Goal: Task Accomplishment & Management: Manage account settings

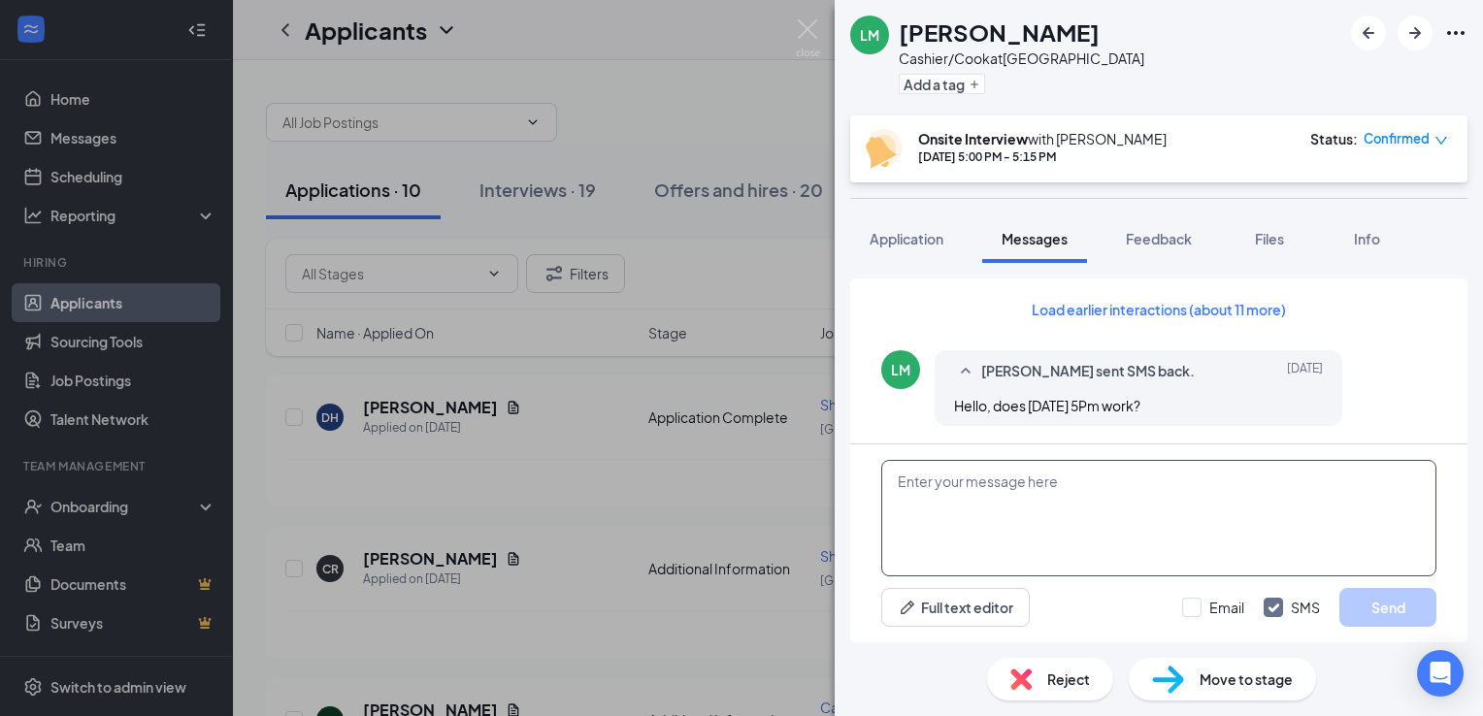
click at [1008, 492] on textarea at bounding box center [1158, 518] width 555 height 116
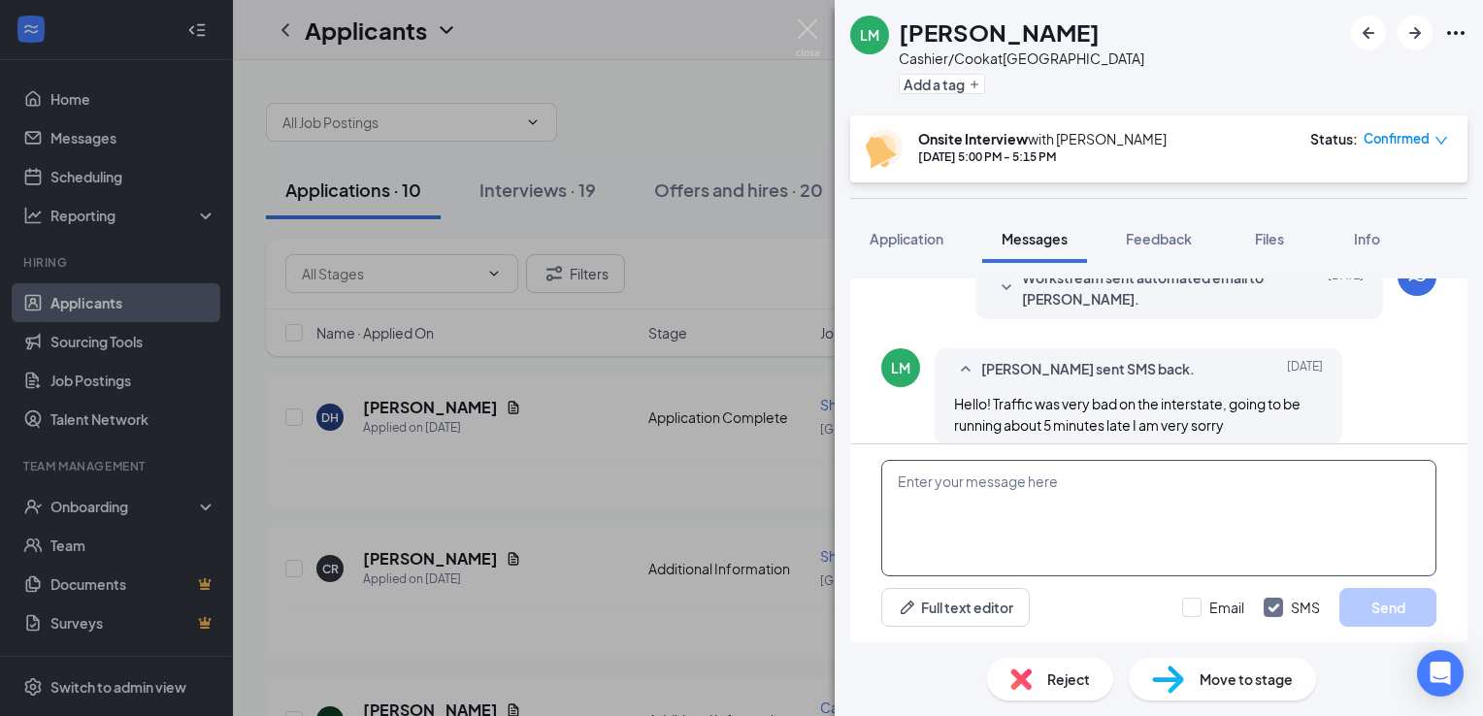
scroll to position [857, 0]
type textarea "g"
drag, startPoint x: 1118, startPoint y: 503, endPoint x: 1138, endPoint y: 508, distance: 20.0
click at [1149, 503] on textarea "Good morning, I got your message. We can resdchule" at bounding box center [1158, 518] width 555 height 116
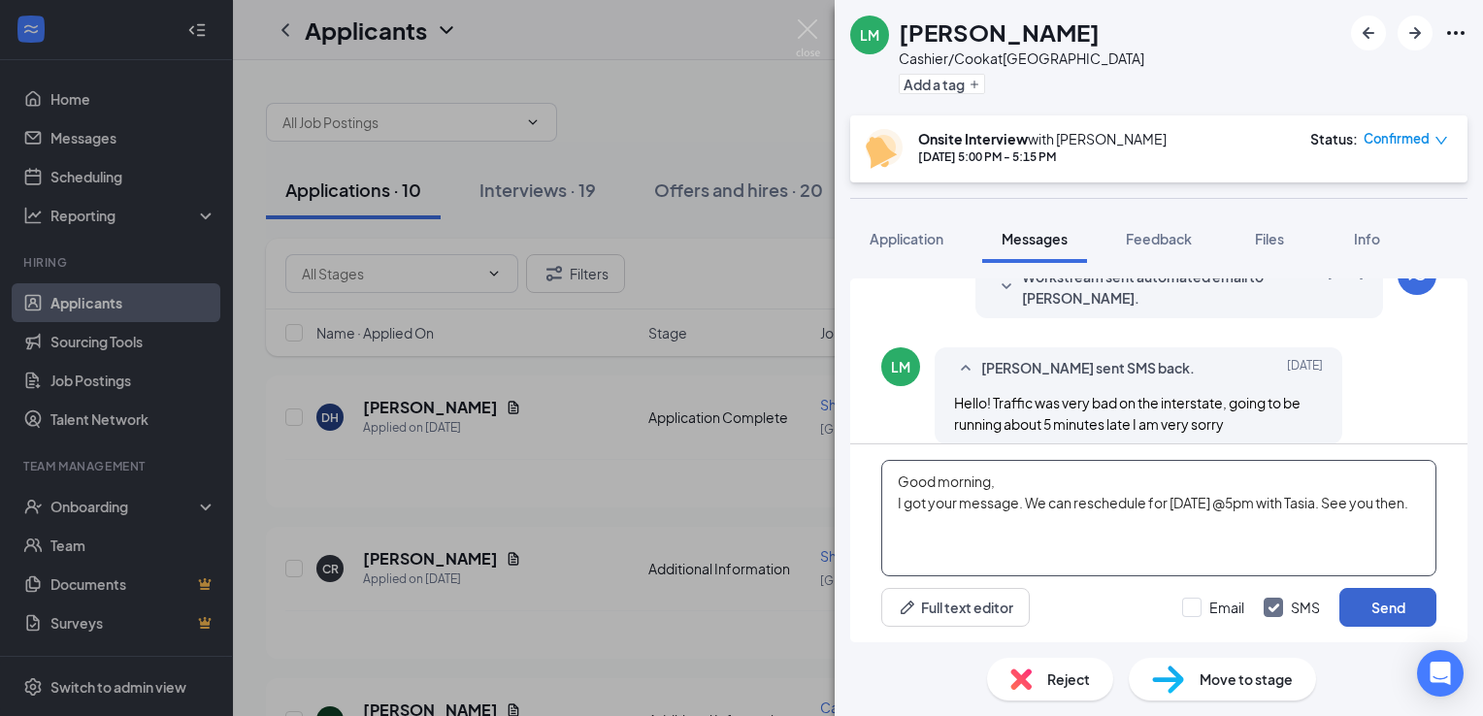
type textarea "Good morning, I got your message. We can reschedule for [DATE] @5pm with Tasia.…"
click at [1401, 614] on button "Send" at bounding box center [1388, 607] width 97 height 39
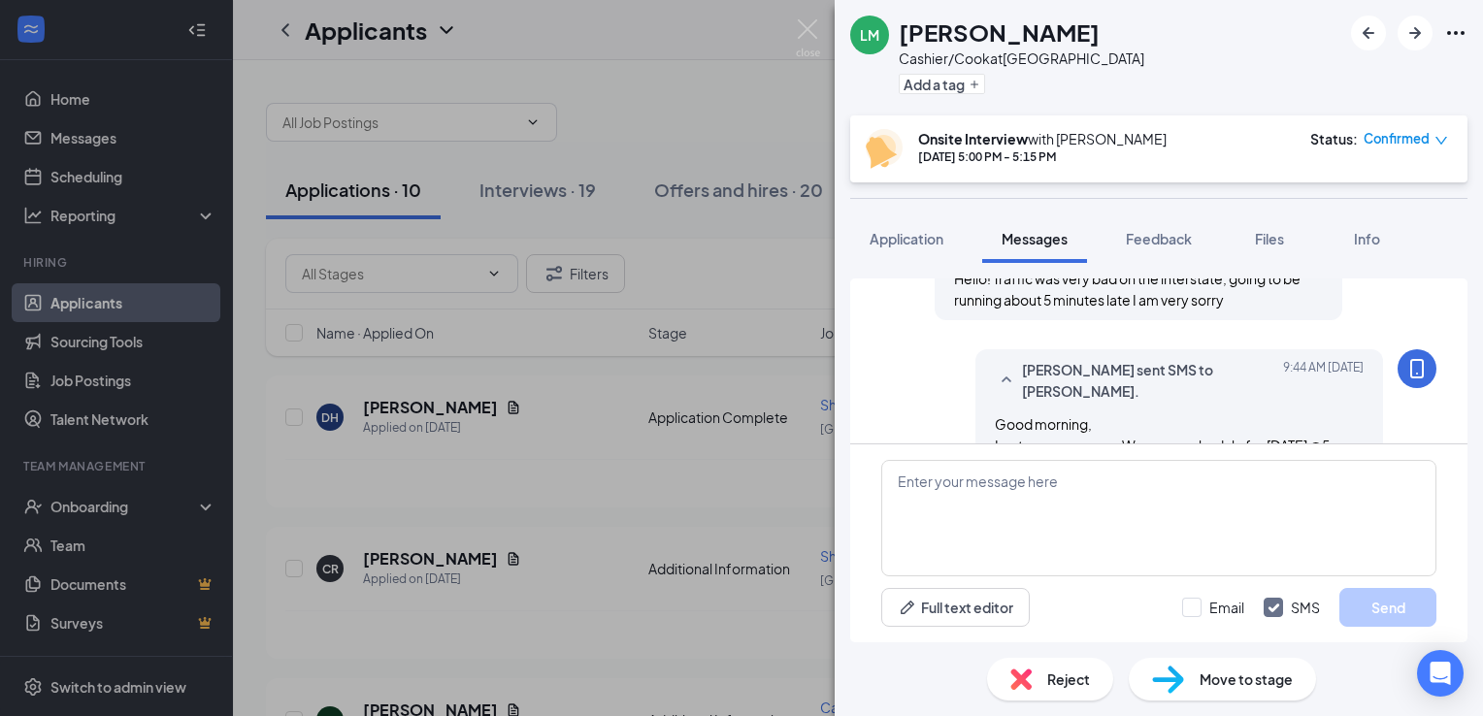
scroll to position [1005, 0]
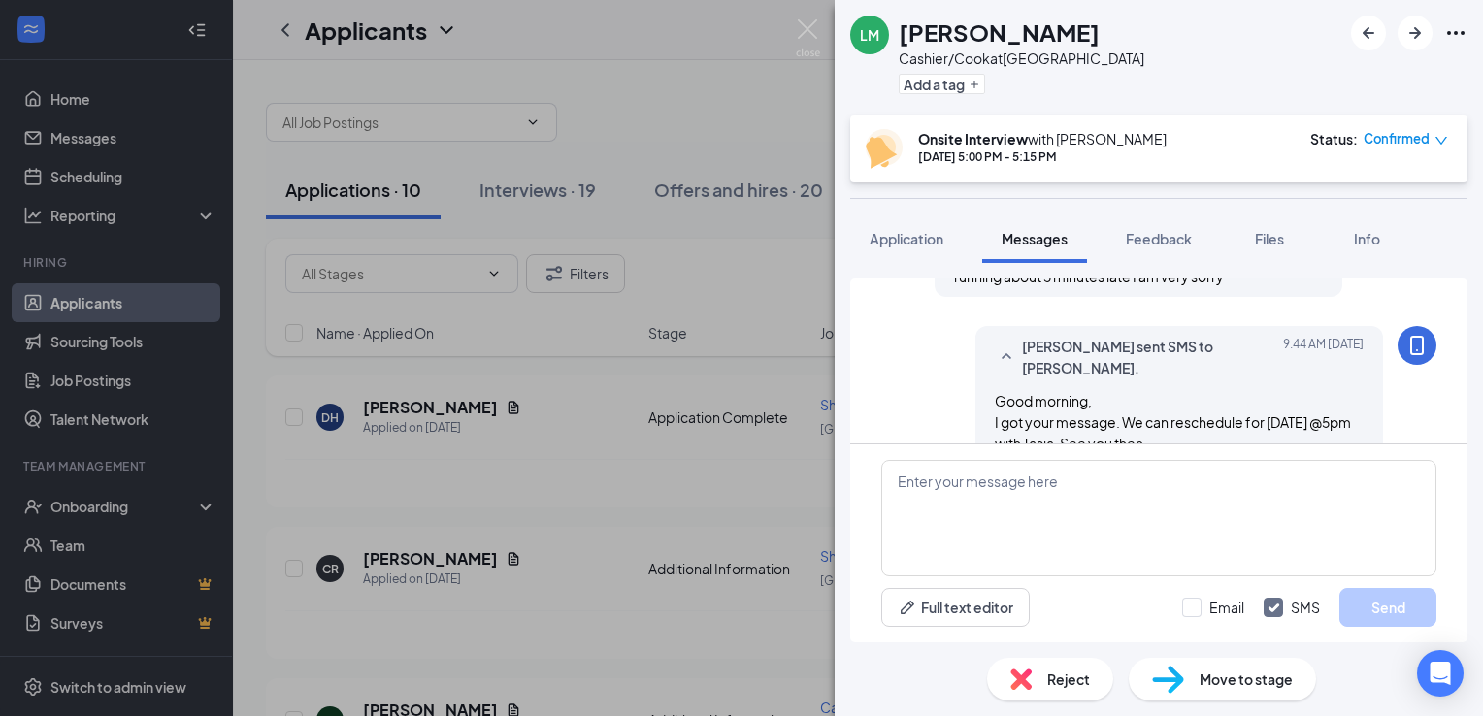
click at [1438, 139] on icon "down" at bounding box center [1442, 141] width 12 height 8
click at [1396, 189] on span "Request Reschedule" at bounding box center [1366, 194] width 133 height 21
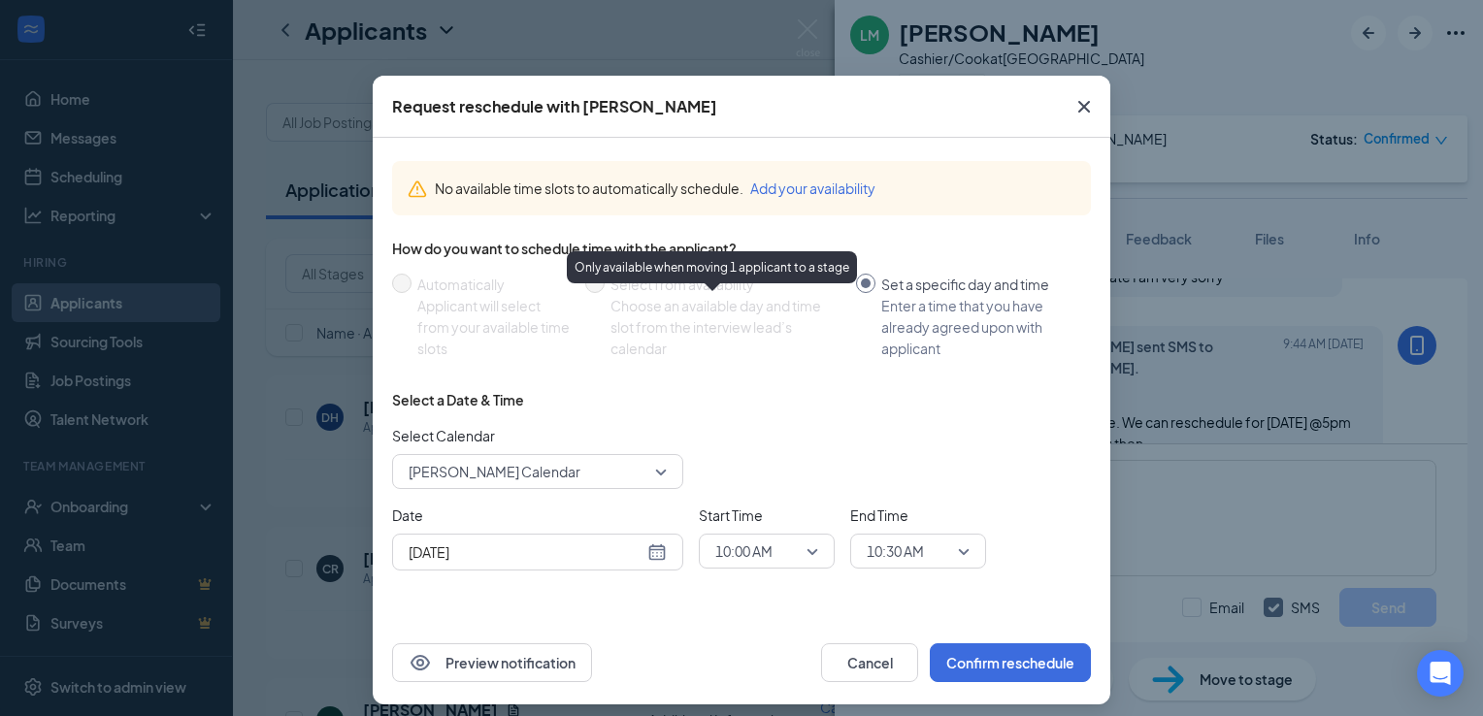
scroll to position [32, 0]
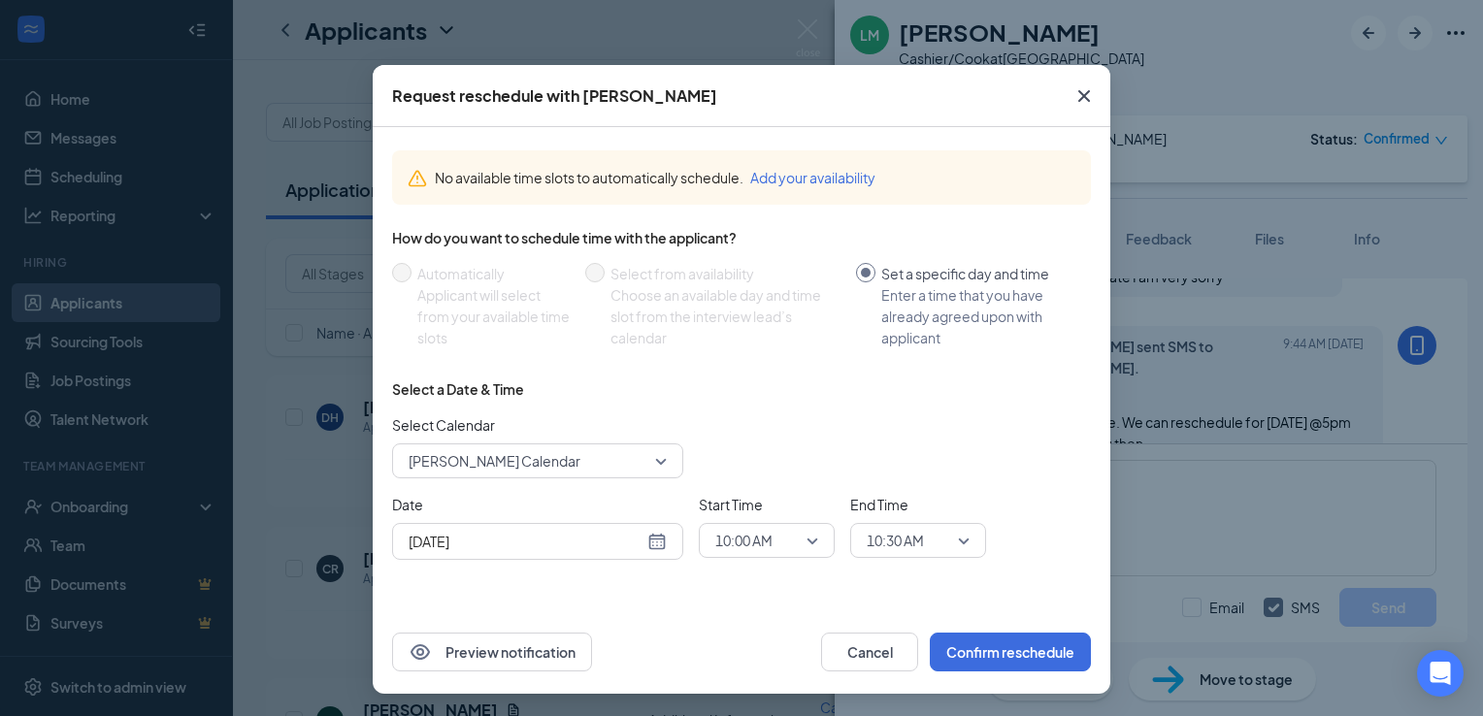
click at [653, 543] on div "[DATE]" at bounding box center [538, 541] width 258 height 21
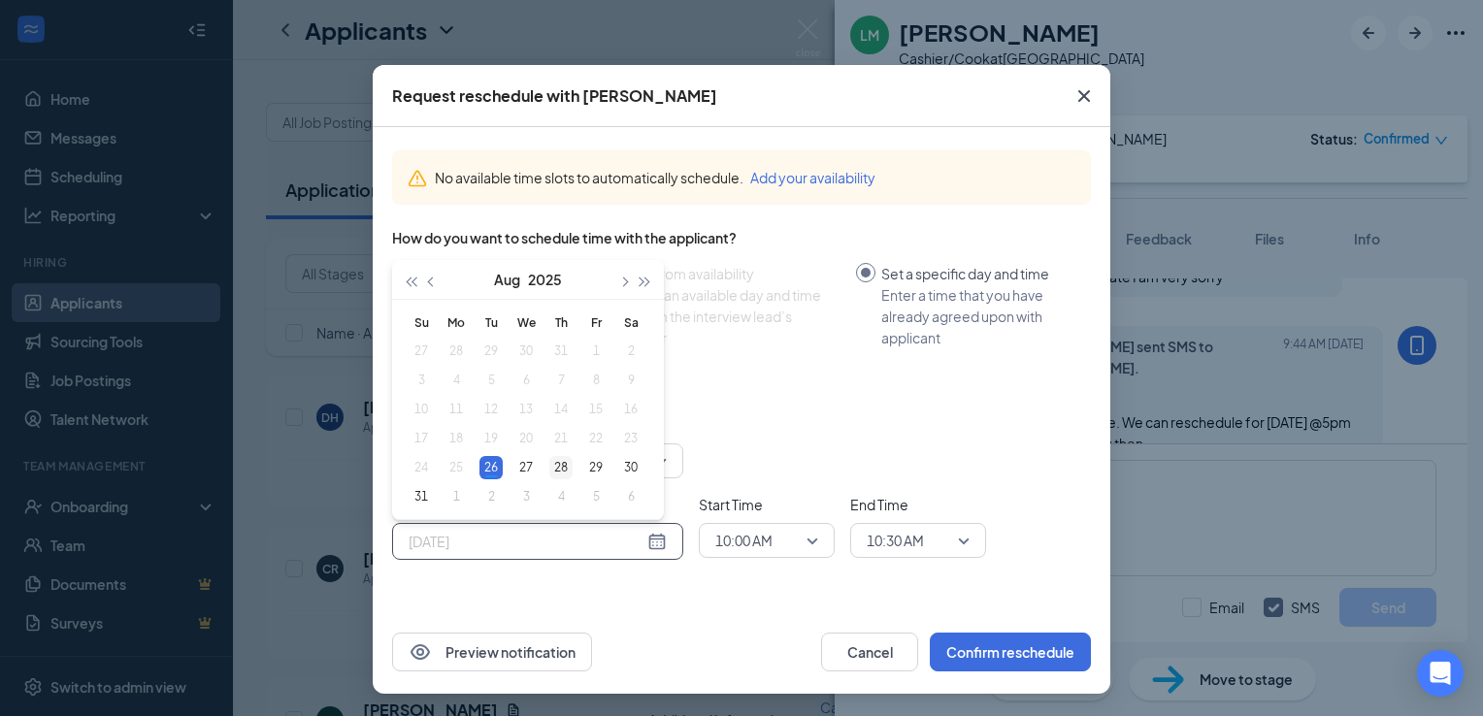
type input "[DATE]"
click at [559, 466] on div "28" at bounding box center [560, 467] width 23 height 23
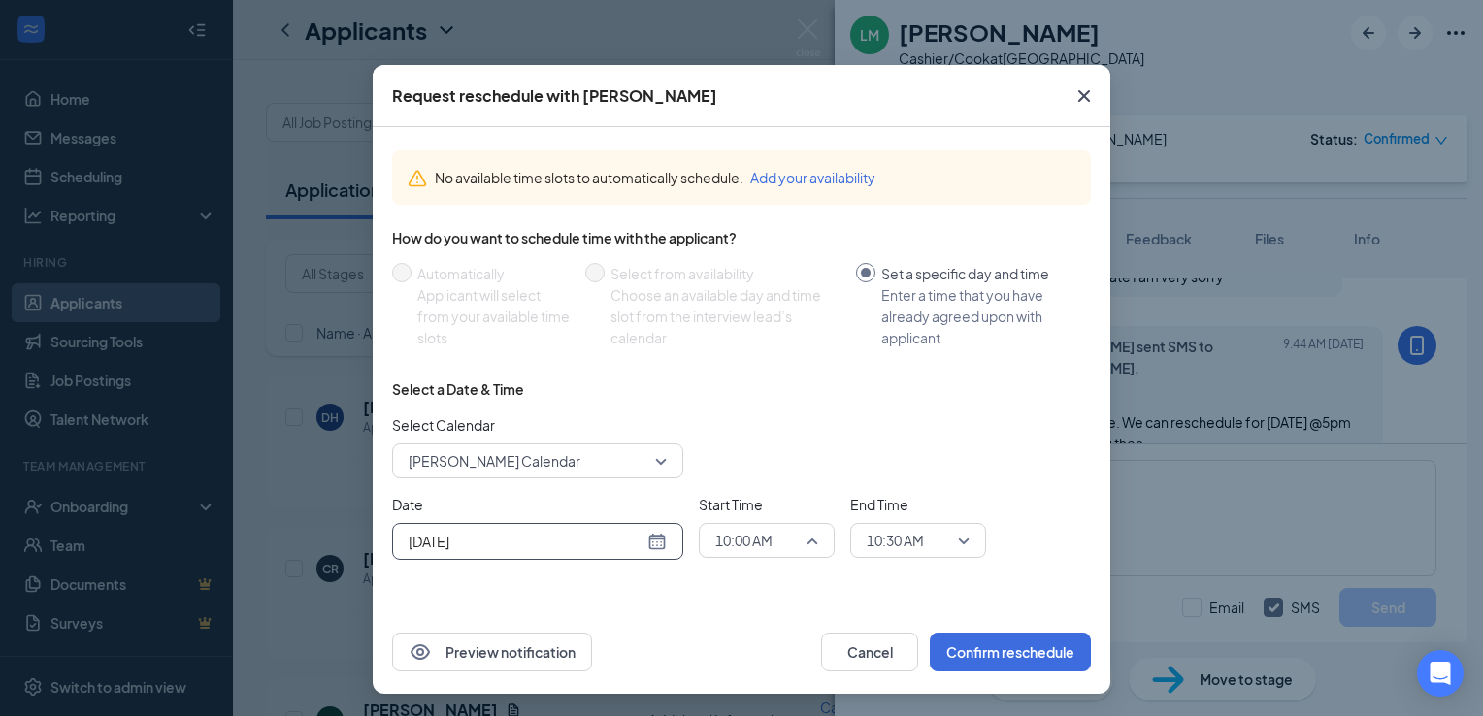
click at [788, 548] on span "10:00 AM" at bounding box center [757, 540] width 85 height 29
click at [748, 377] on span "05:00 PM" at bounding box center [742, 380] width 57 height 21
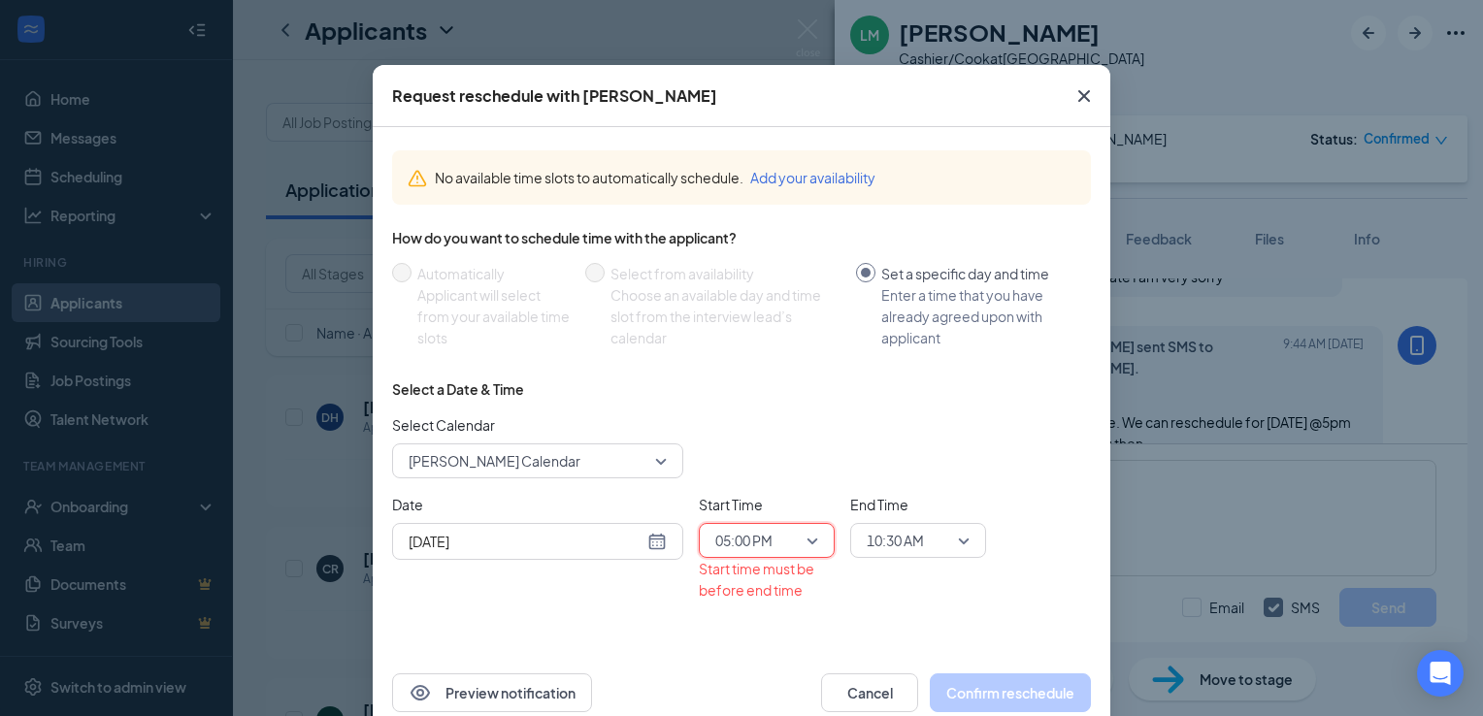
click at [907, 539] on span "10:30 AM" at bounding box center [895, 540] width 57 height 29
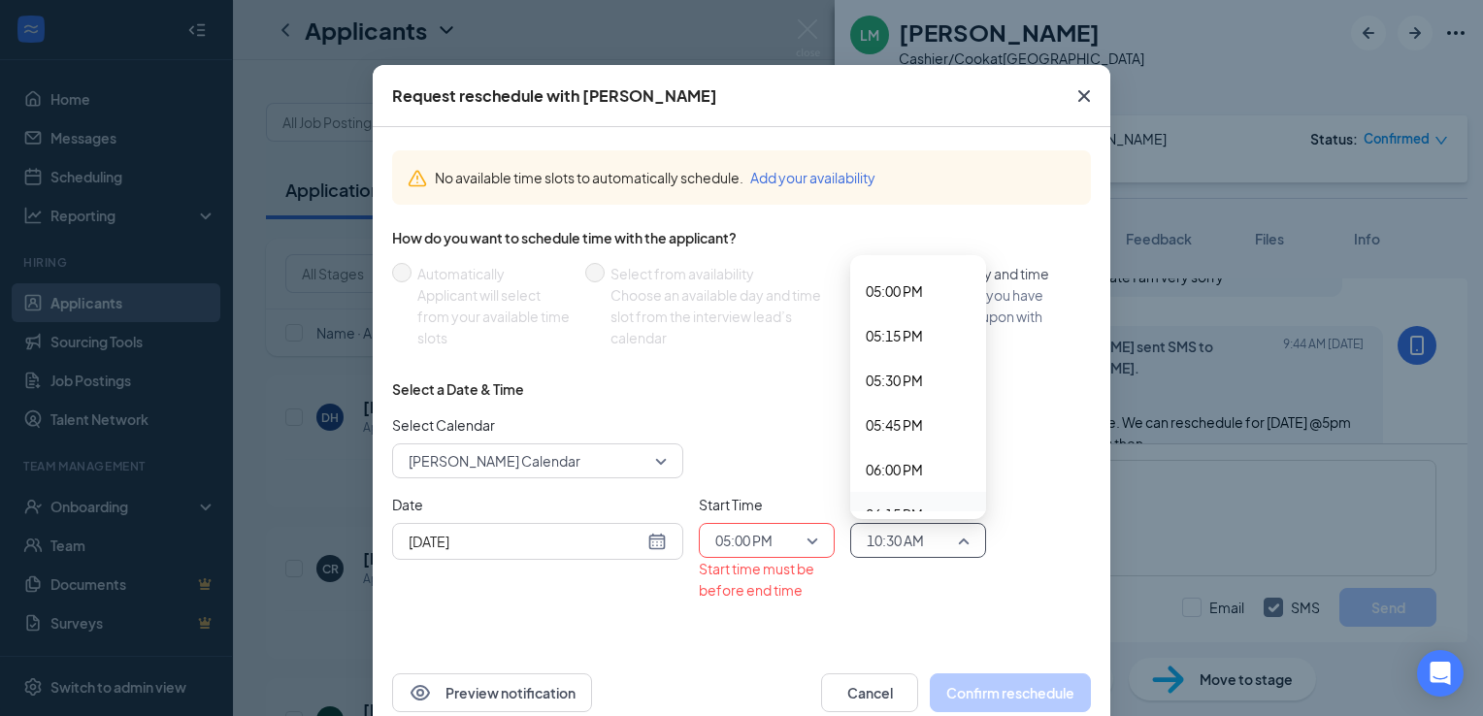
scroll to position [2936, 0]
click at [893, 427] on span "05:15 PM" at bounding box center [894, 432] width 57 height 21
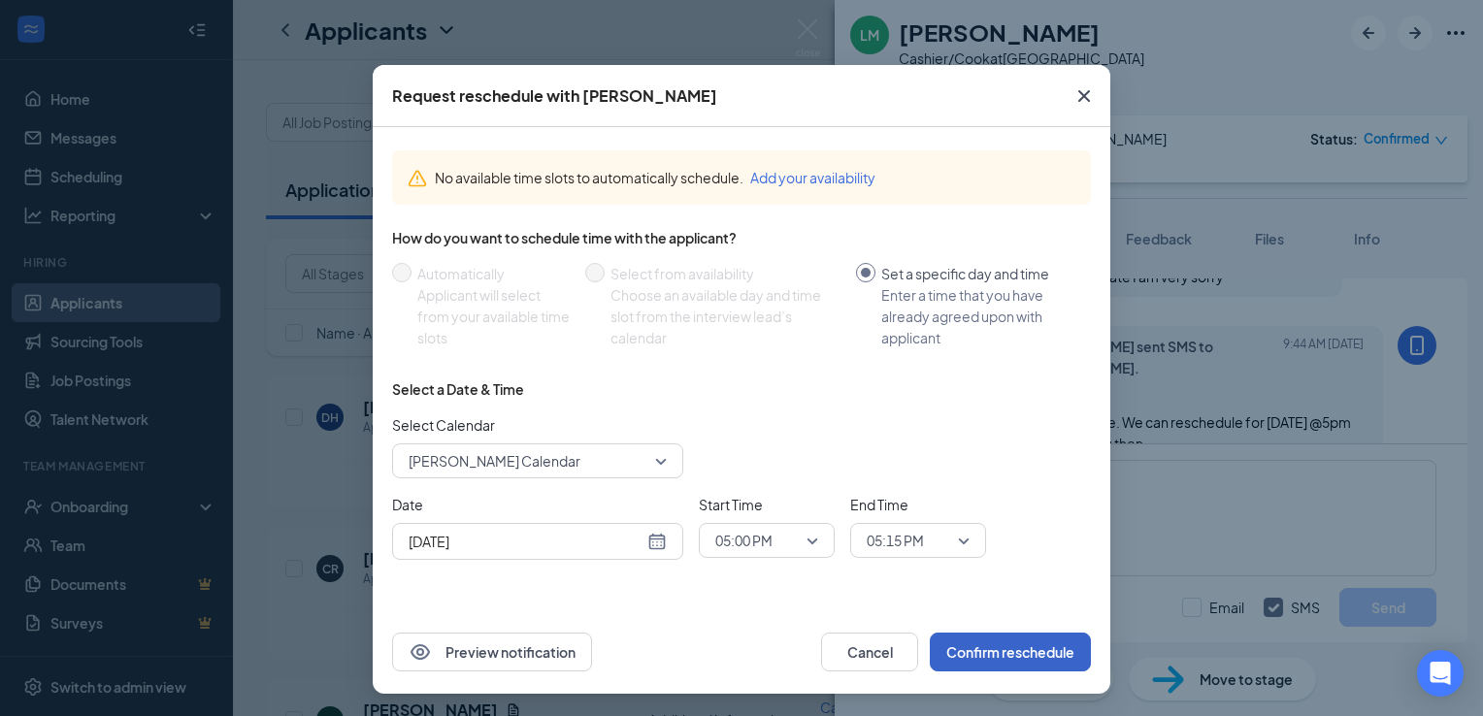
click at [1010, 648] on button "Confirm reschedule" at bounding box center [1010, 652] width 161 height 39
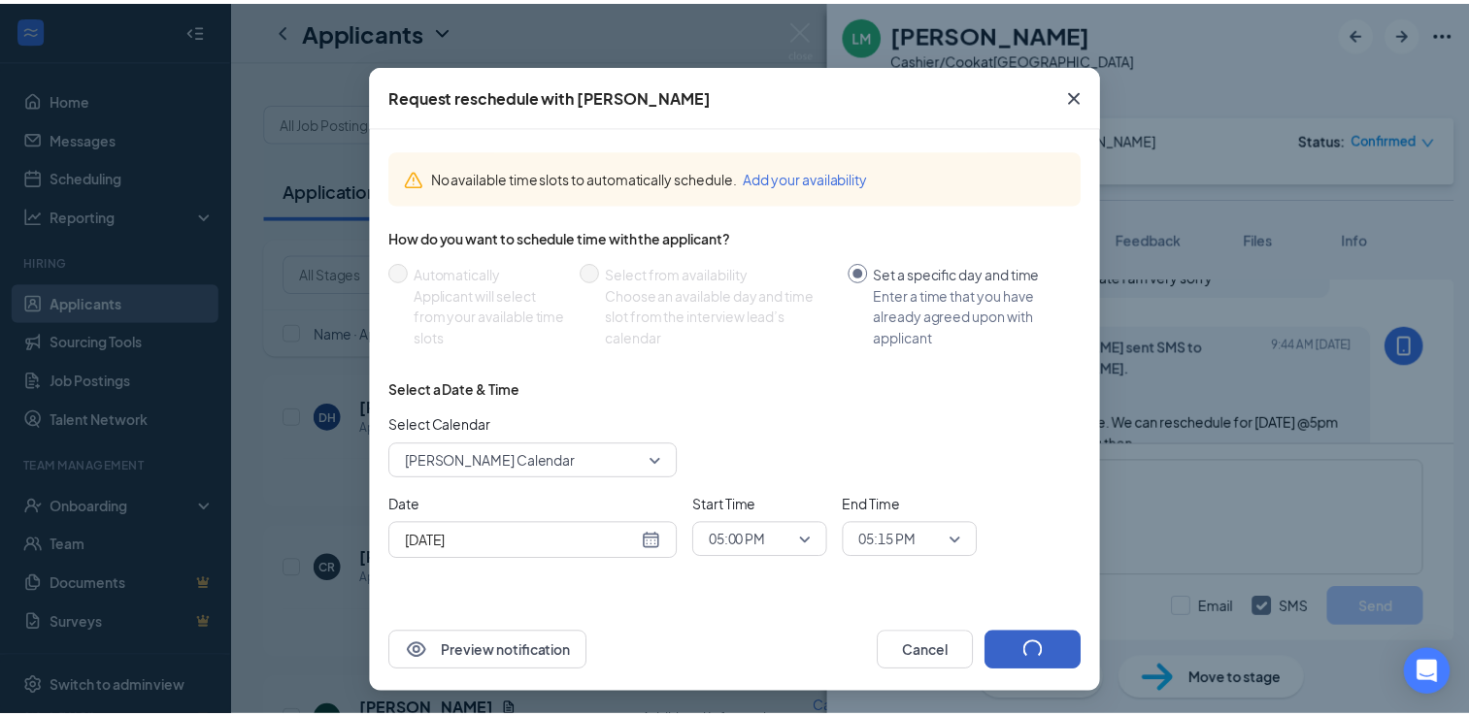
scroll to position [0, 0]
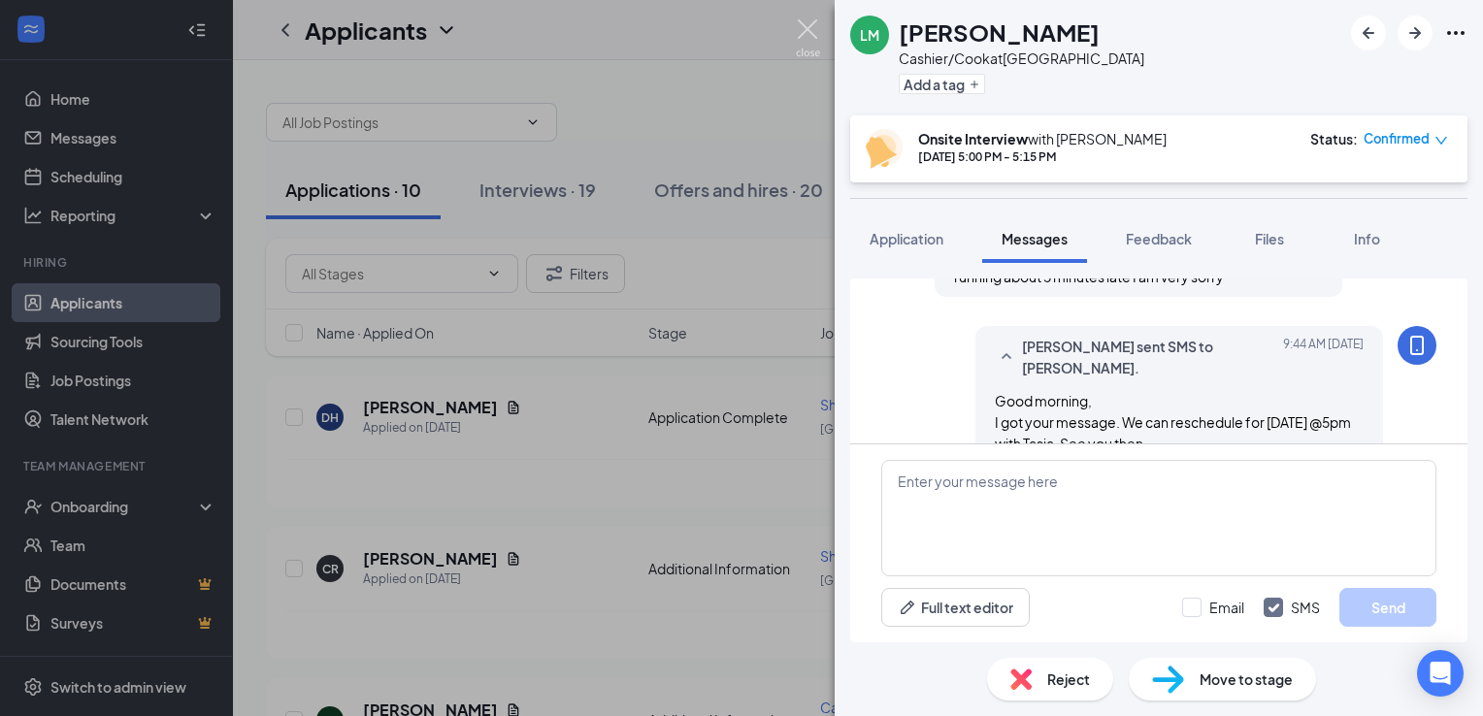
click at [814, 24] on img at bounding box center [808, 38] width 24 height 38
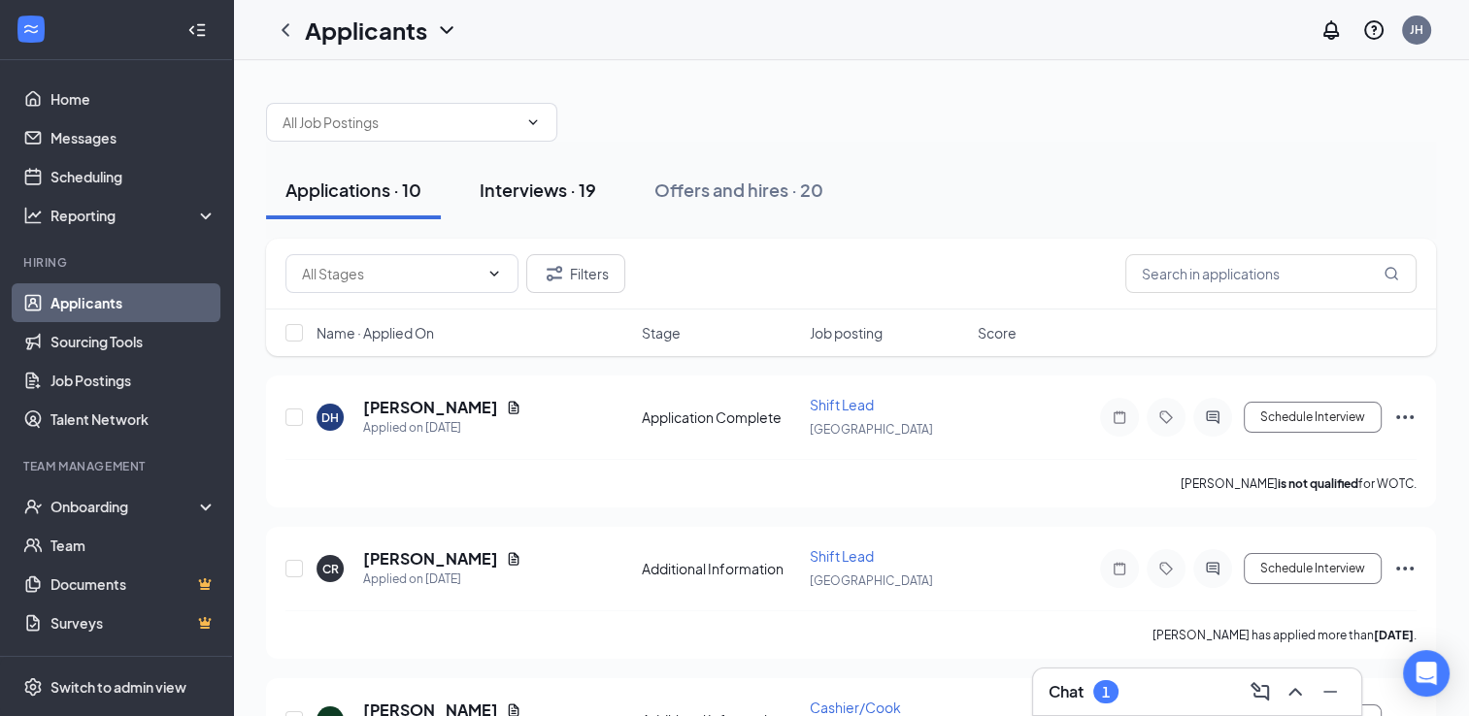
click at [545, 188] on div "Interviews · 19" at bounding box center [538, 190] width 116 height 24
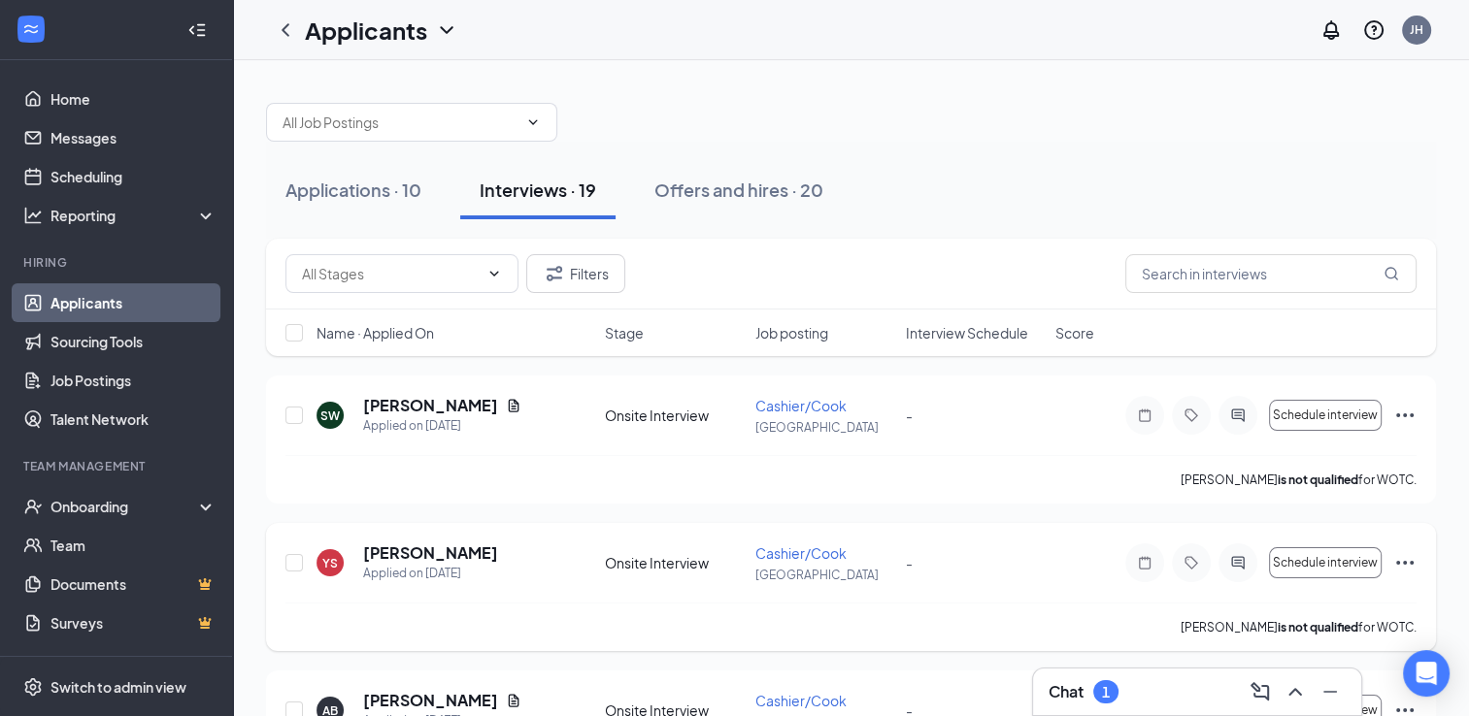
click at [1402, 556] on icon "Ellipses" at bounding box center [1404, 562] width 23 height 23
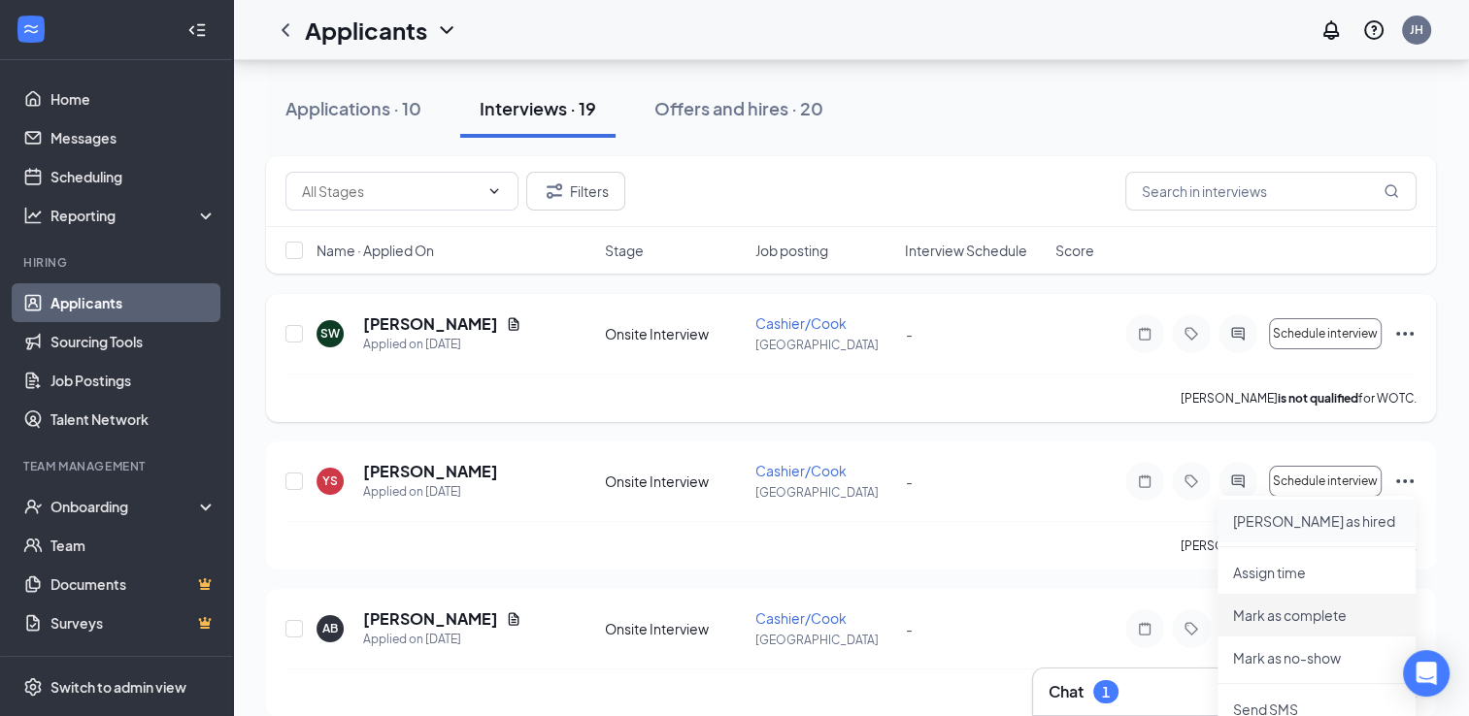
scroll to position [97, 0]
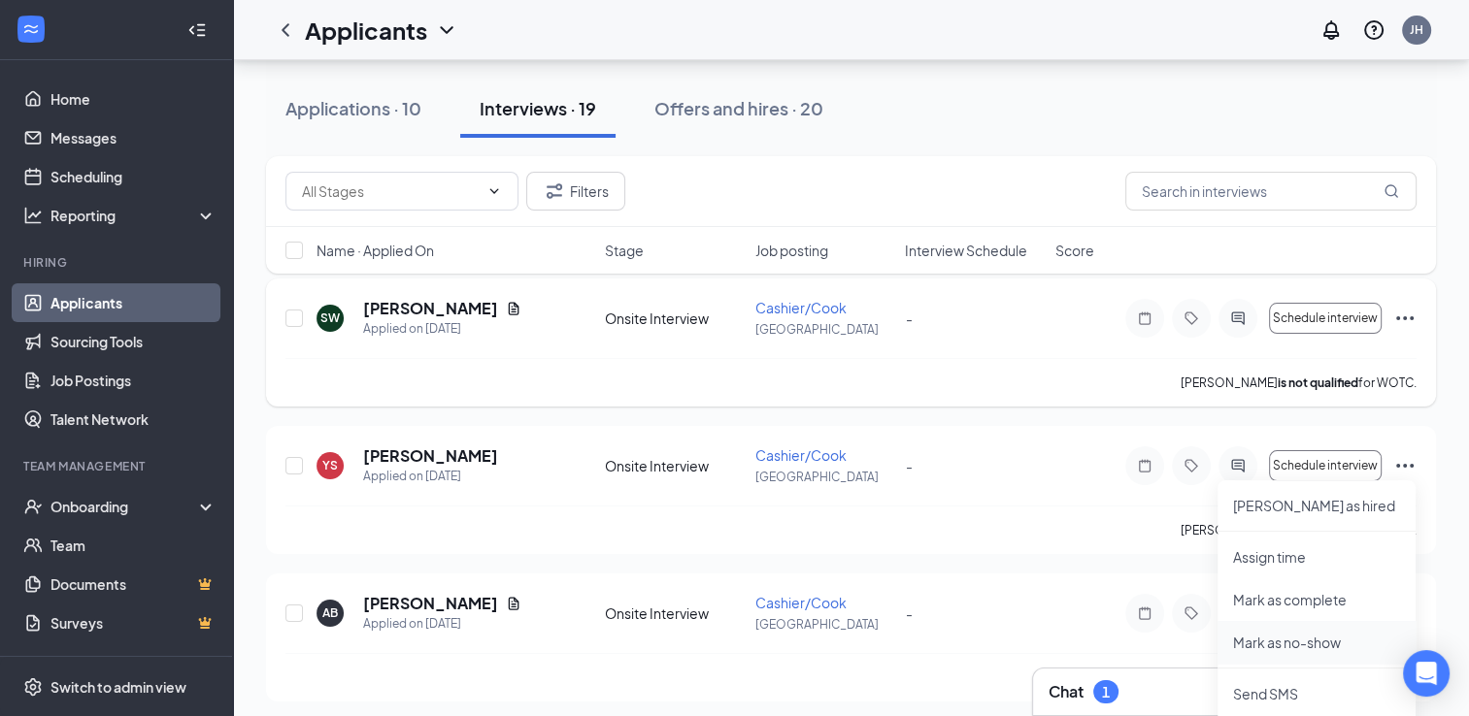
click at [1318, 640] on p "Mark as no-show" at bounding box center [1316, 642] width 167 height 19
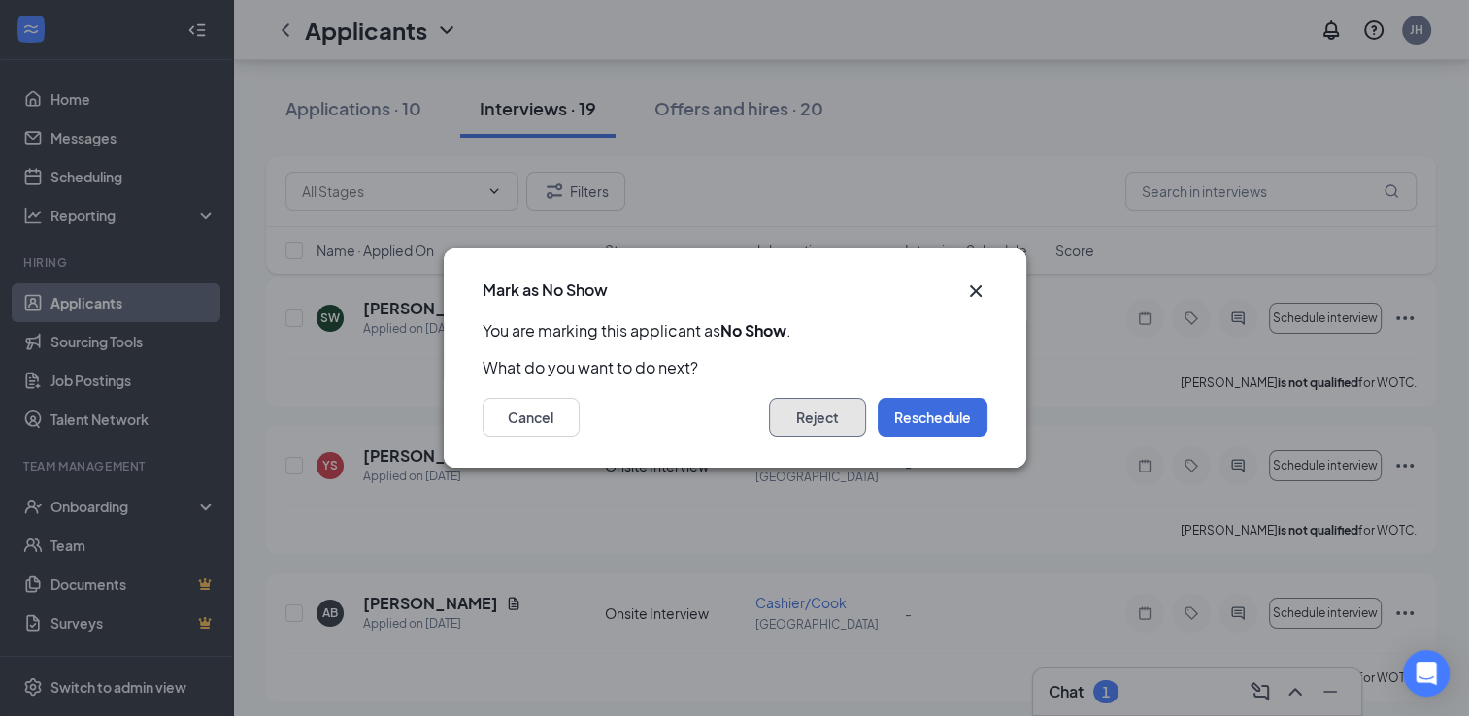
click at [824, 408] on button "Reject" at bounding box center [817, 417] width 97 height 39
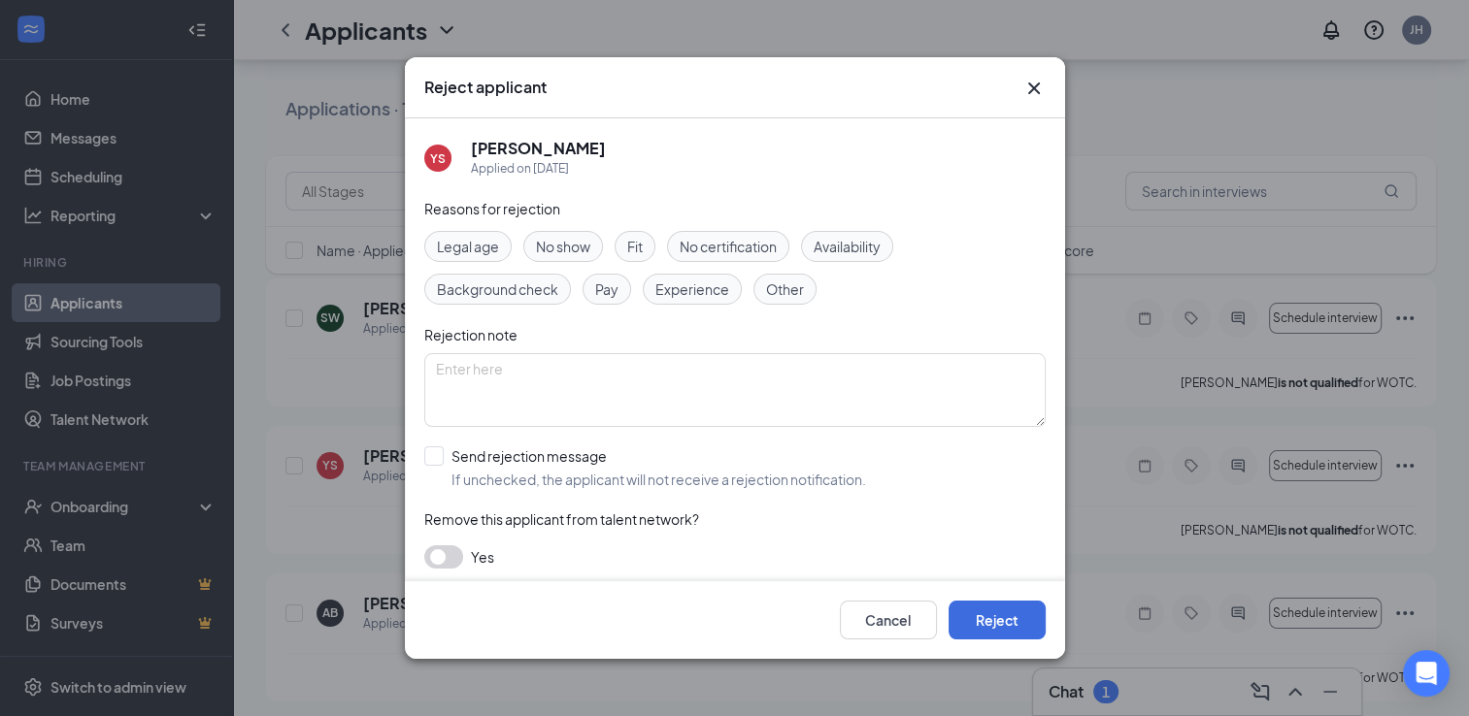
click at [571, 243] on span "No show" at bounding box center [563, 246] width 54 height 21
click at [439, 452] on input "Send rejection message If unchecked, the applicant will not receive a rejection…" at bounding box center [645, 468] width 442 height 43
checkbox input "true"
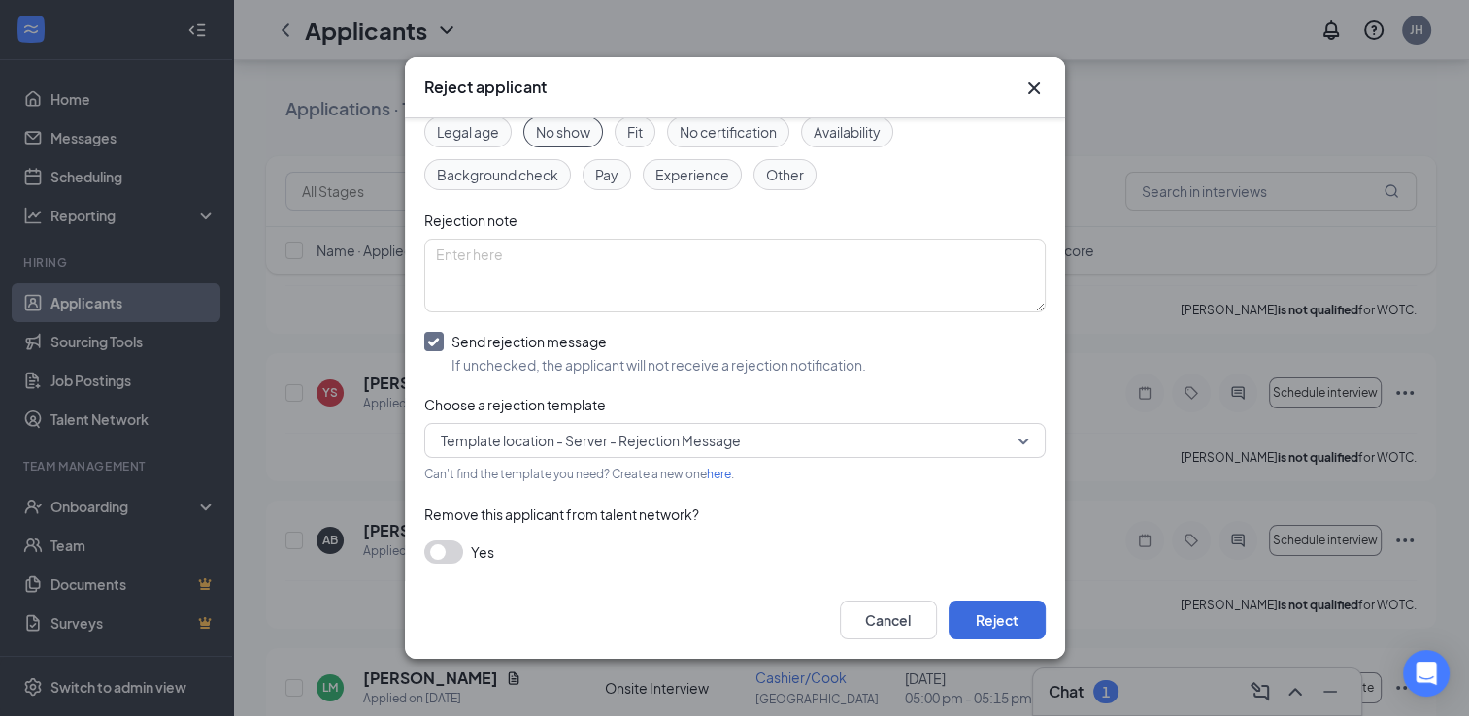
scroll to position [194, 0]
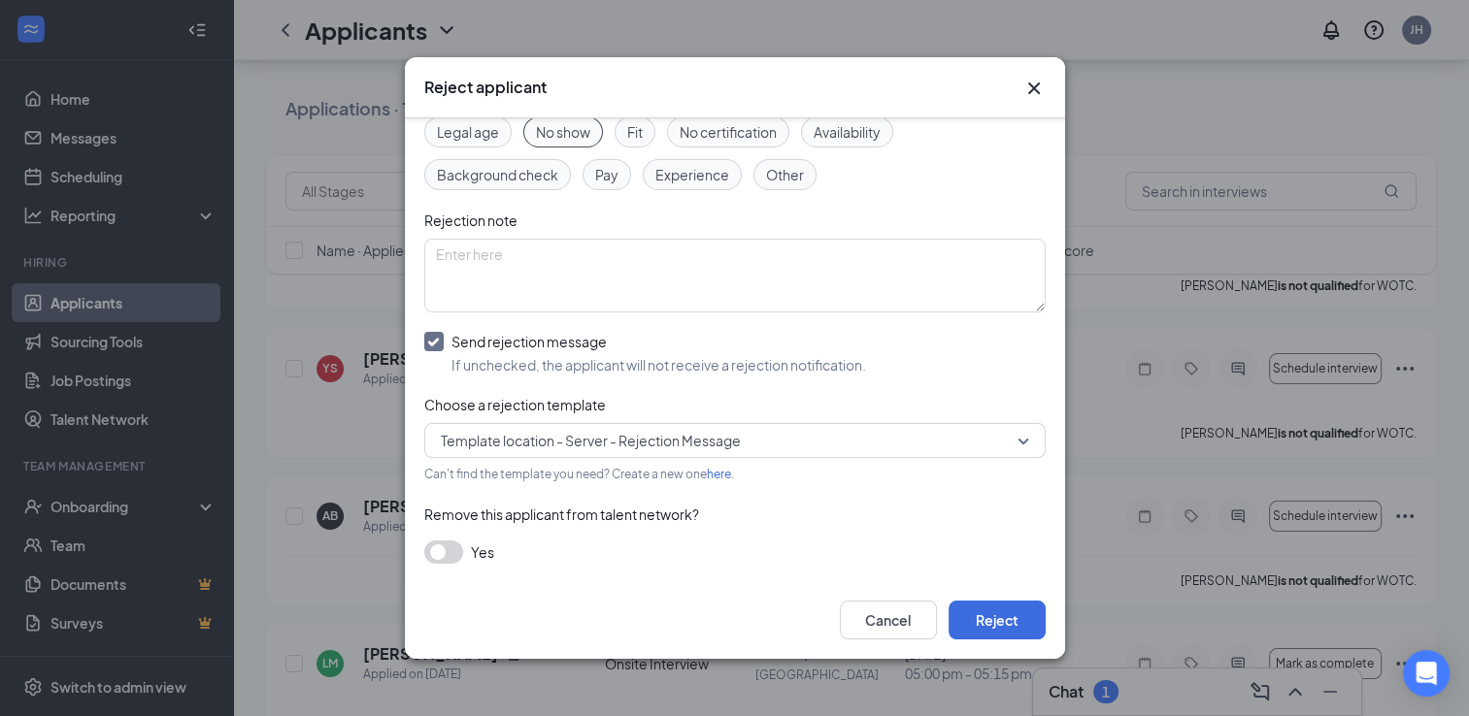
click at [447, 548] on button "button" at bounding box center [443, 552] width 39 height 23
click at [1014, 619] on button "Reject" at bounding box center [996, 620] width 97 height 39
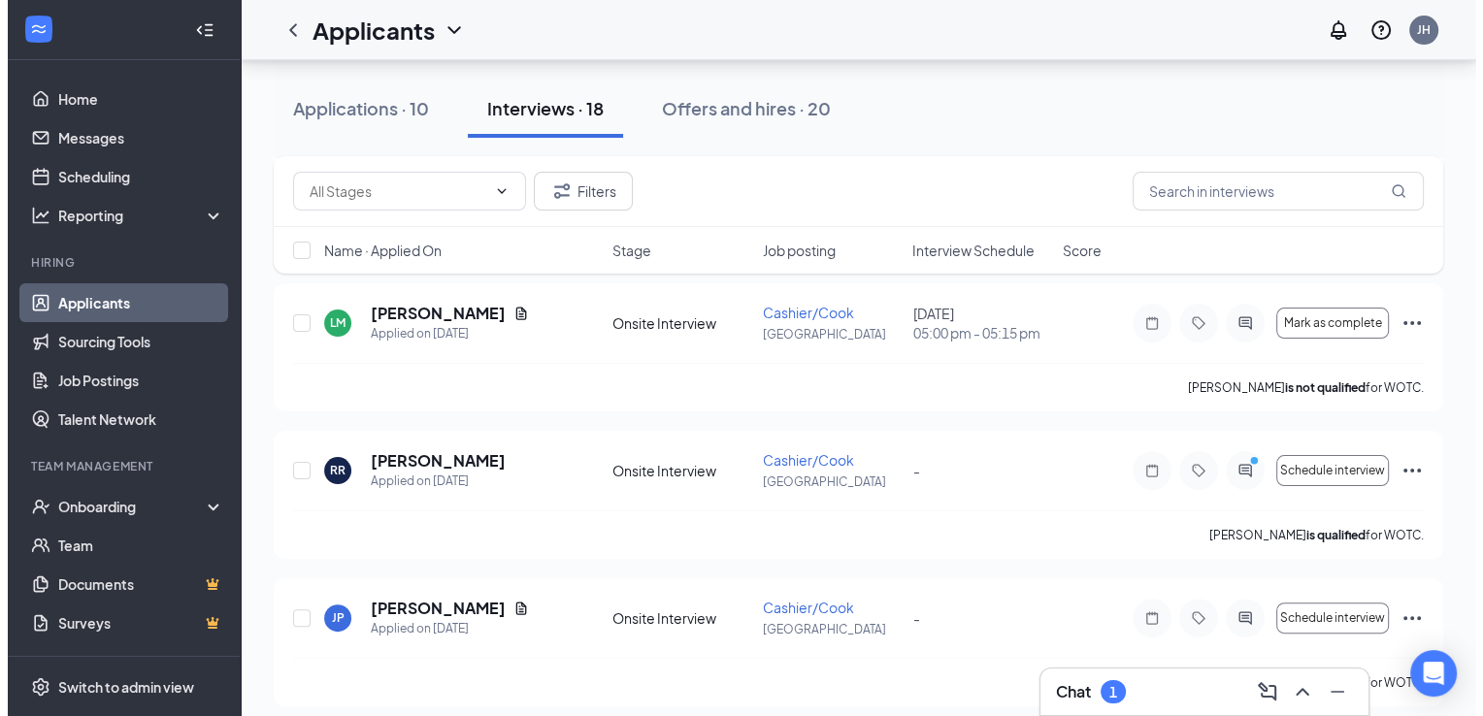
scroll to position [388, 0]
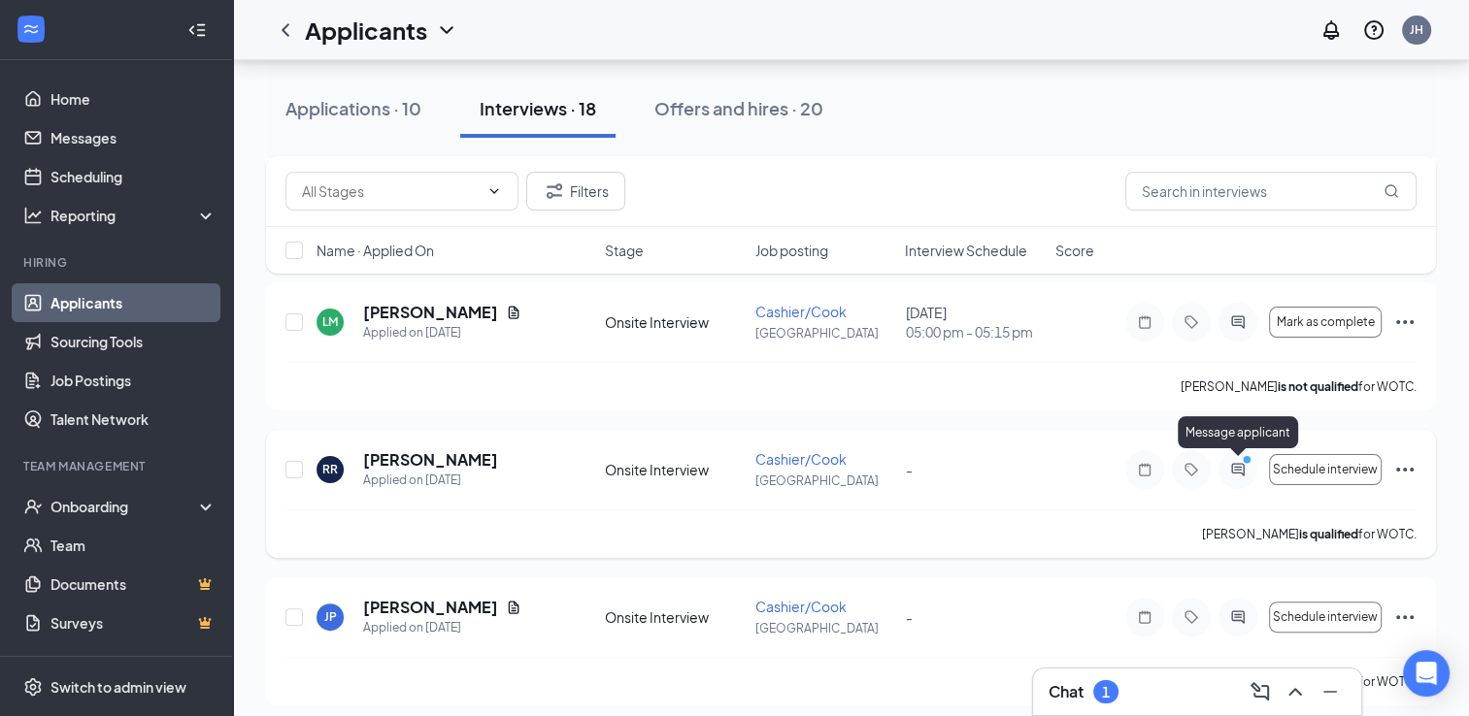
click at [1233, 473] on icon "ActiveChat" at bounding box center [1237, 470] width 23 height 16
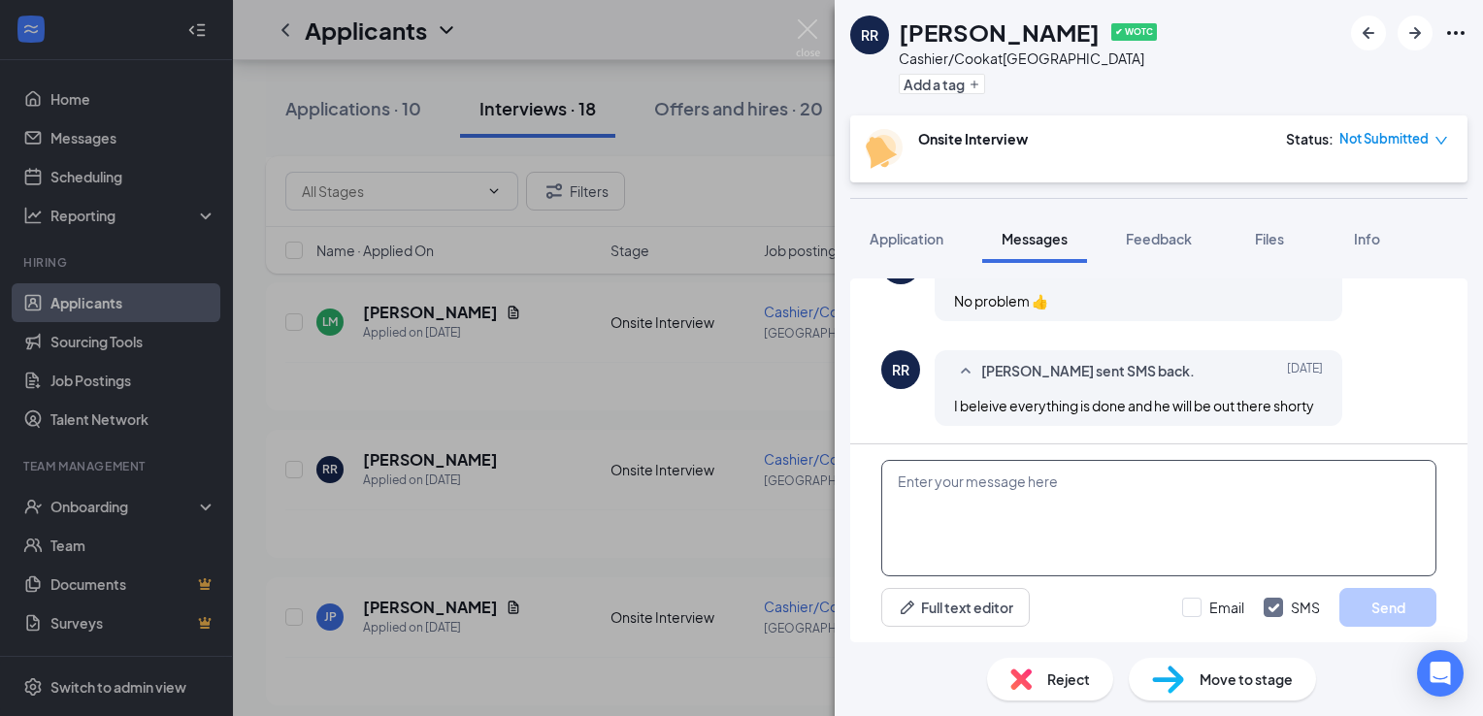
scroll to position [1024, 0]
click at [1057, 498] on textarea at bounding box center [1158, 518] width 555 height 116
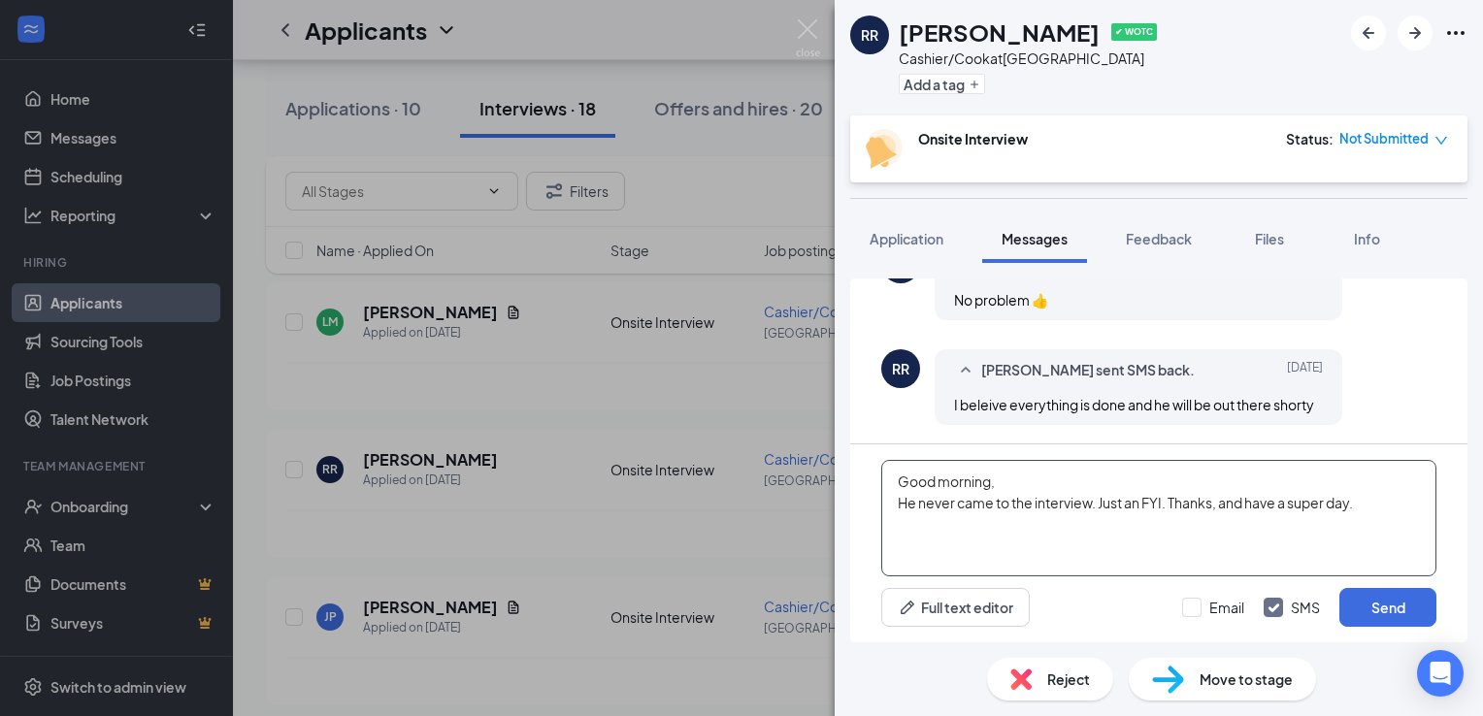
click at [1386, 505] on textarea "Good morning, He never came to the interview. Just an FYI. Thanks, and have a s…" at bounding box center [1158, 518] width 555 height 116
type textarea "Good morning, He never came to the interview. Just an FYI. Thanks, and have a s…"
click at [1385, 606] on button "Send" at bounding box center [1388, 607] width 97 height 39
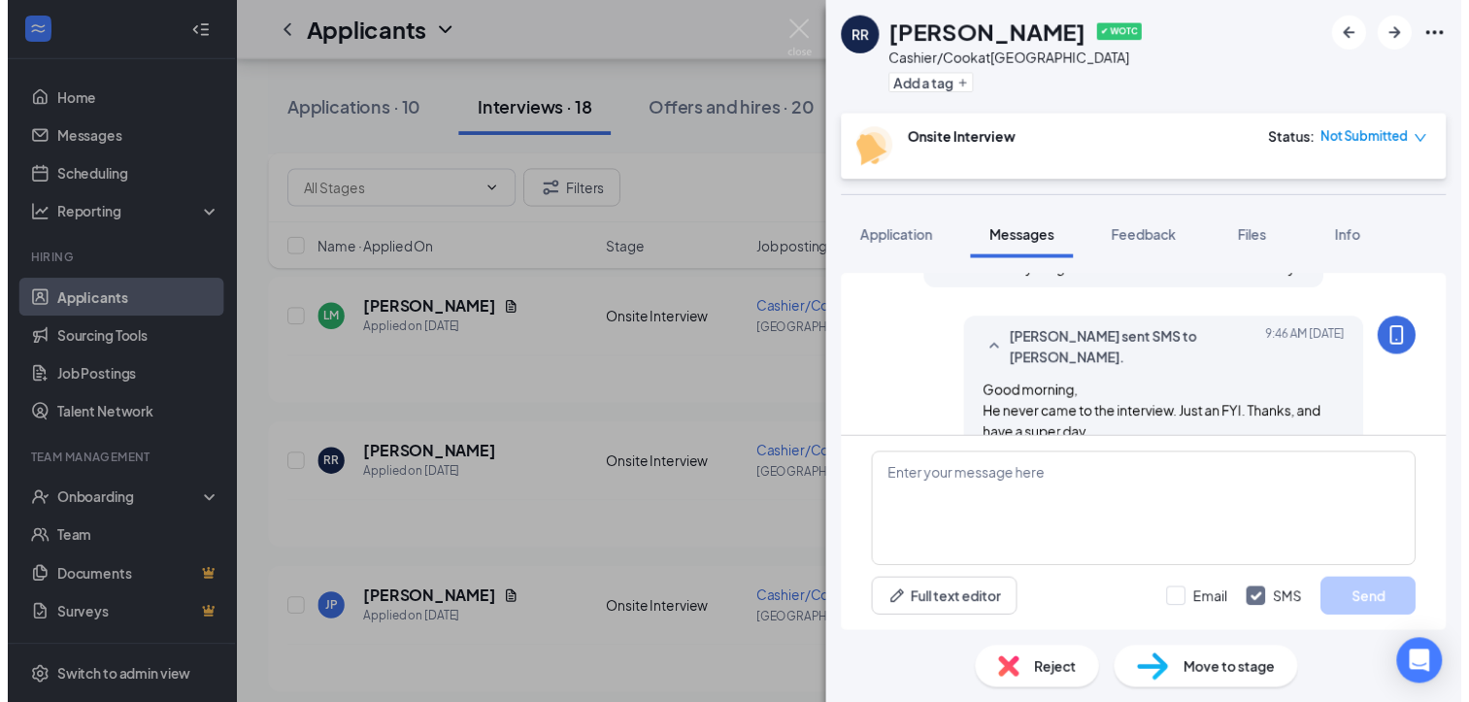
scroll to position [1191, 0]
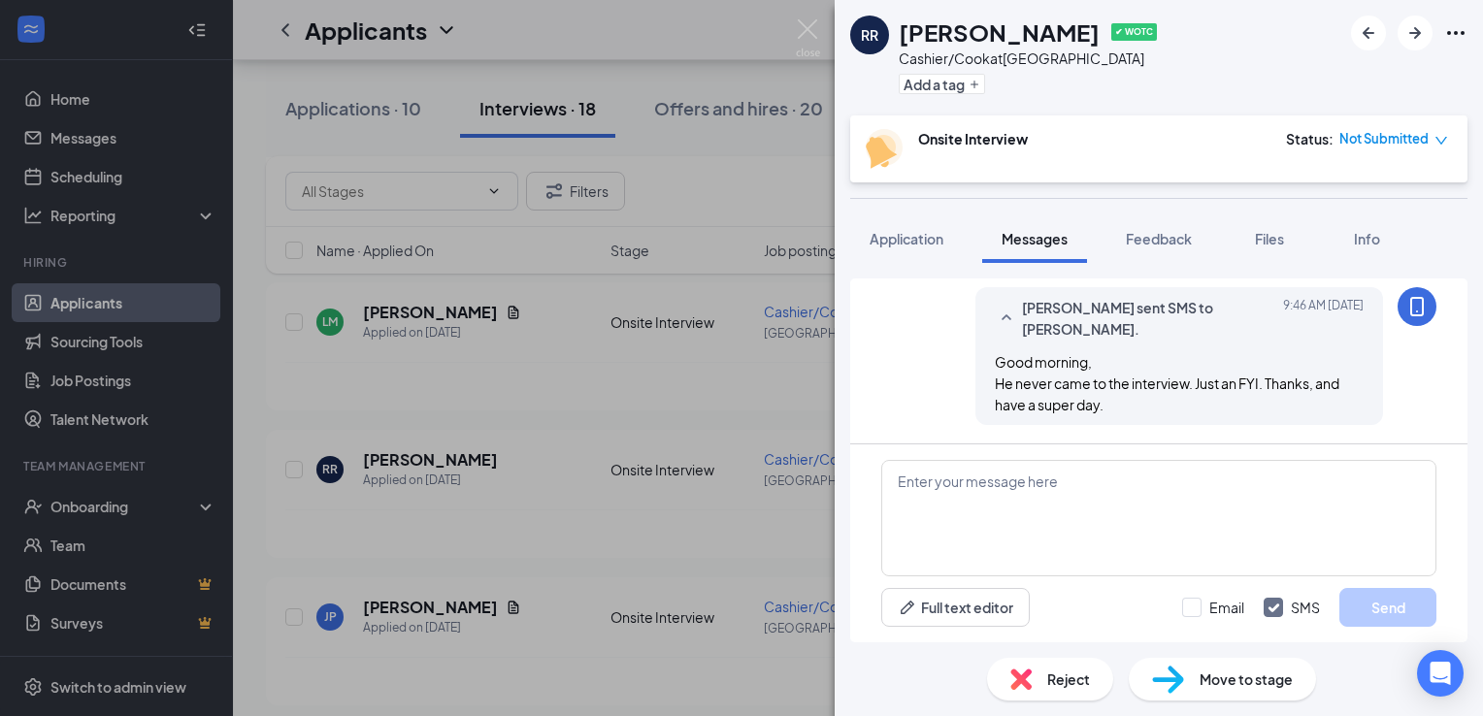
click at [1437, 139] on icon "down" at bounding box center [1442, 141] width 12 height 8
click at [1424, 102] on div "RR [PERSON_NAME] ✔ WOTC Cashier/[PERSON_NAME] at [GEOGRAPHIC_DATA] Add a tag" at bounding box center [1159, 58] width 648 height 116
click at [800, 28] on img at bounding box center [808, 38] width 24 height 38
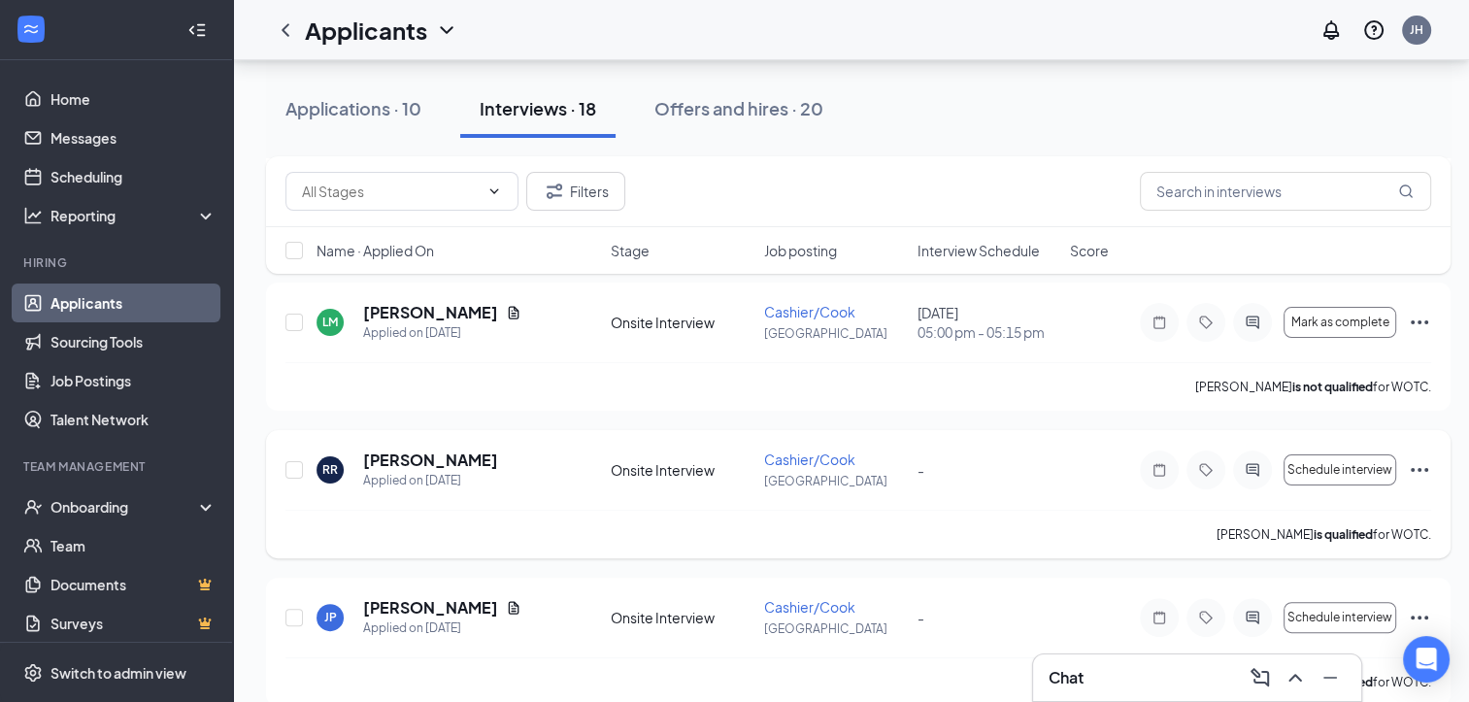
click at [1431, 472] on div "RR [PERSON_NAME] Applied on [DATE] Onsite Interview Cashier/Cook Woodstock - Sc…" at bounding box center [858, 494] width 1184 height 128
click at [1418, 464] on icon "Ellipses" at bounding box center [1419, 469] width 23 height 23
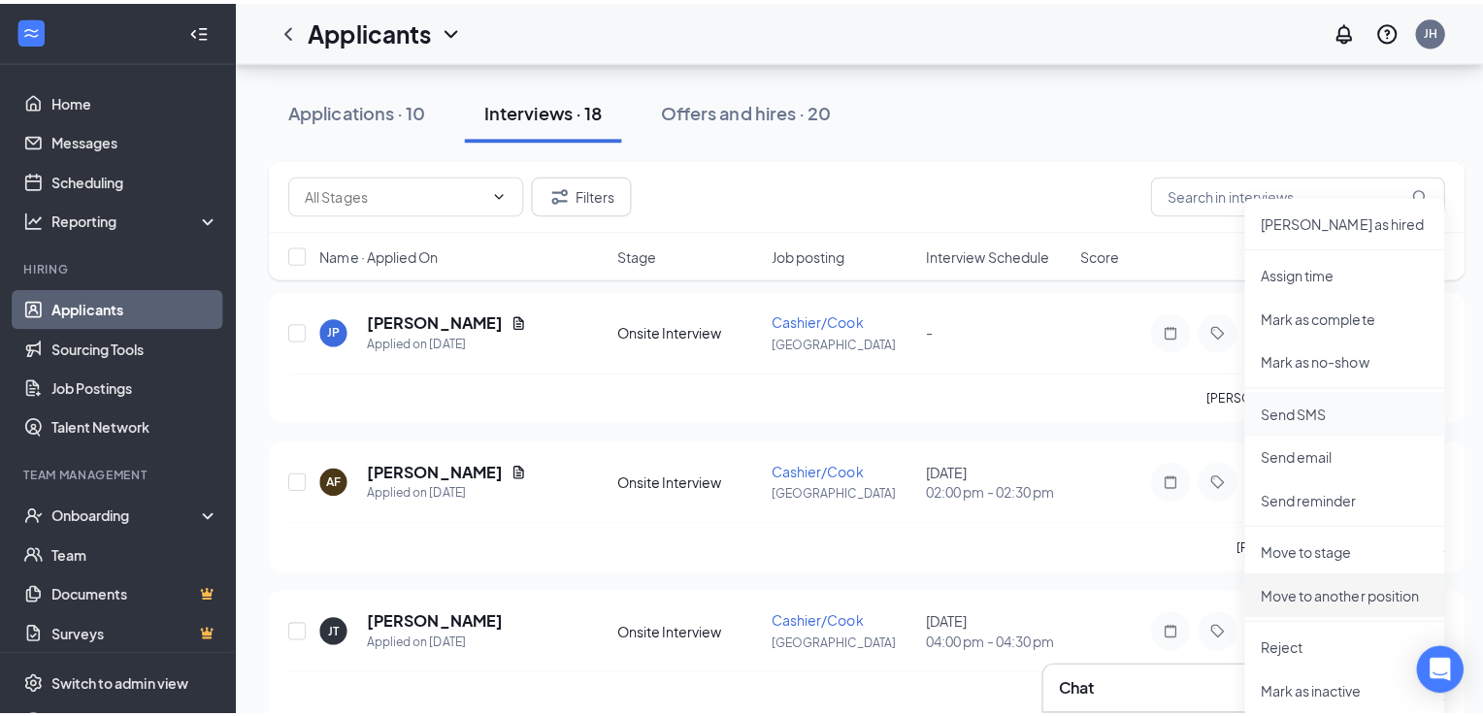
scroll to position [777, 0]
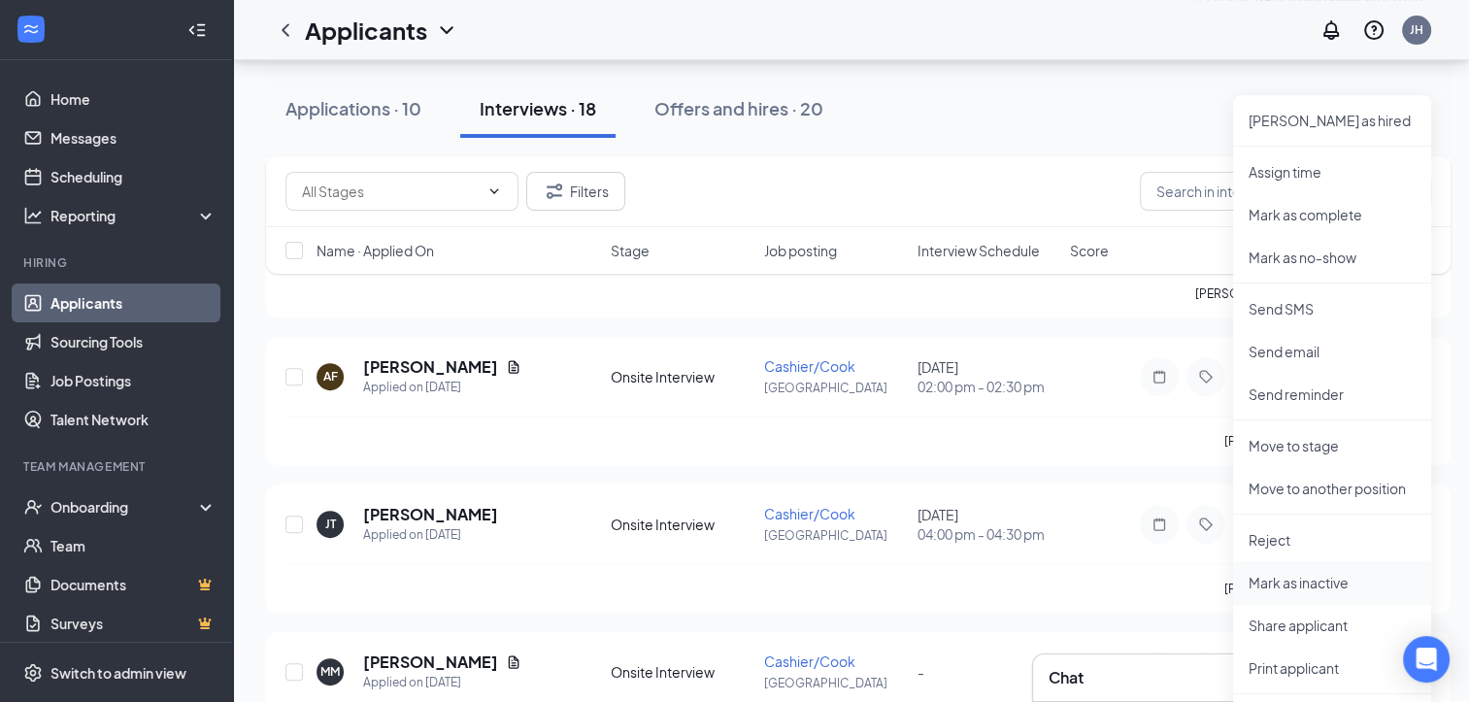
click at [1332, 581] on p "Mark as inactive" at bounding box center [1331, 582] width 167 height 19
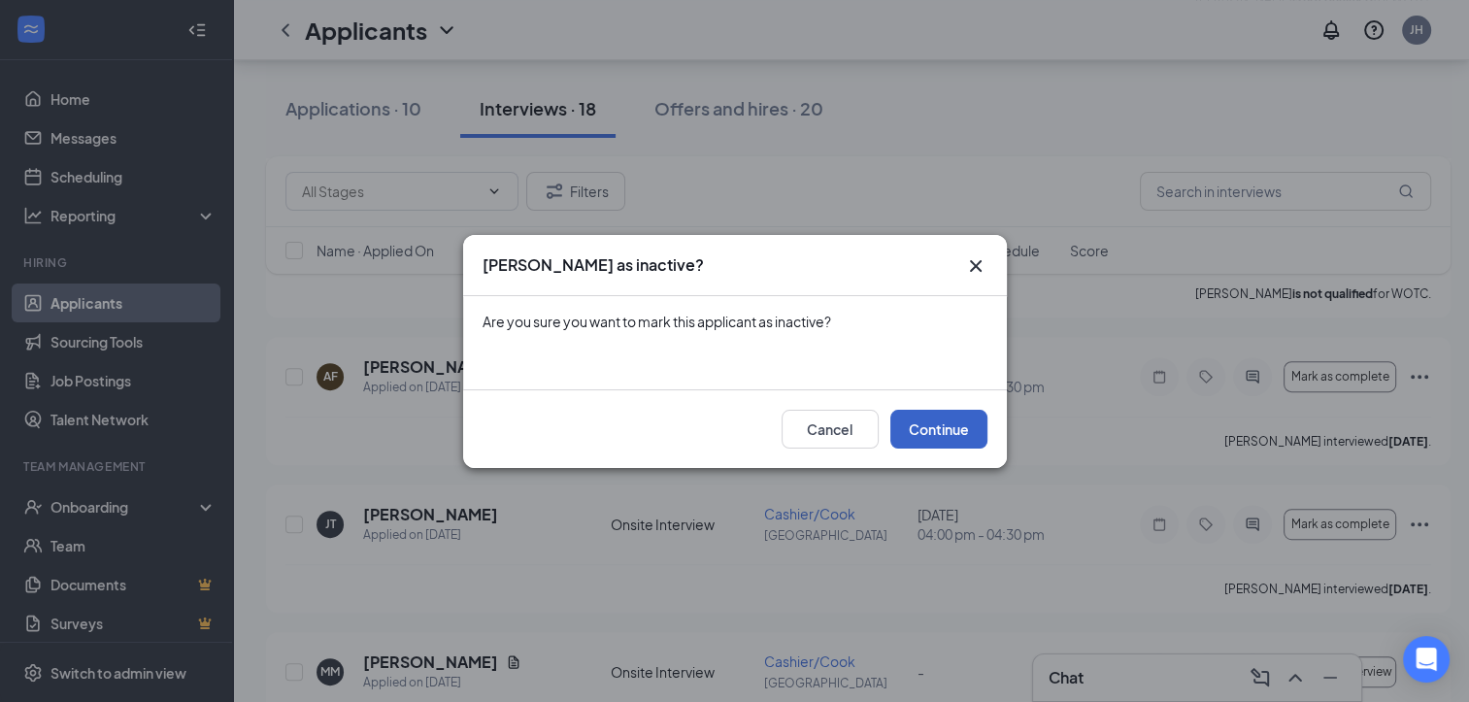
click at [955, 435] on button "Continue" at bounding box center [938, 429] width 97 height 39
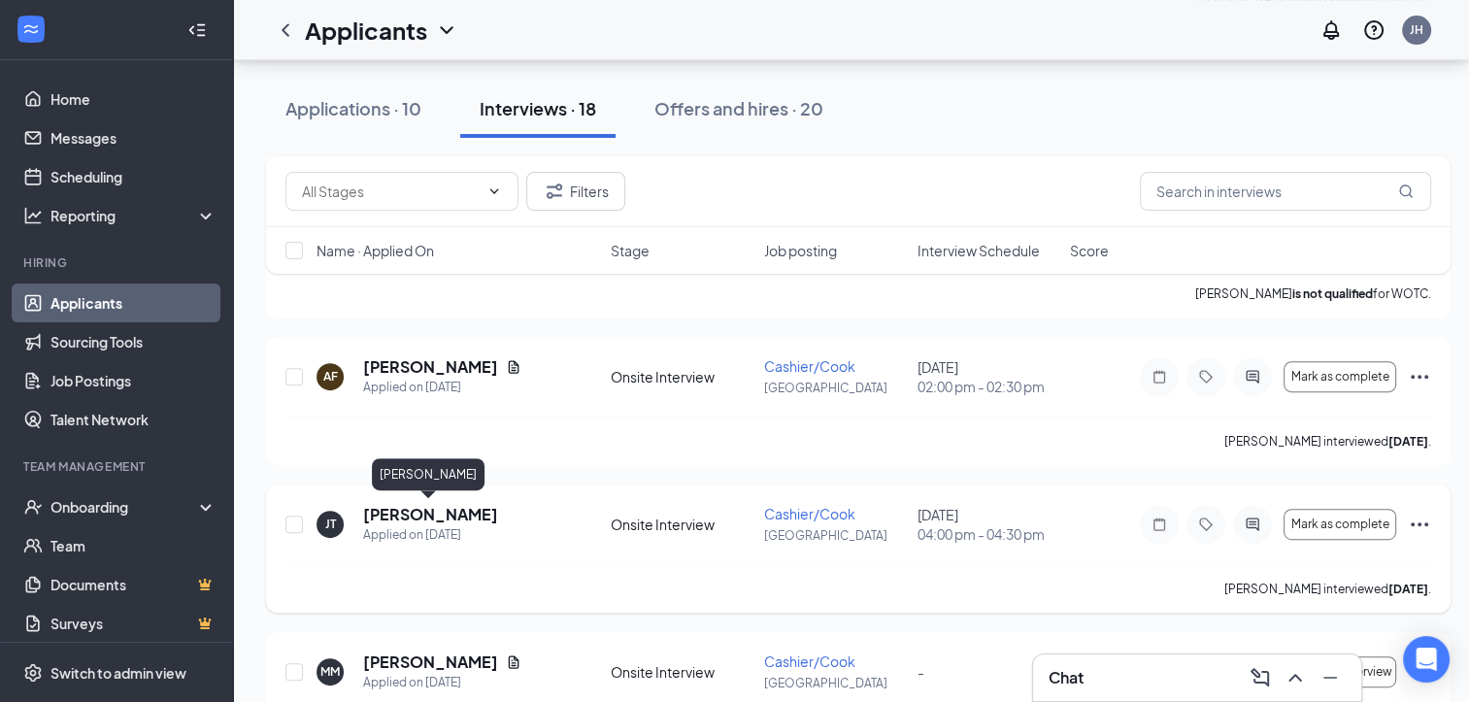
click at [431, 518] on h5 "[PERSON_NAME]" at bounding box center [430, 514] width 135 height 21
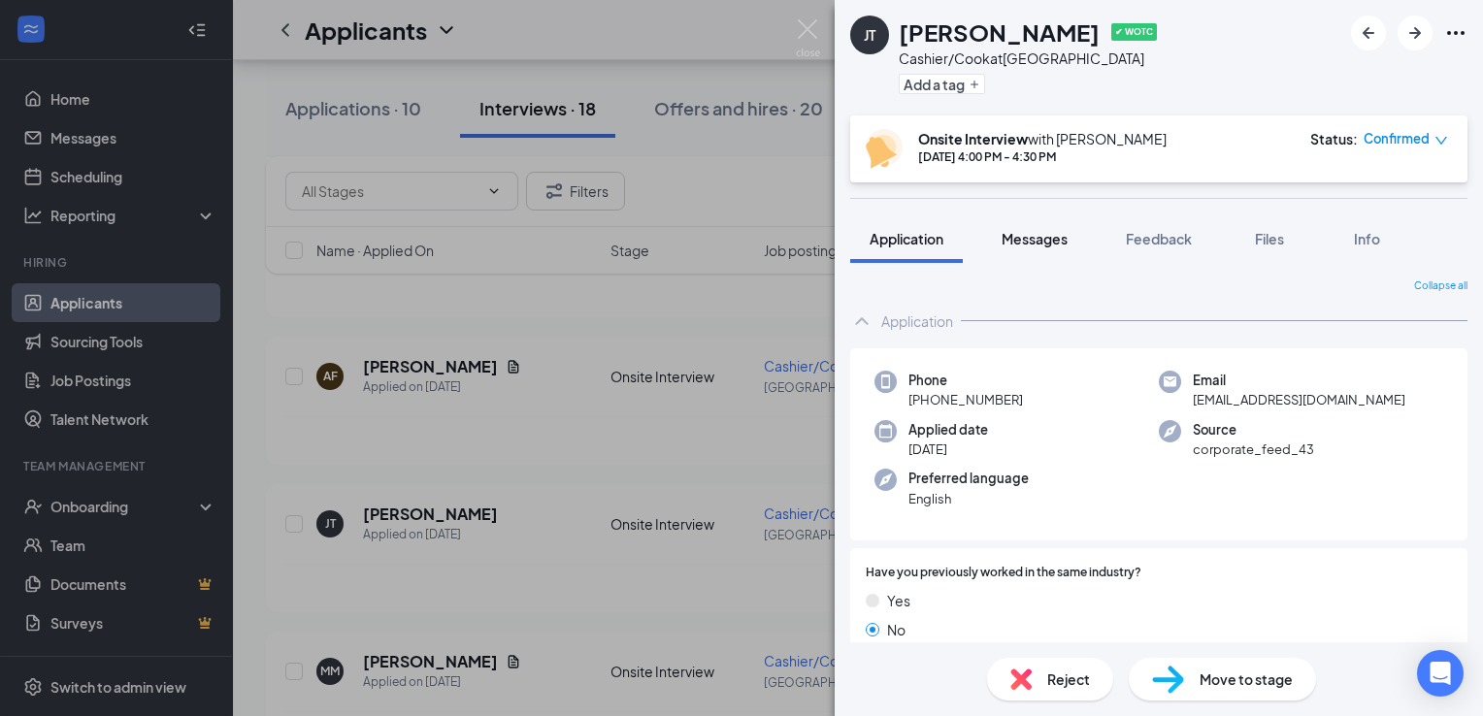
click at [1030, 240] on span "Messages" at bounding box center [1035, 238] width 66 height 17
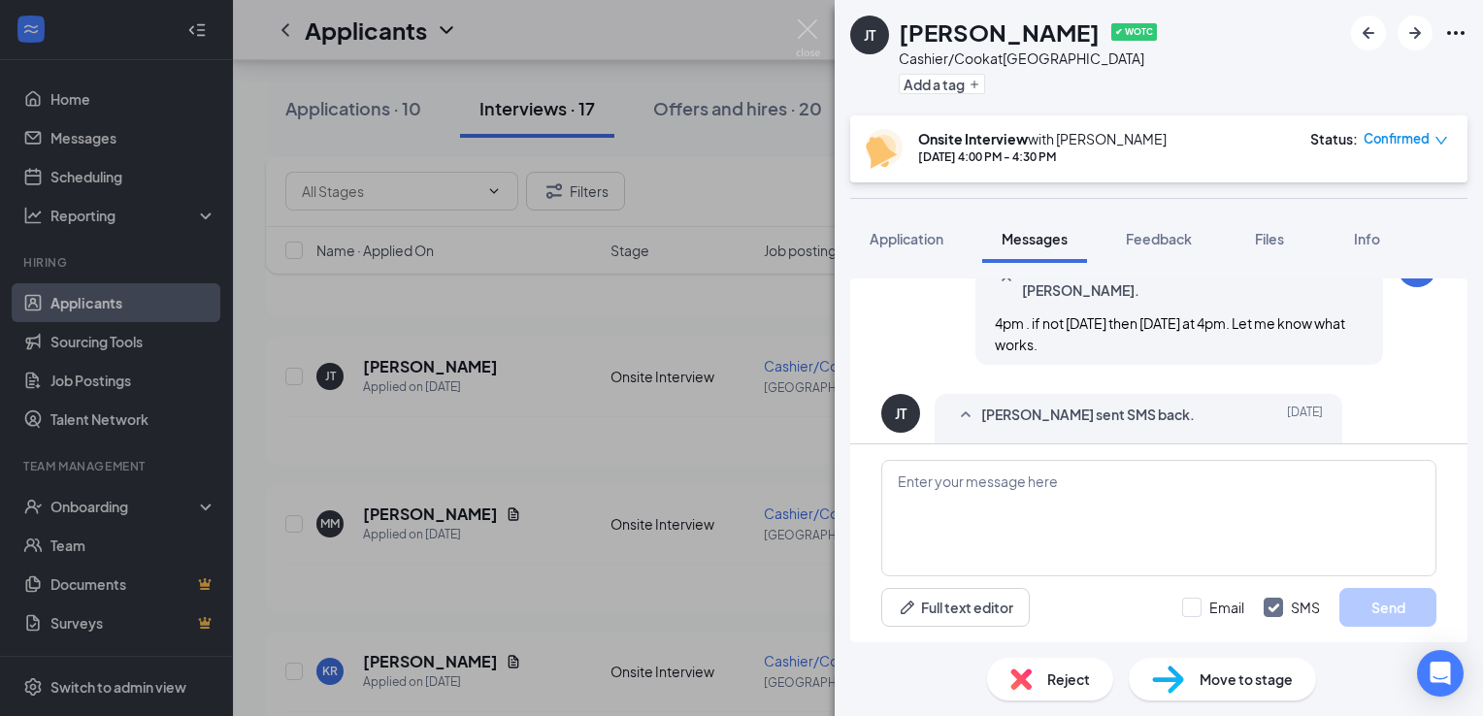
scroll to position [383, 0]
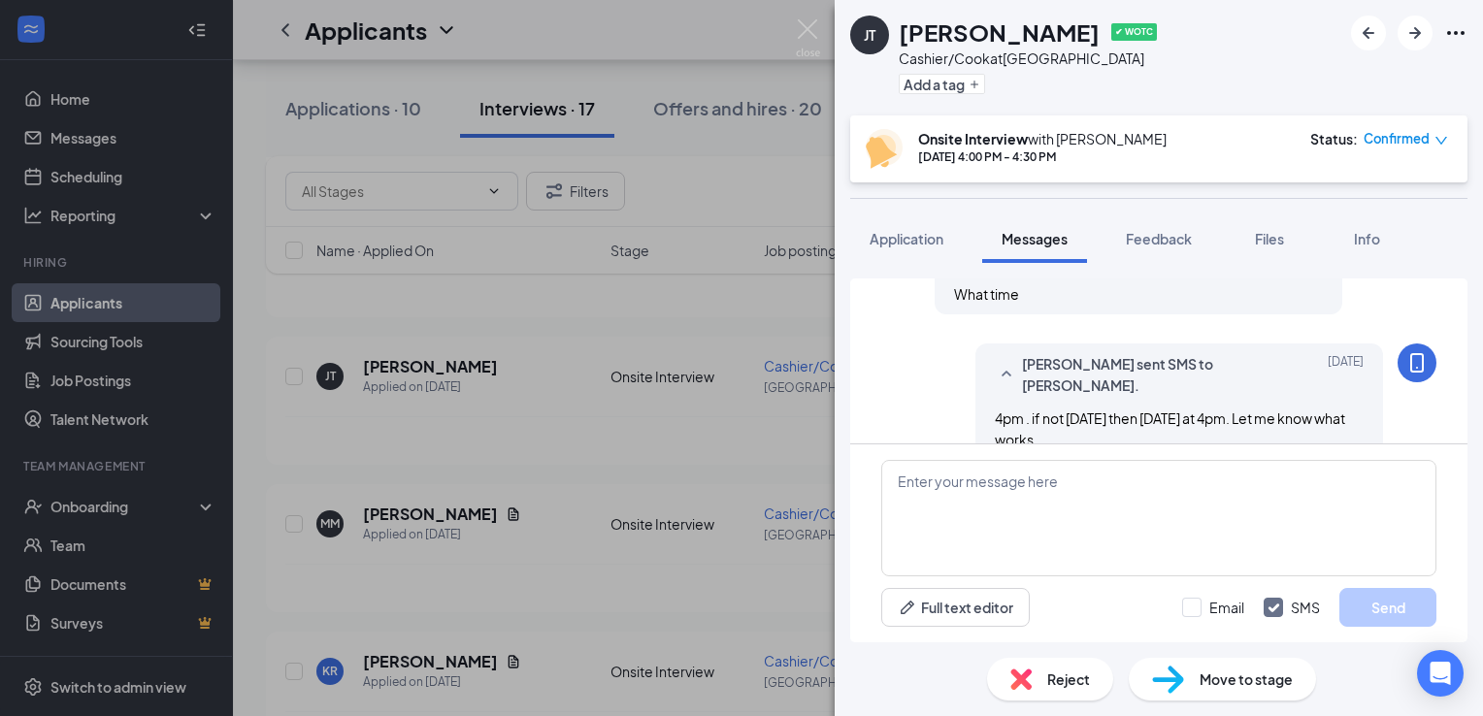
click at [1435, 145] on icon "down" at bounding box center [1442, 141] width 14 height 14
click at [1388, 255] on span "Mark as no-show" at bounding box center [1354, 260] width 108 height 21
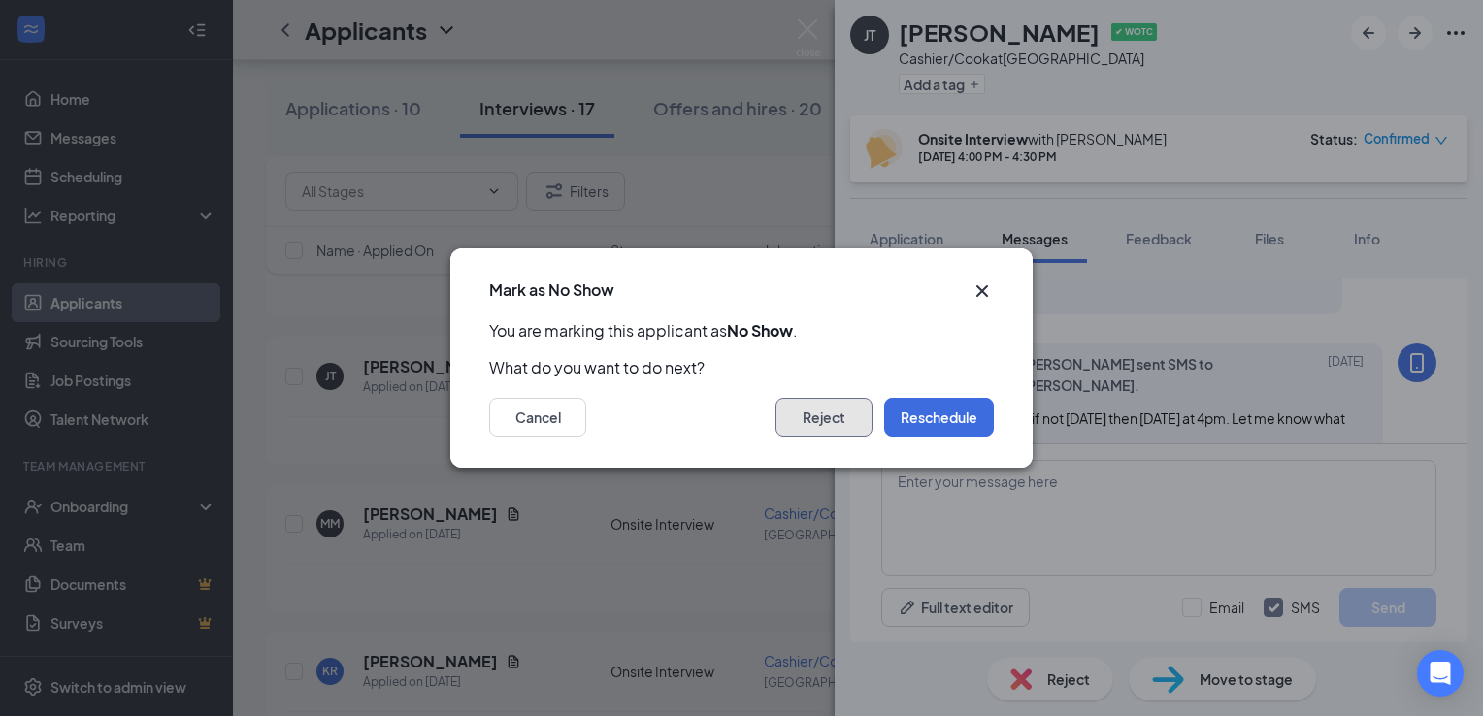
click at [799, 402] on button "Reject" at bounding box center [824, 417] width 97 height 39
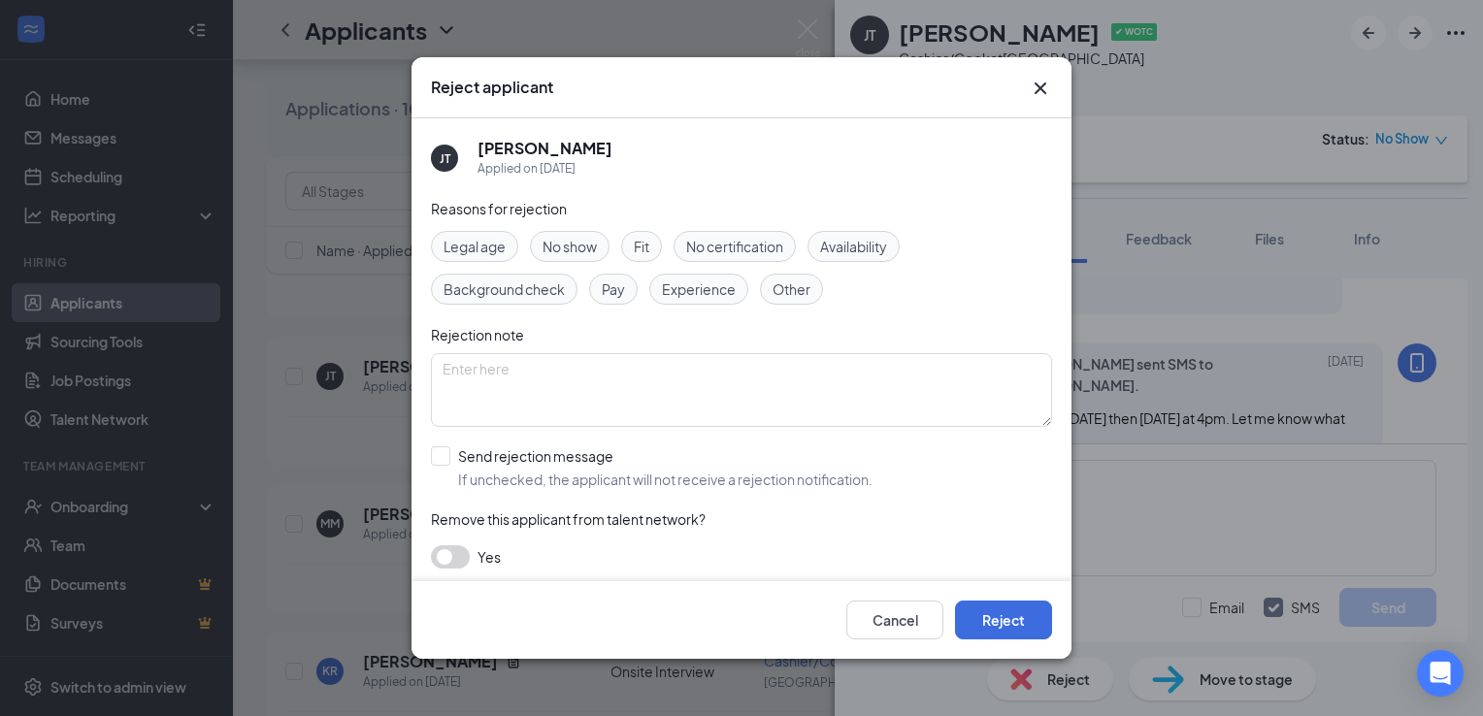
click at [578, 244] on span "No show" at bounding box center [570, 246] width 54 height 21
click at [441, 453] on input "Send rejection message If unchecked, the applicant will not receive a rejection…" at bounding box center [652, 468] width 442 height 43
checkbox input "true"
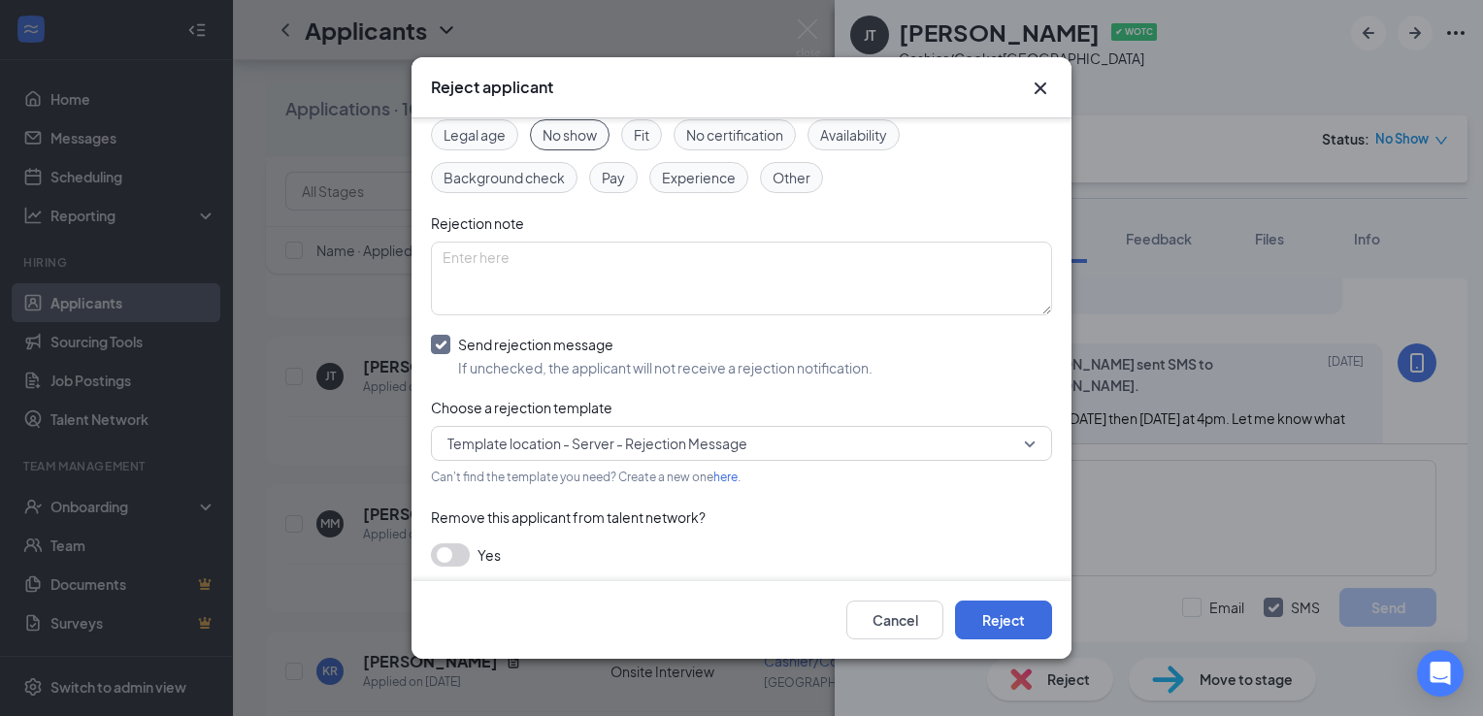
scroll to position [115, 0]
click at [455, 552] on button "button" at bounding box center [450, 552] width 39 height 23
click at [1025, 612] on button "Reject" at bounding box center [1003, 620] width 97 height 39
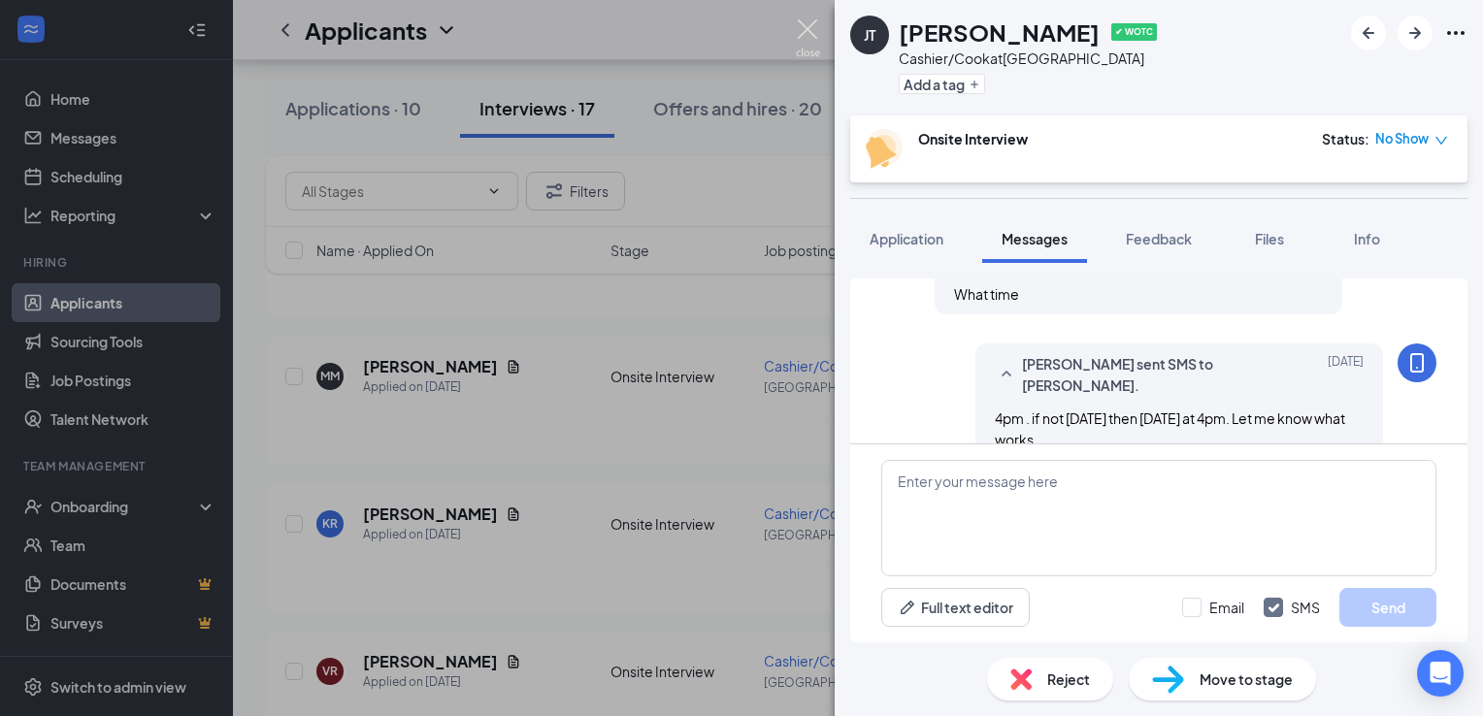
click at [814, 31] on img at bounding box center [808, 38] width 24 height 38
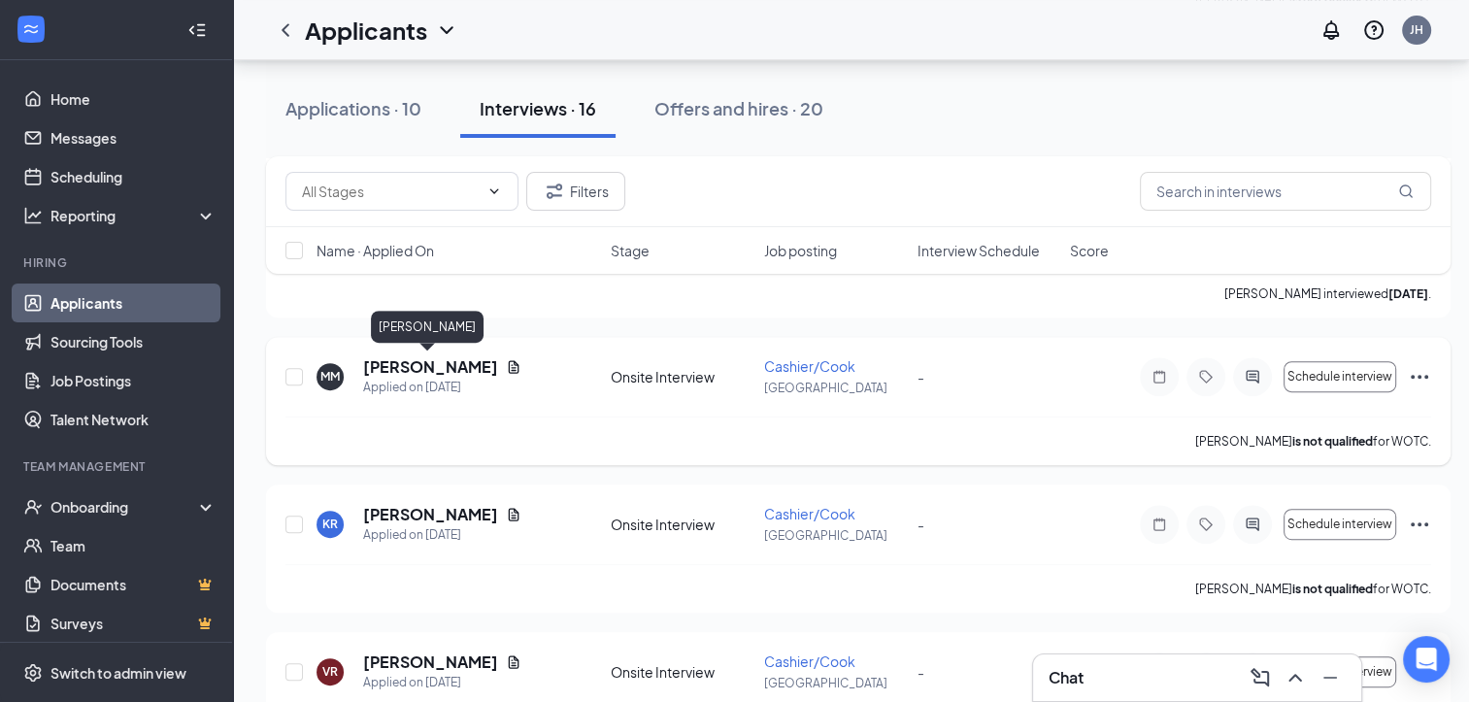
click at [443, 363] on h5 "[PERSON_NAME]" at bounding box center [430, 366] width 135 height 21
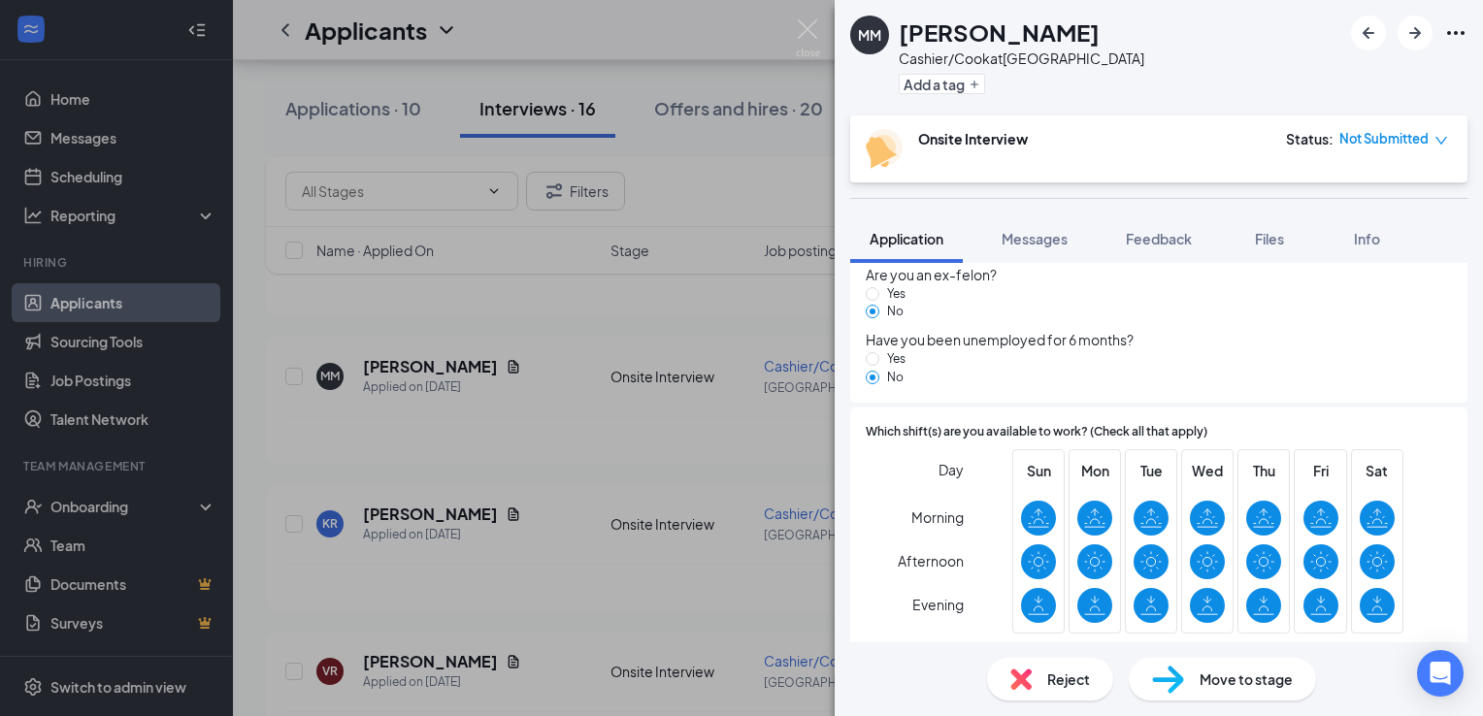
scroll to position [1145, 0]
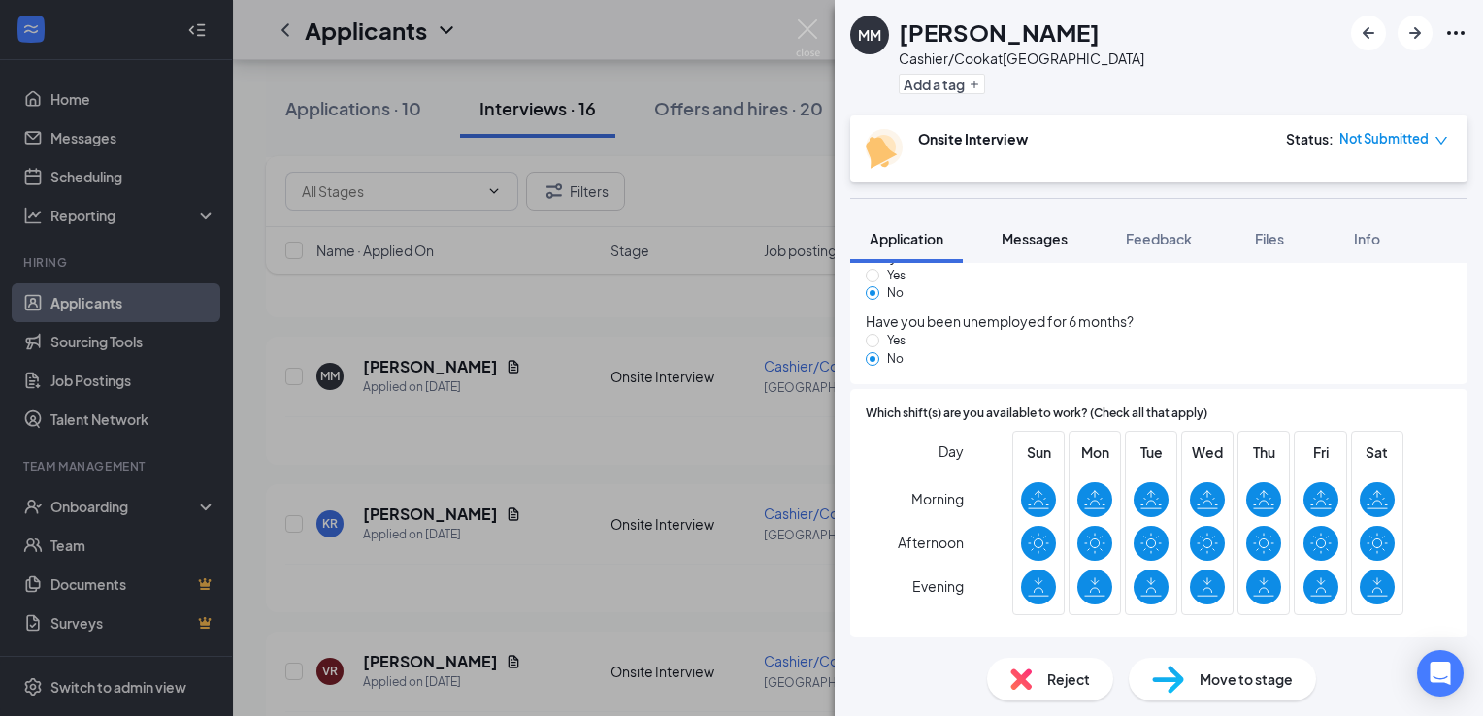
click at [1049, 237] on span "Messages" at bounding box center [1035, 238] width 66 height 17
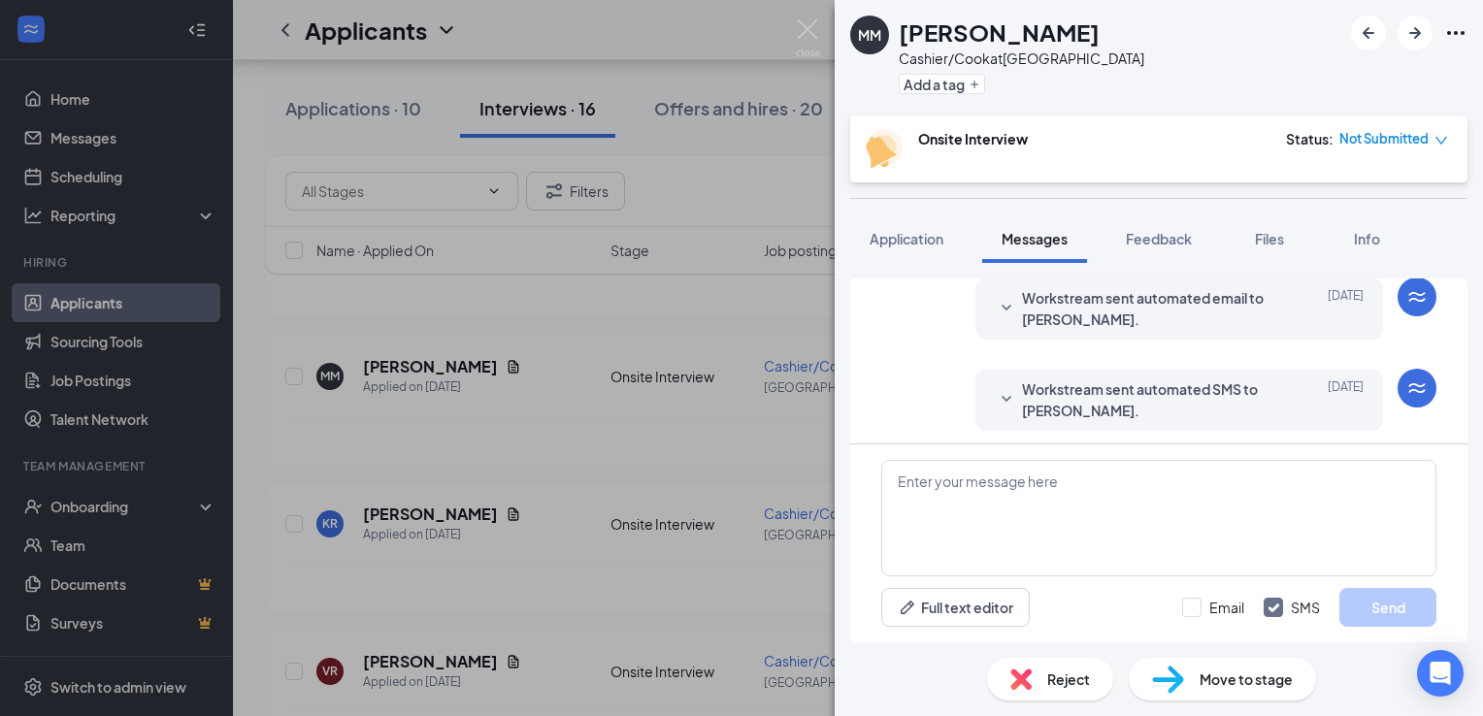
scroll to position [388, 0]
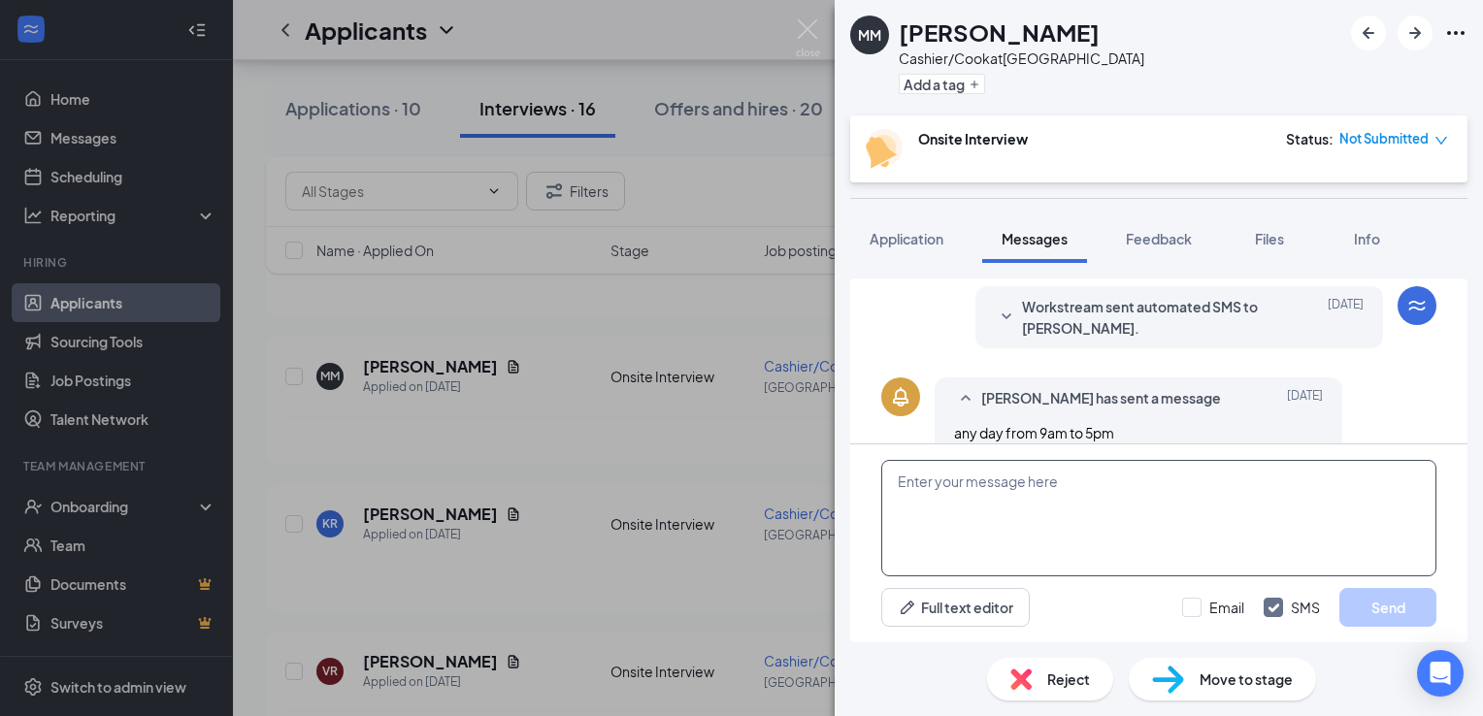
click at [1113, 505] on textarea at bounding box center [1158, 518] width 555 height 116
click at [1071, 500] on textarea "Good morning, When are you available for meet for a interview?" at bounding box center [1158, 518] width 555 height 116
type textarea "Good morning, When are you available for meet for an interview?"
click at [1363, 602] on button "Send" at bounding box center [1388, 607] width 97 height 39
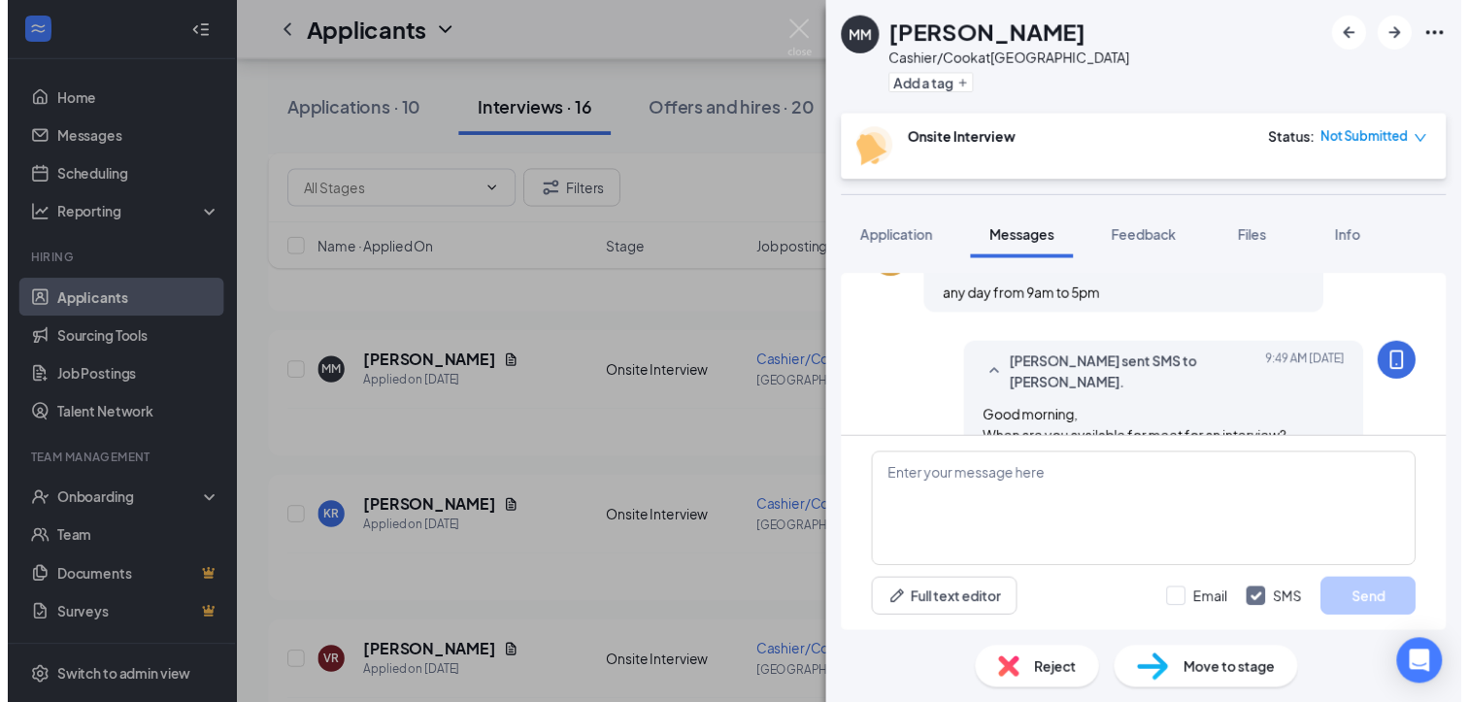
scroll to position [562, 0]
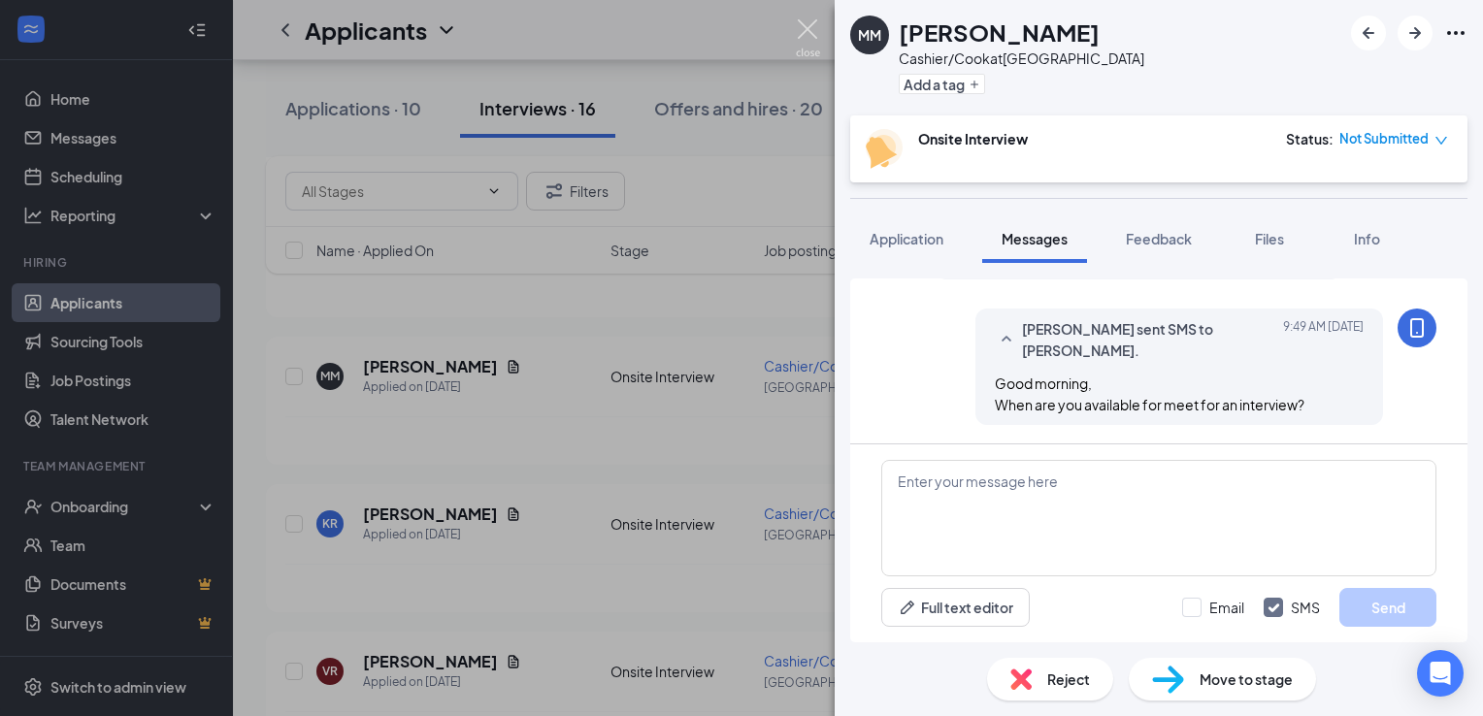
click at [810, 23] on img at bounding box center [808, 38] width 24 height 38
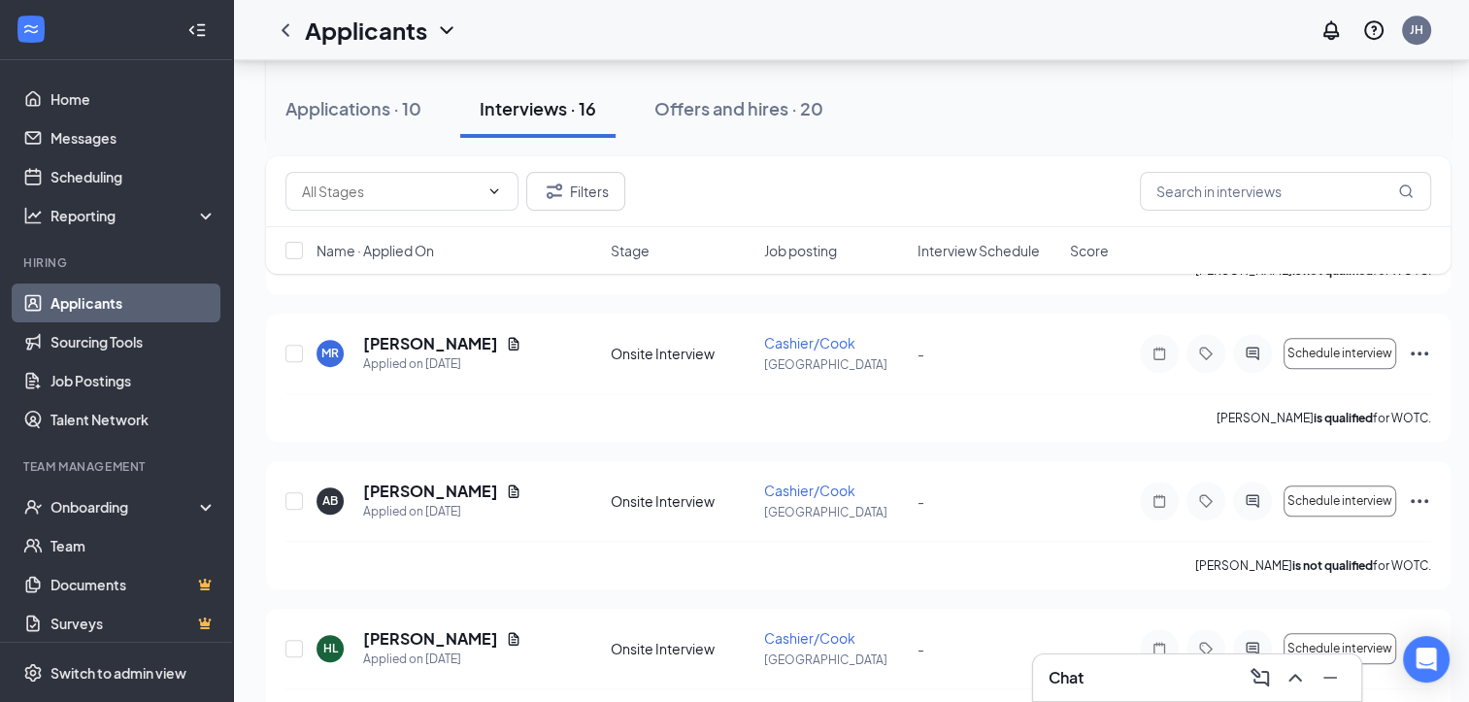
scroll to position [1262, 0]
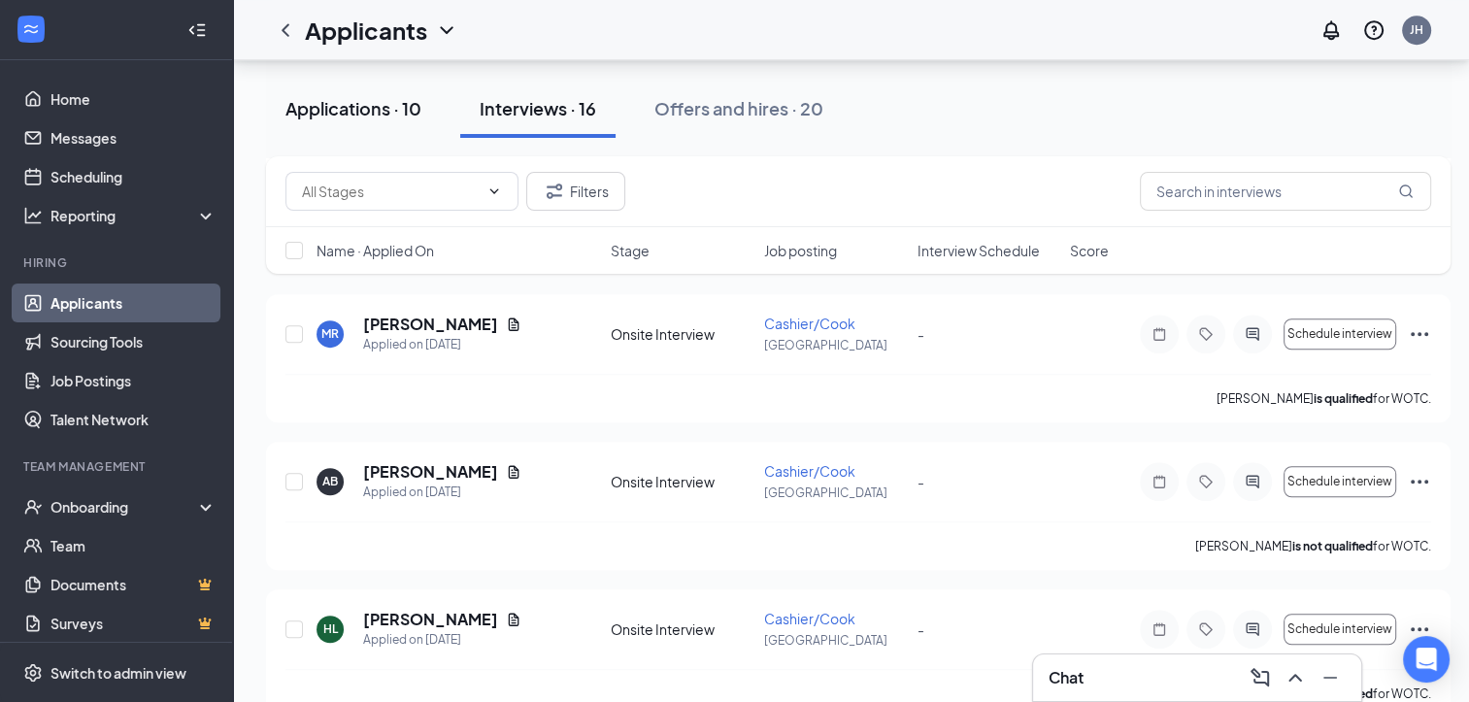
click at [373, 111] on div "Applications · 10" at bounding box center [353, 108] width 136 height 24
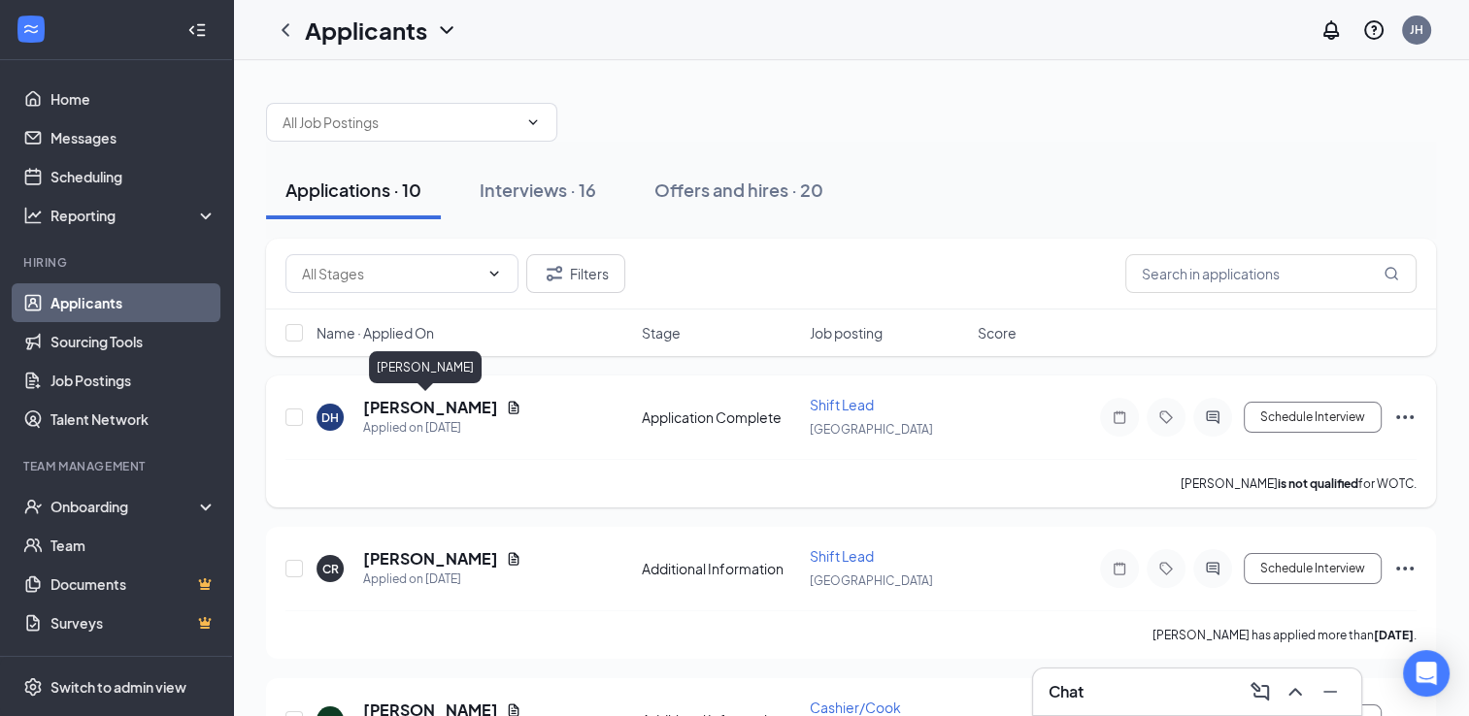
click at [406, 409] on h5 "[PERSON_NAME]" at bounding box center [430, 407] width 135 height 21
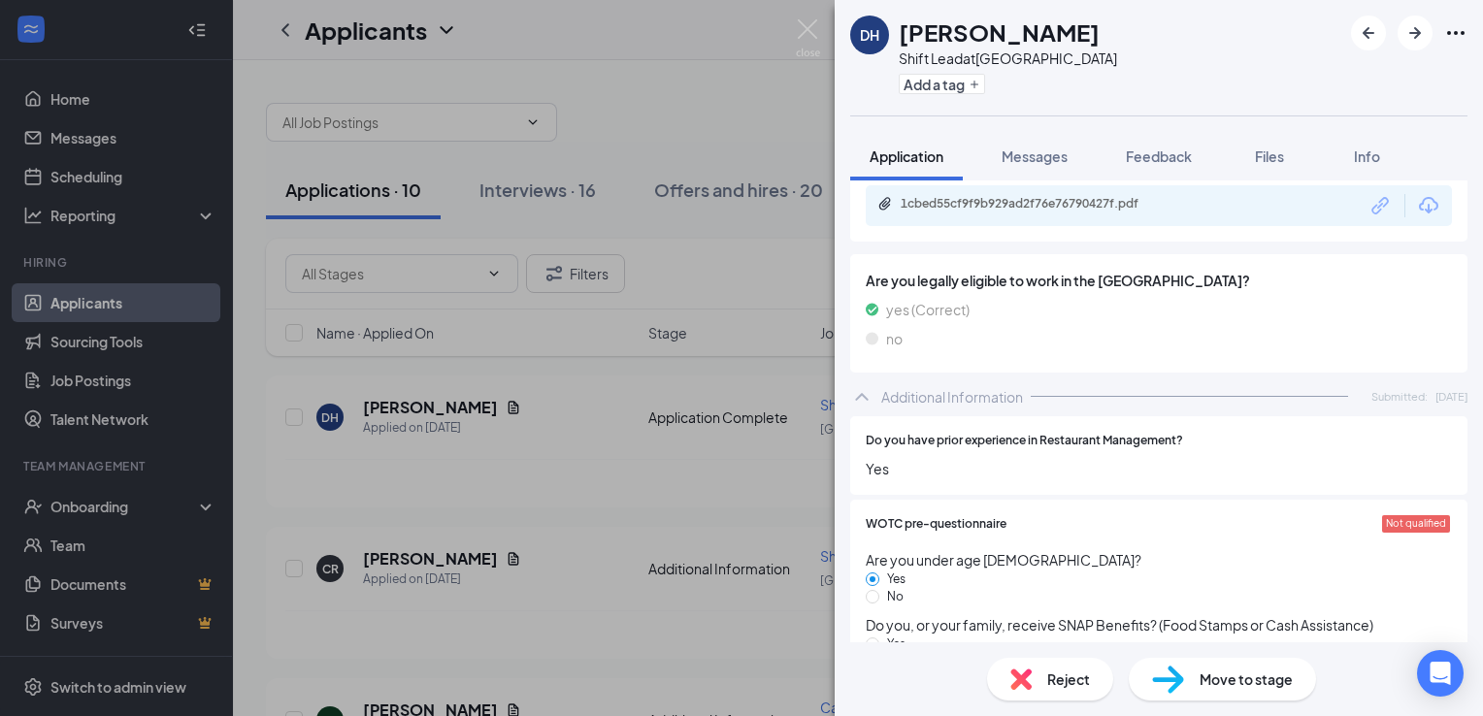
scroll to position [279, 0]
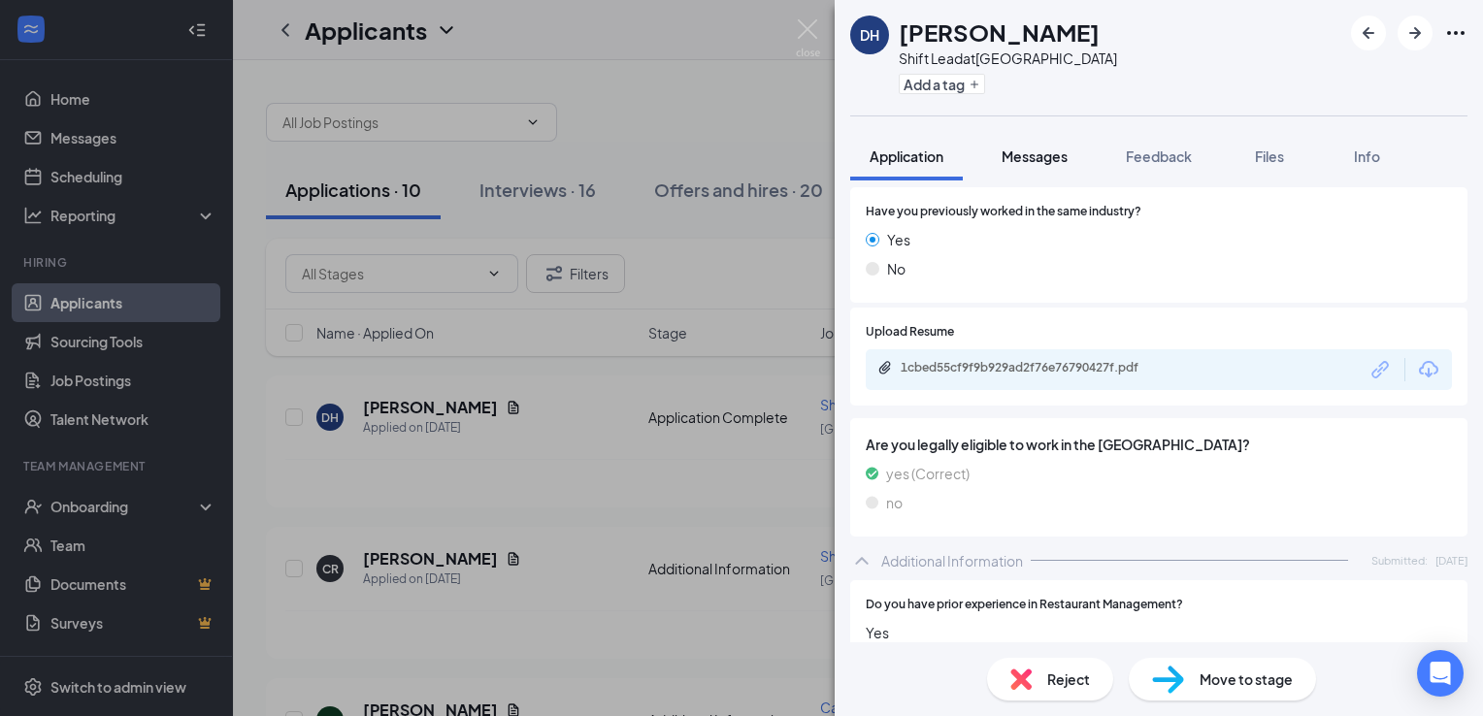
click at [1038, 152] on span "Messages" at bounding box center [1035, 156] width 66 height 17
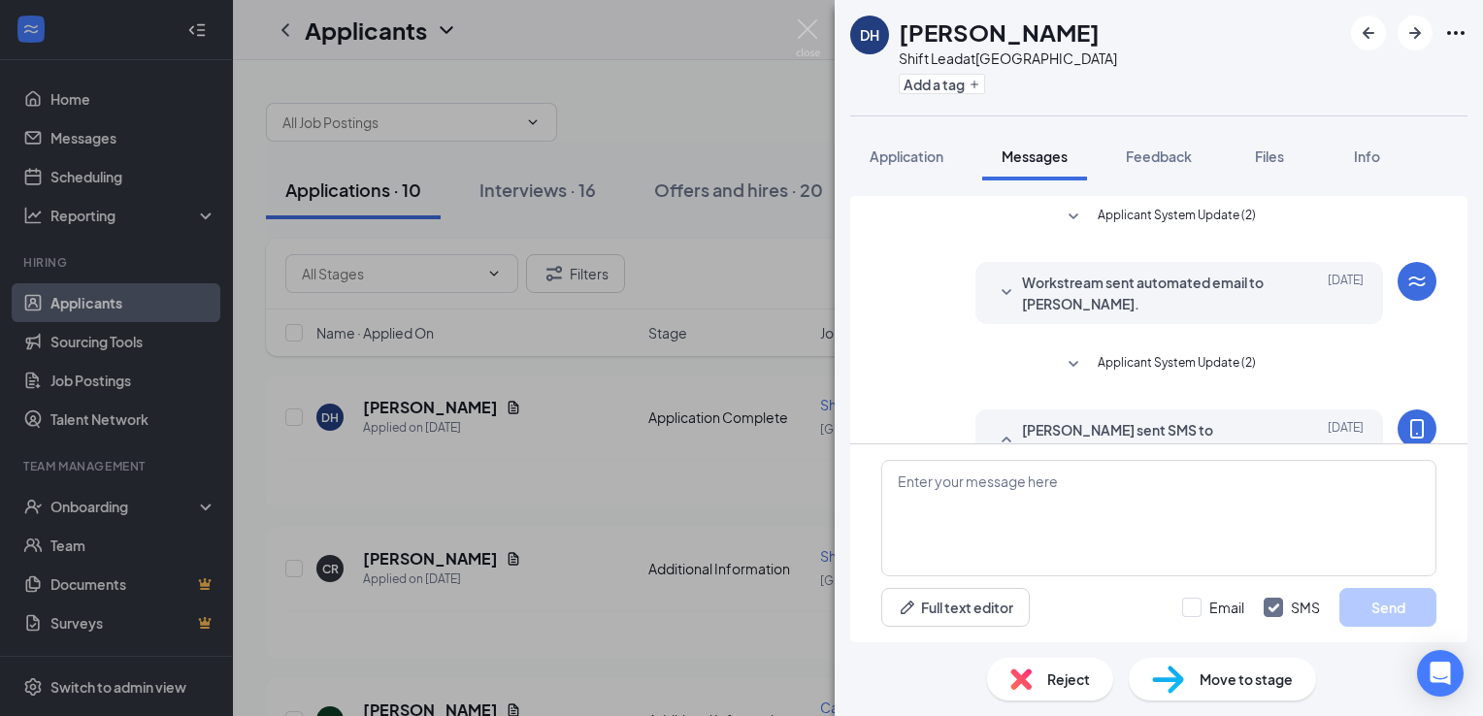
scroll to position [82, 0]
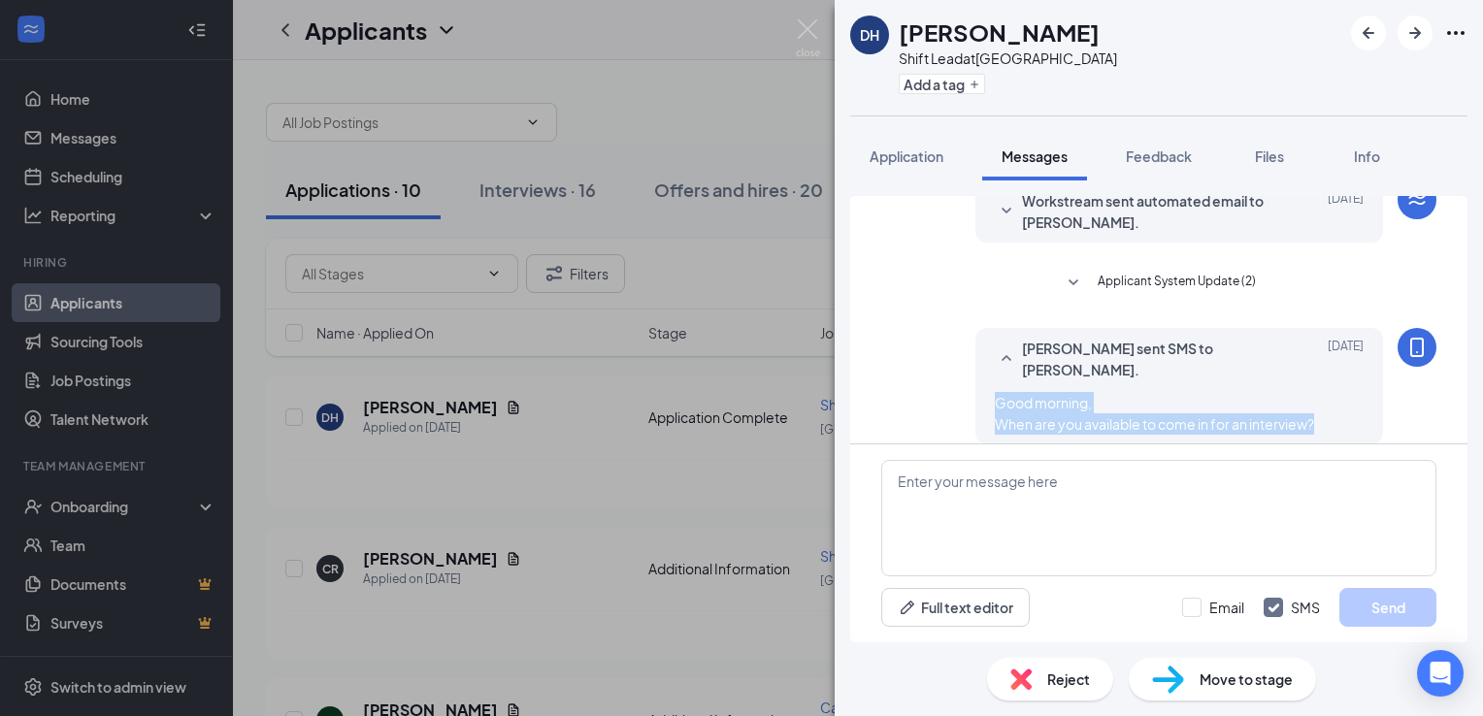
drag, startPoint x: 980, startPoint y: 382, endPoint x: 1305, endPoint y: 402, distance: 324.8
click at [1305, 402] on div "Good morning, When are you available to come in for an interview?" at bounding box center [1179, 413] width 369 height 43
drag, startPoint x: 1305, startPoint y: 402, endPoint x: 1276, endPoint y: 400, distance: 29.2
copy span "Good morning, When are you available to come in for an interview?"
click at [1140, 485] on textarea at bounding box center [1158, 518] width 555 height 116
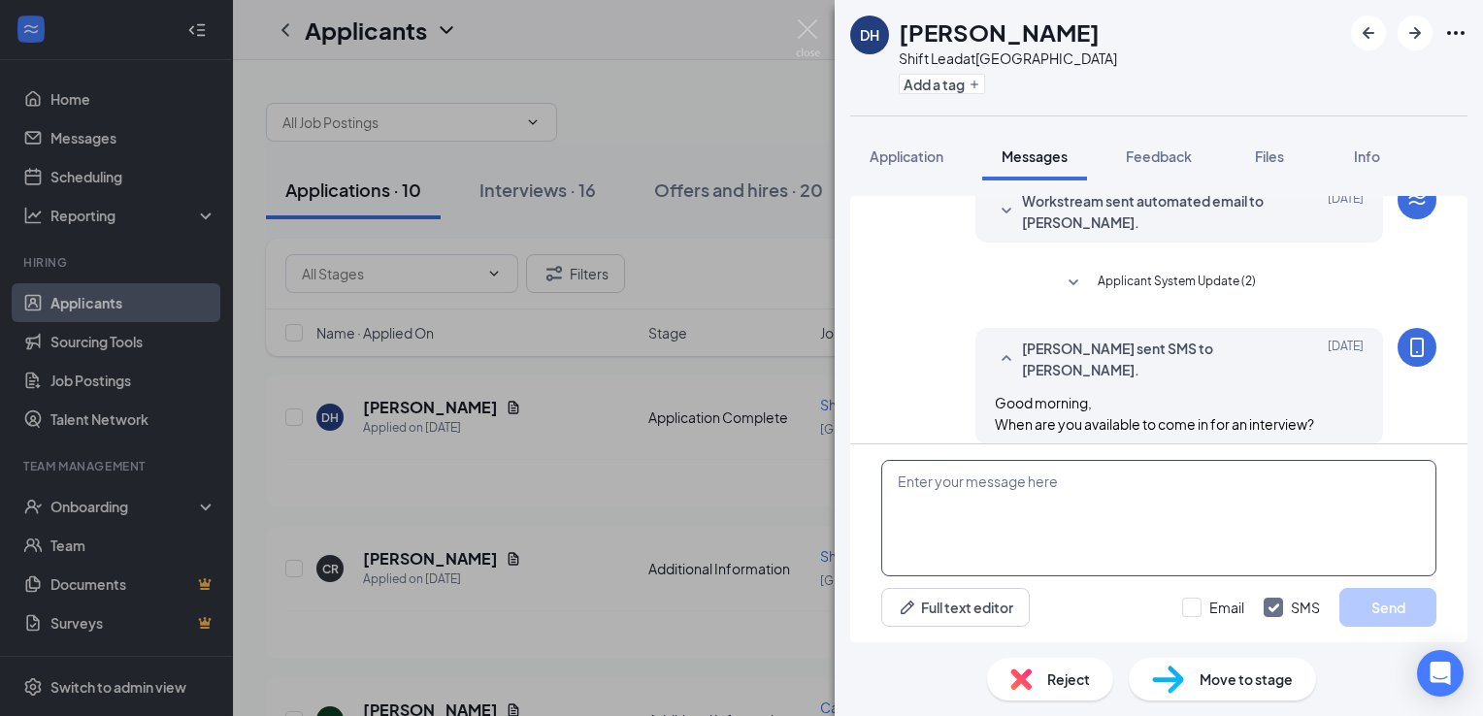
paste textarea "Good morning, When are you available to come in for an interview?"
type textarea "Good morning, When are you available to come in for an interview?"
click at [1379, 612] on button "Send" at bounding box center [1388, 607] width 97 height 39
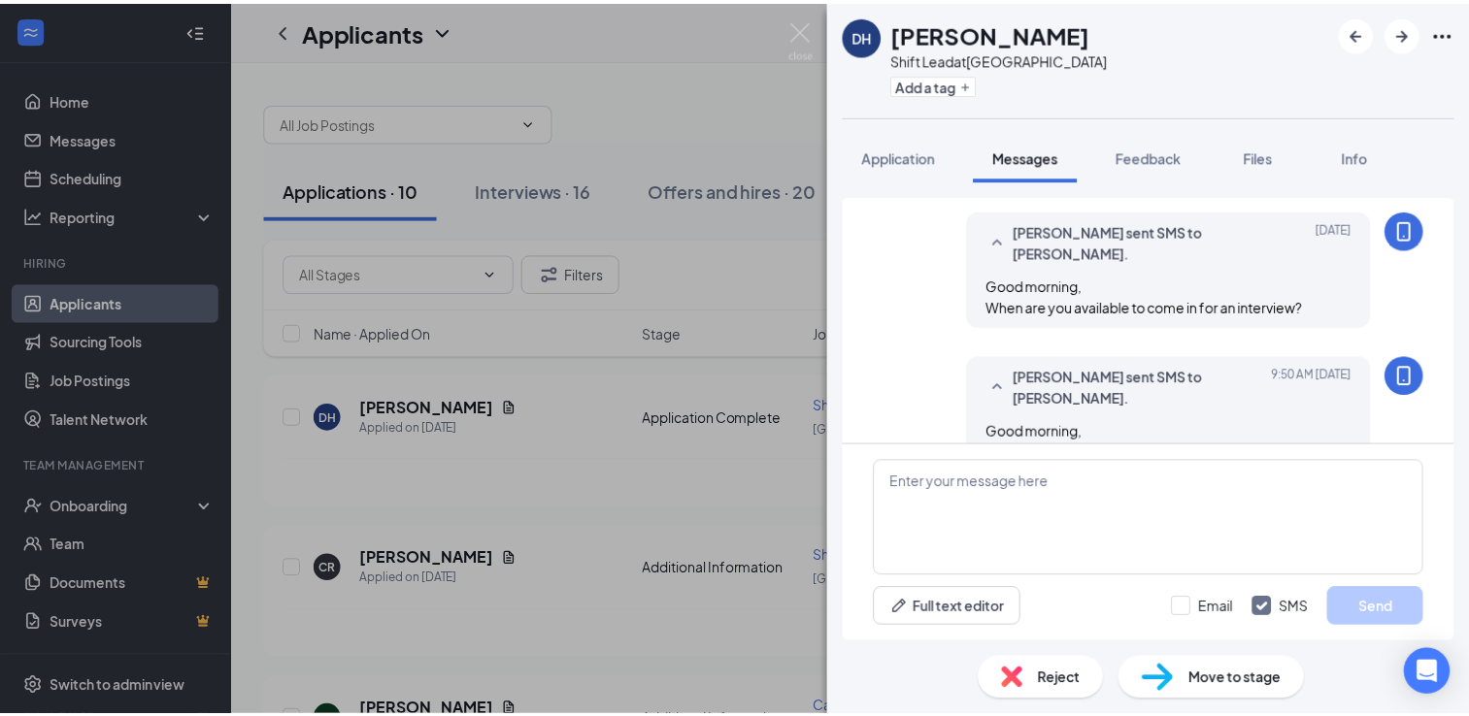
scroll to position [208, 0]
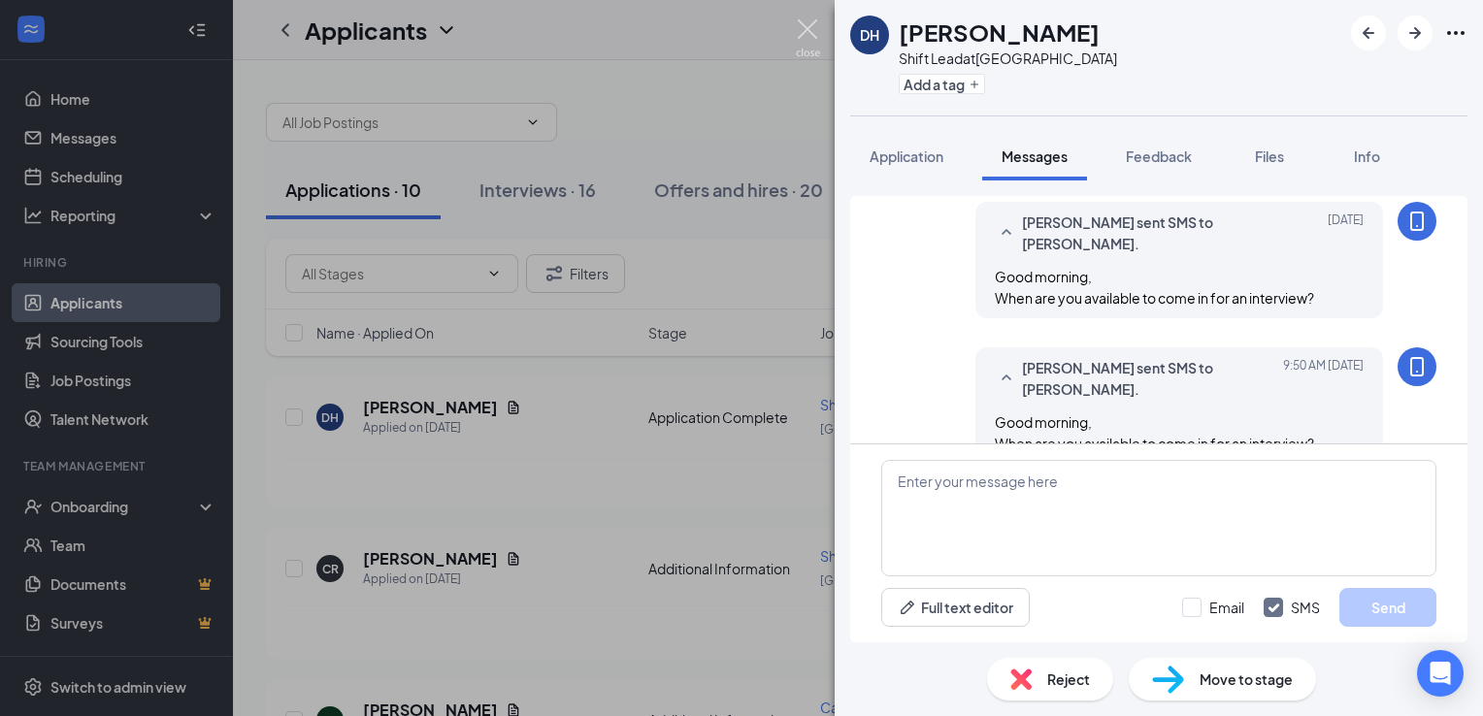
click at [814, 22] on img at bounding box center [808, 38] width 24 height 38
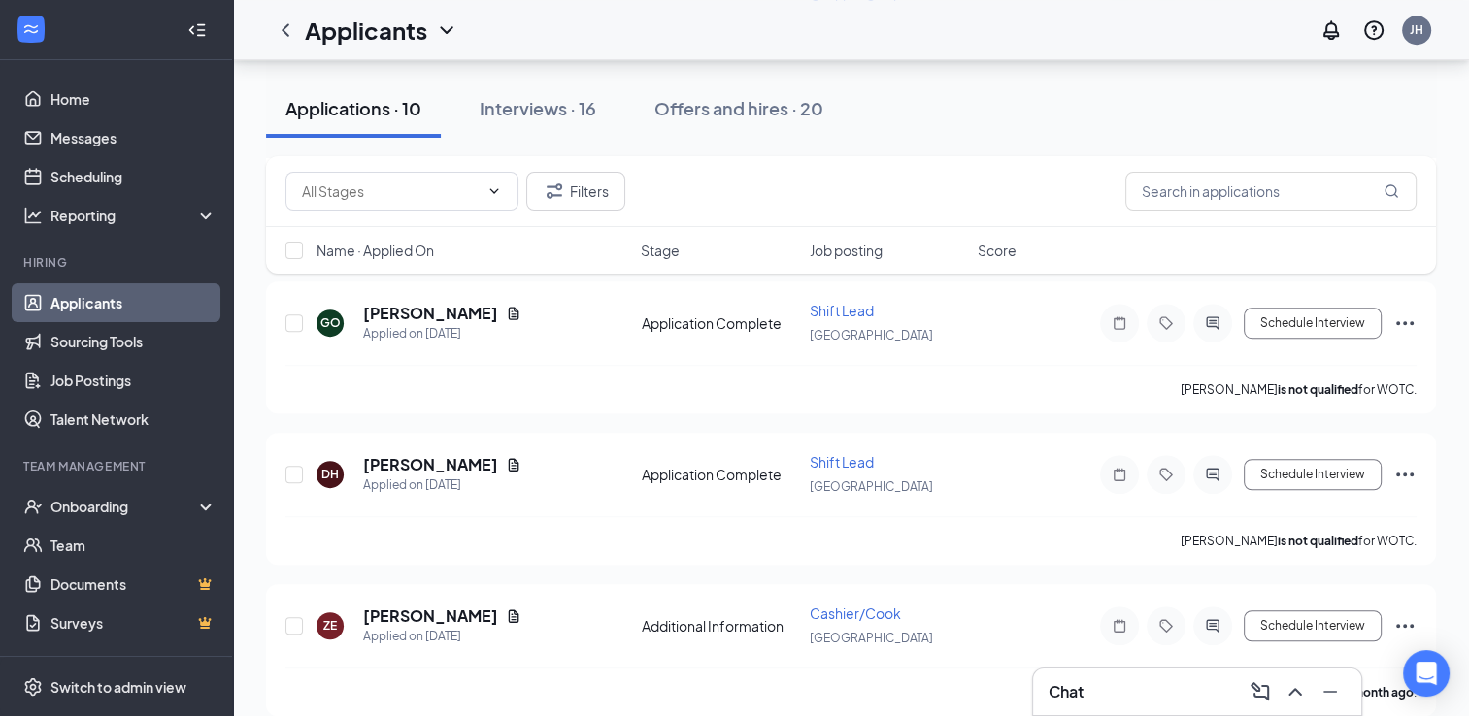
scroll to position [1157, 0]
click at [294, 617] on input "checkbox" at bounding box center [293, 625] width 17 height 17
checkbox input "true"
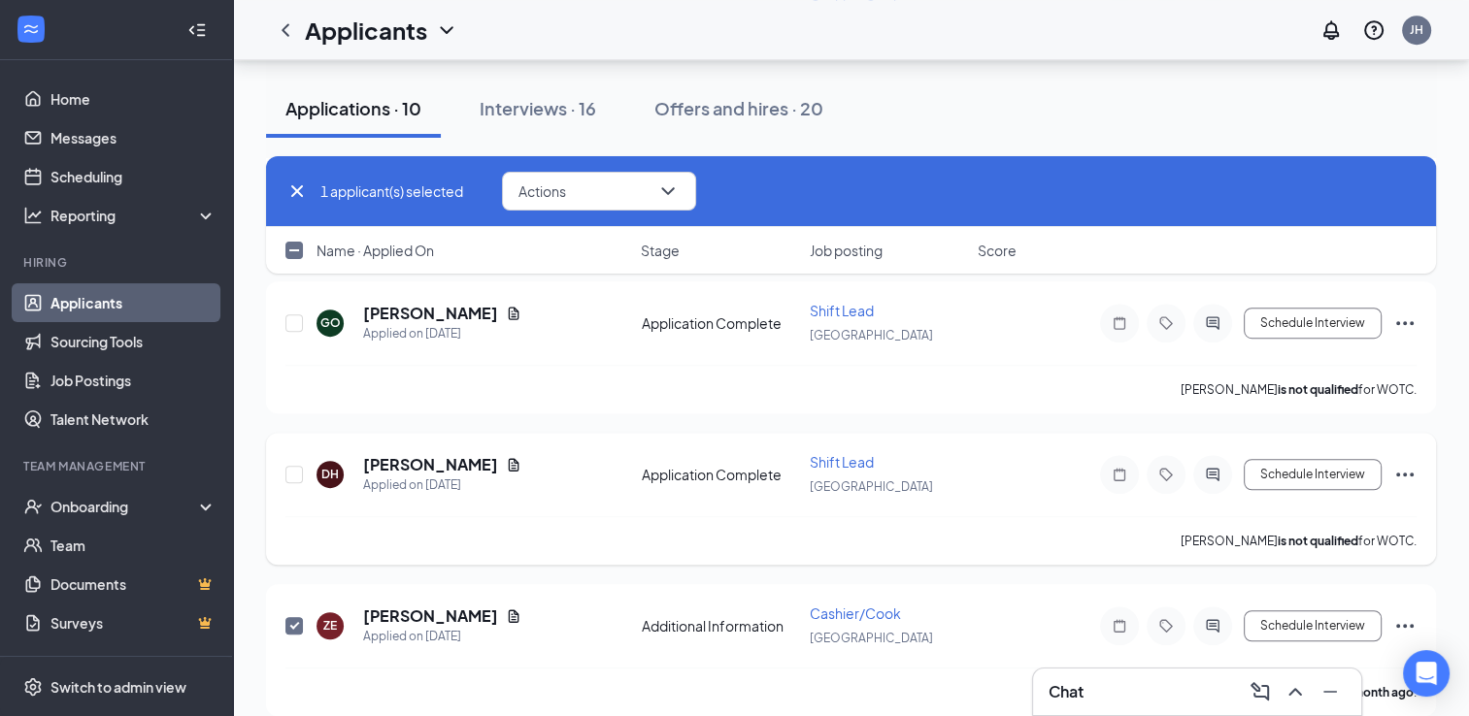
click at [303, 455] on div at bounding box center [294, 474] width 19 height 45
click at [298, 315] on input "checkbox" at bounding box center [293, 323] width 17 height 17
checkbox input "true"
click at [294, 466] on input "checkbox" at bounding box center [293, 474] width 17 height 17
checkbox input "true"
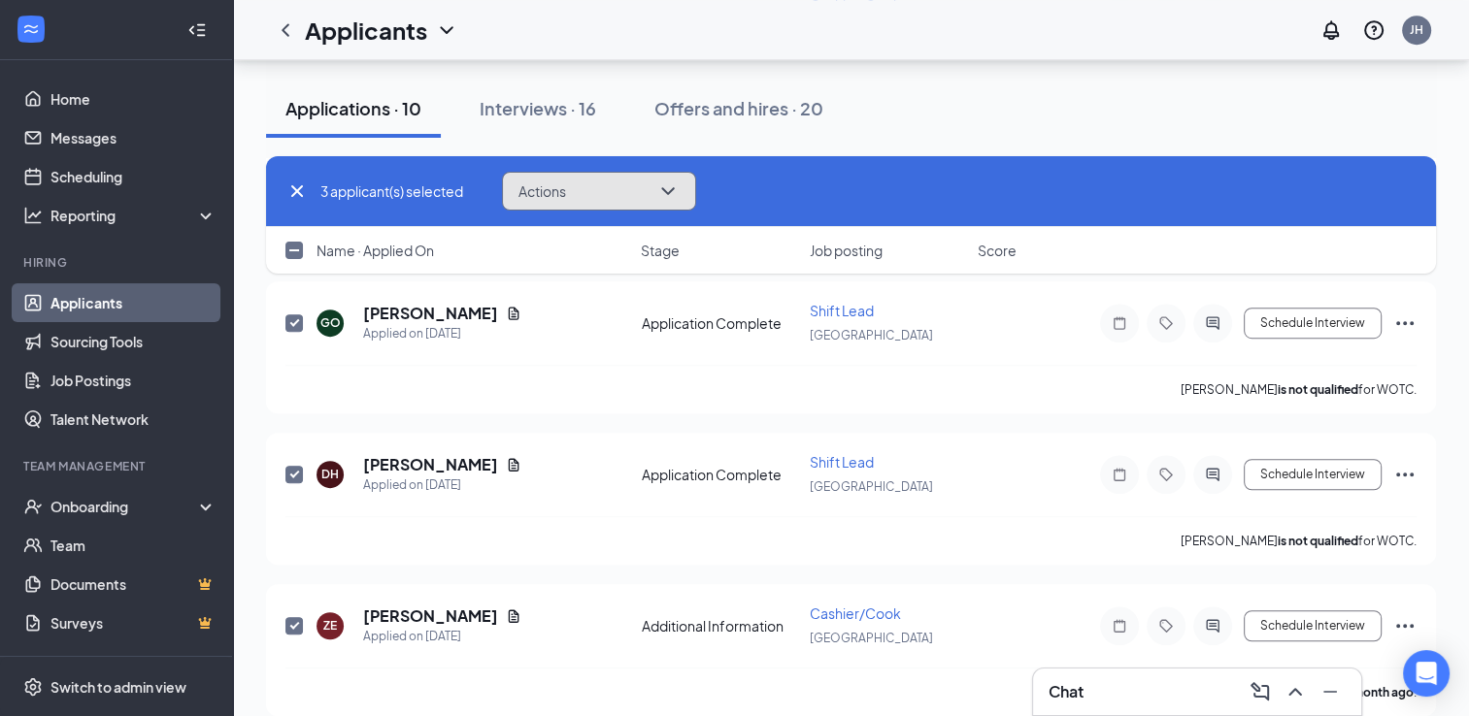
click at [660, 182] on icon "ChevronDown" at bounding box center [667, 191] width 23 height 23
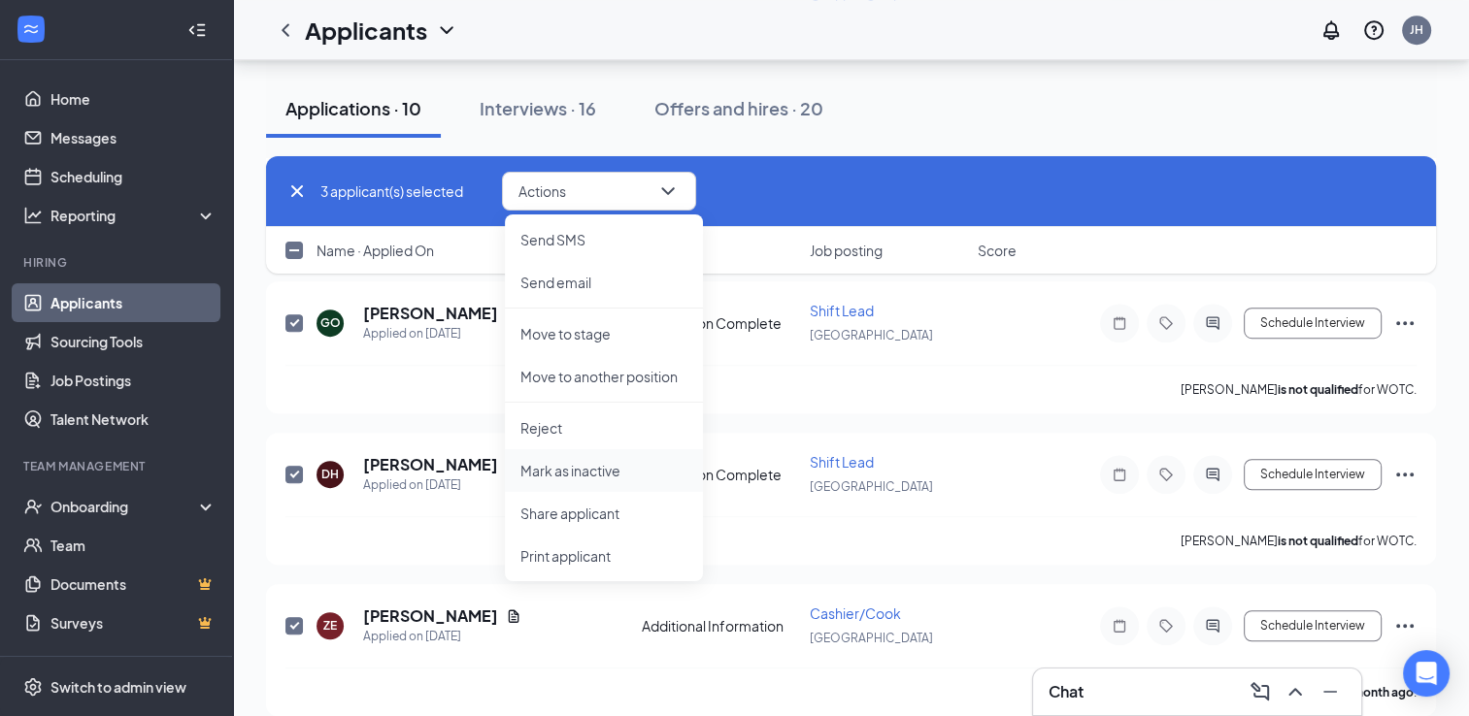
click at [574, 475] on p "Mark as inactive" at bounding box center [603, 470] width 167 height 19
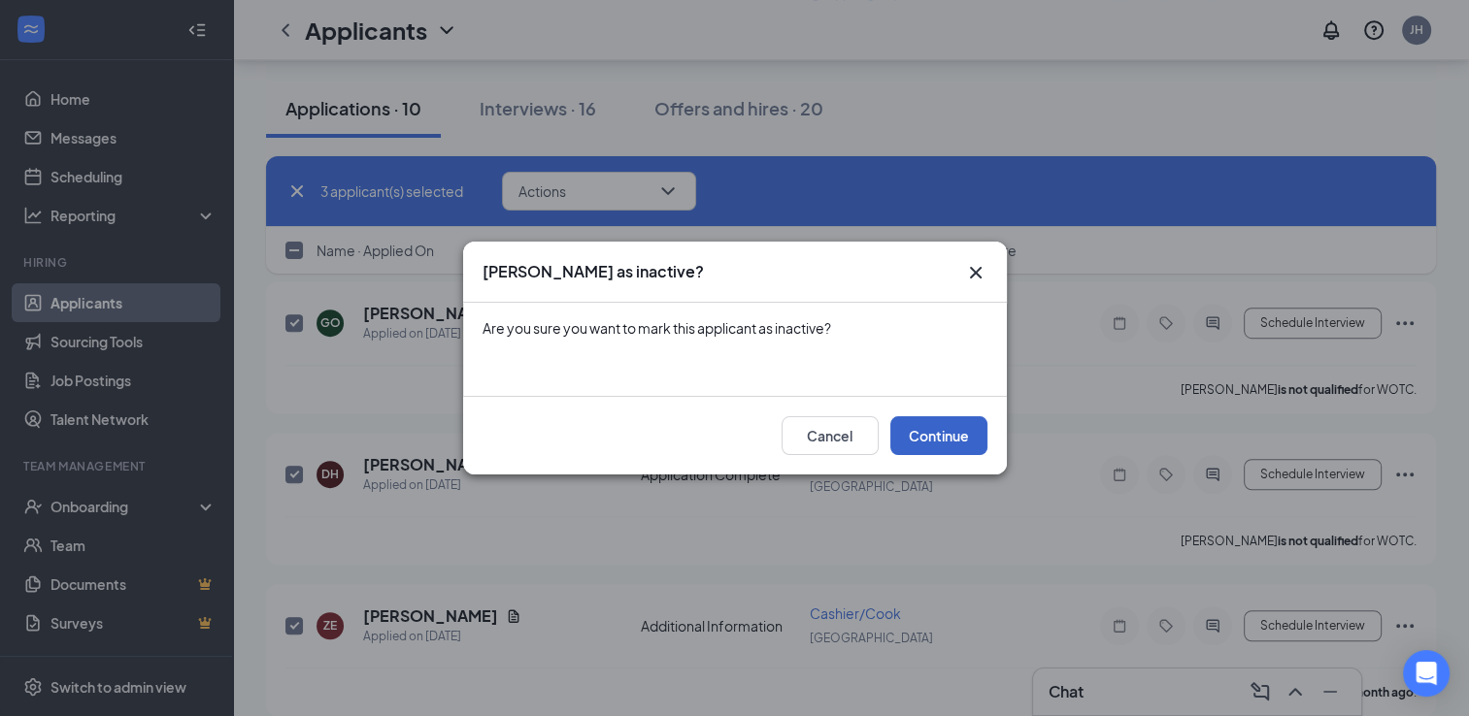
click at [956, 437] on button "Continue" at bounding box center [938, 435] width 97 height 39
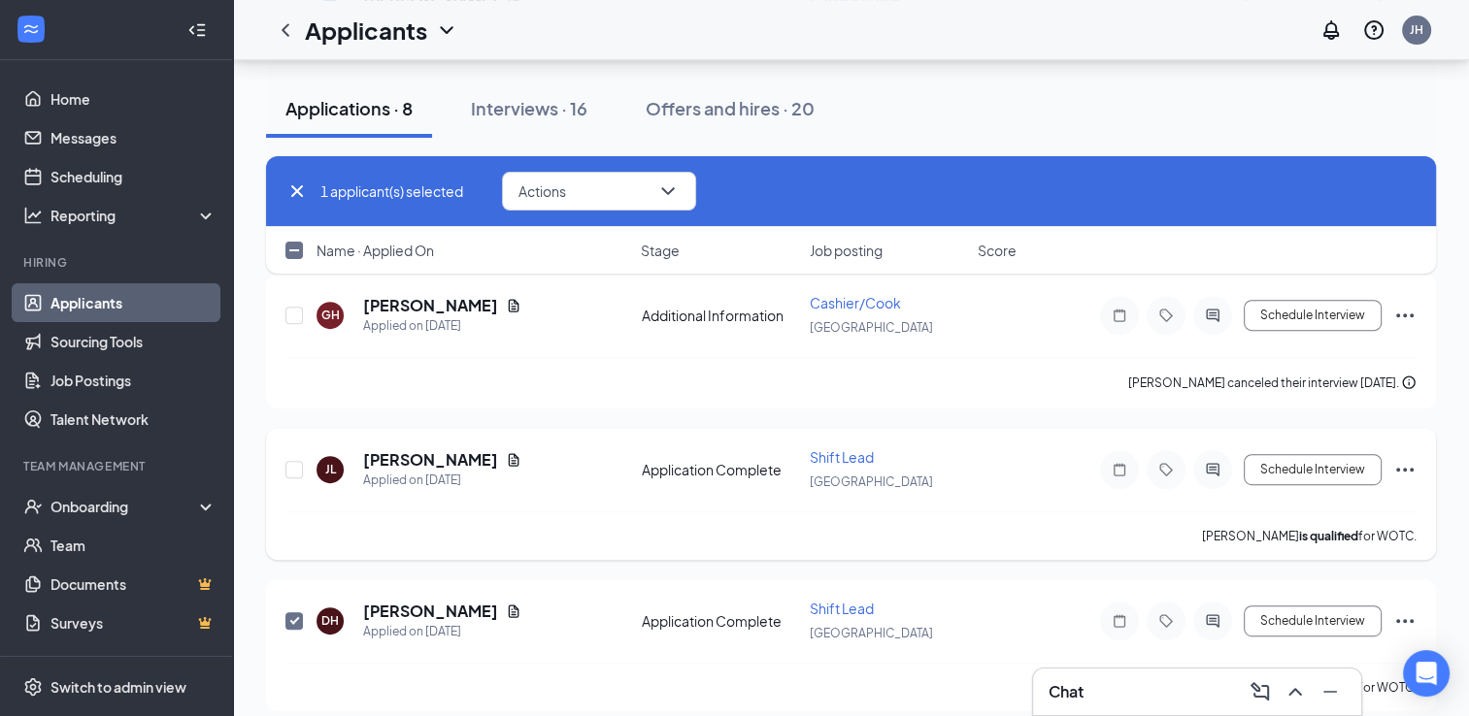
scroll to position [762, 0]
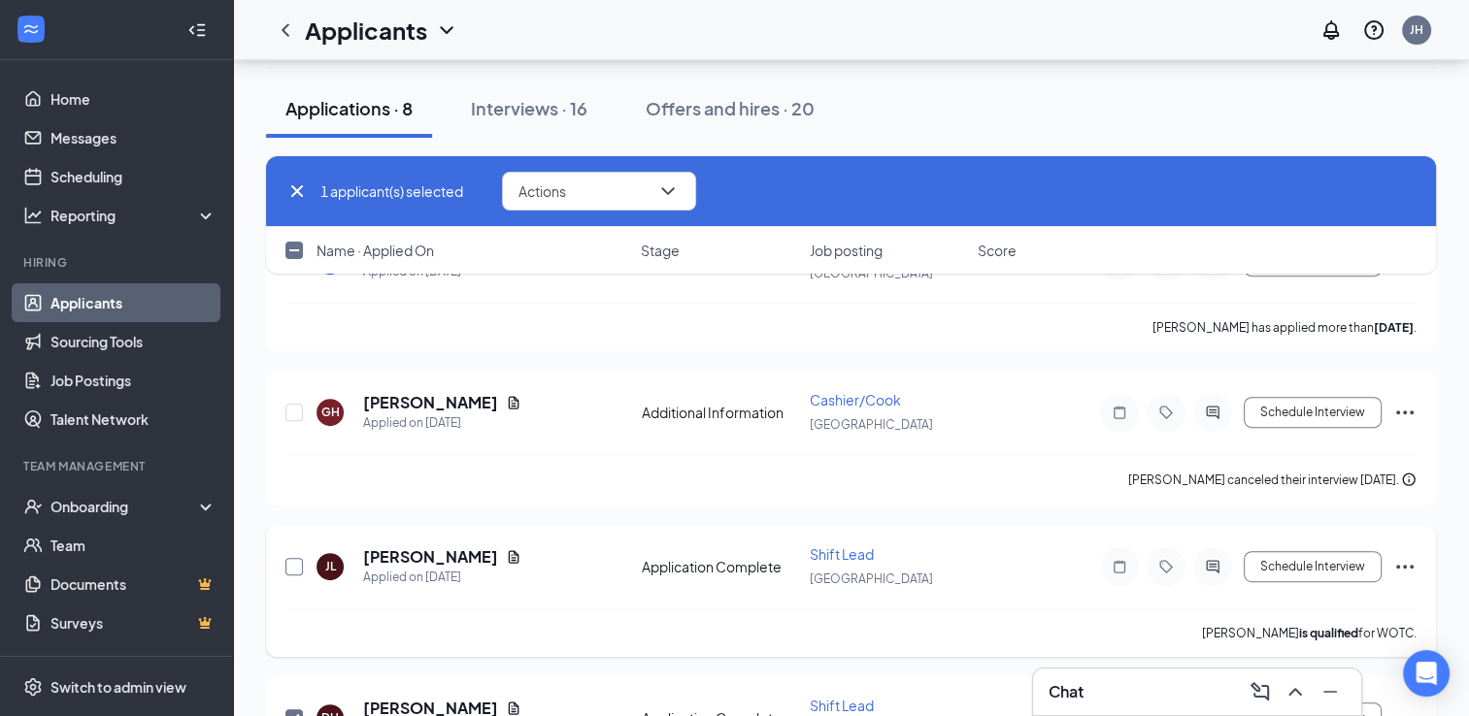
click at [292, 558] on input "checkbox" at bounding box center [293, 566] width 17 height 17
checkbox input "true"
click at [295, 710] on input "checkbox" at bounding box center [293, 718] width 17 height 17
checkbox input "false"
click at [1403, 555] on icon "Ellipses" at bounding box center [1404, 566] width 23 height 23
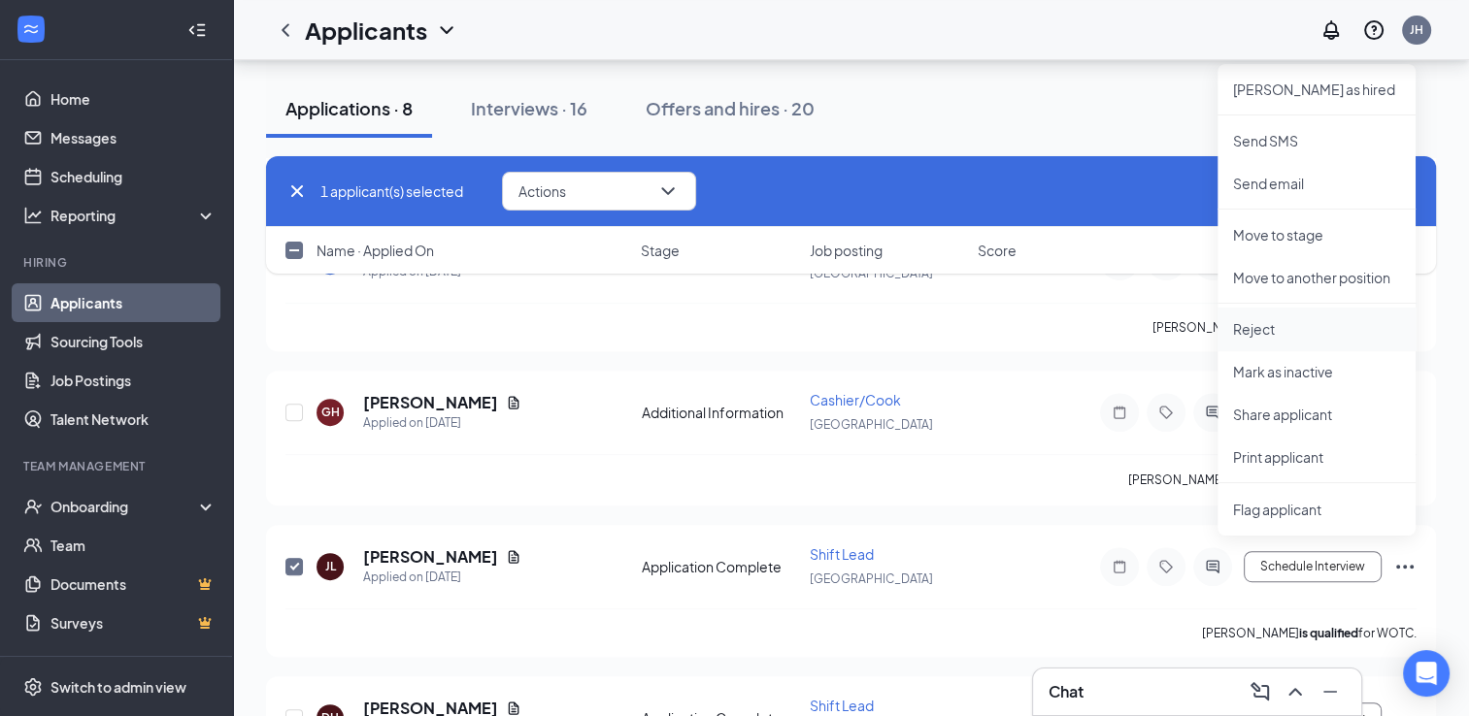
click at [1276, 325] on p "Reject" at bounding box center [1316, 328] width 167 height 19
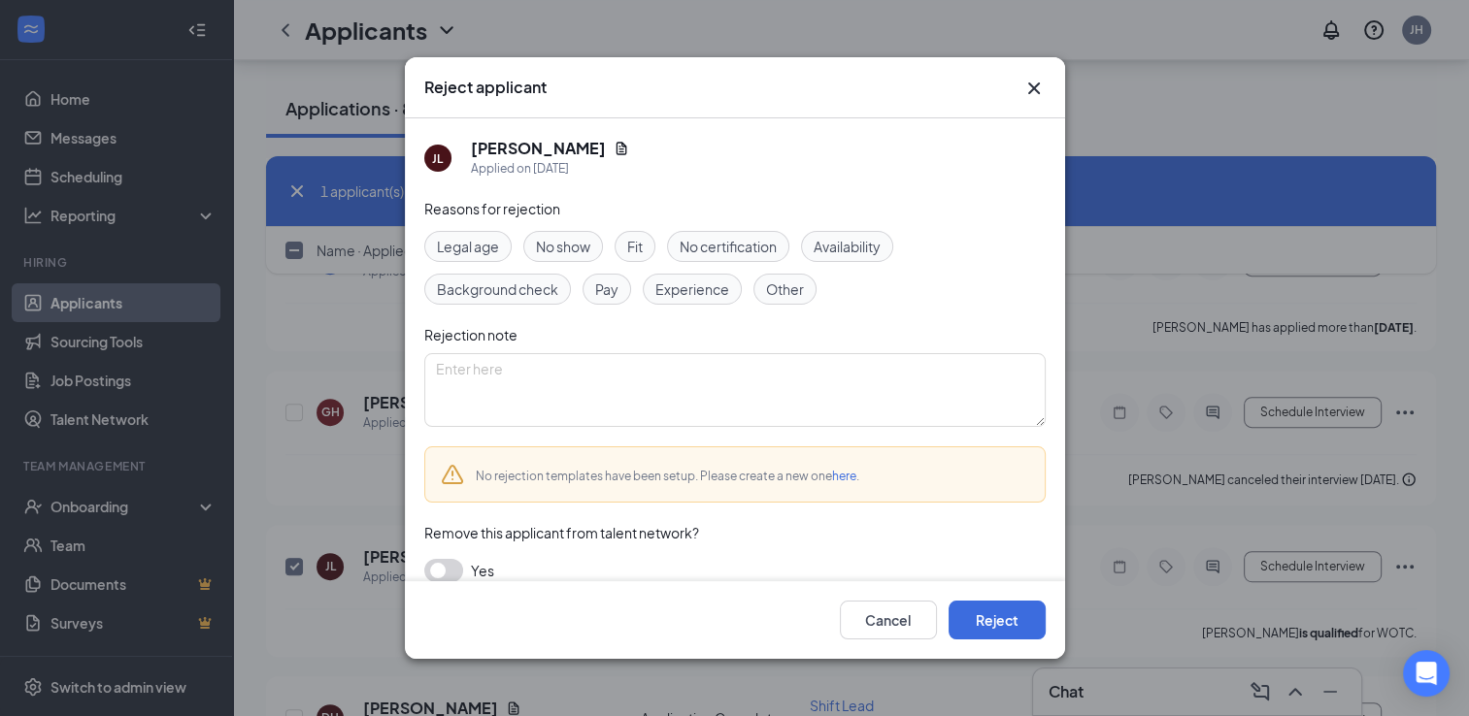
click at [645, 250] on div "Fit" at bounding box center [635, 246] width 41 height 31
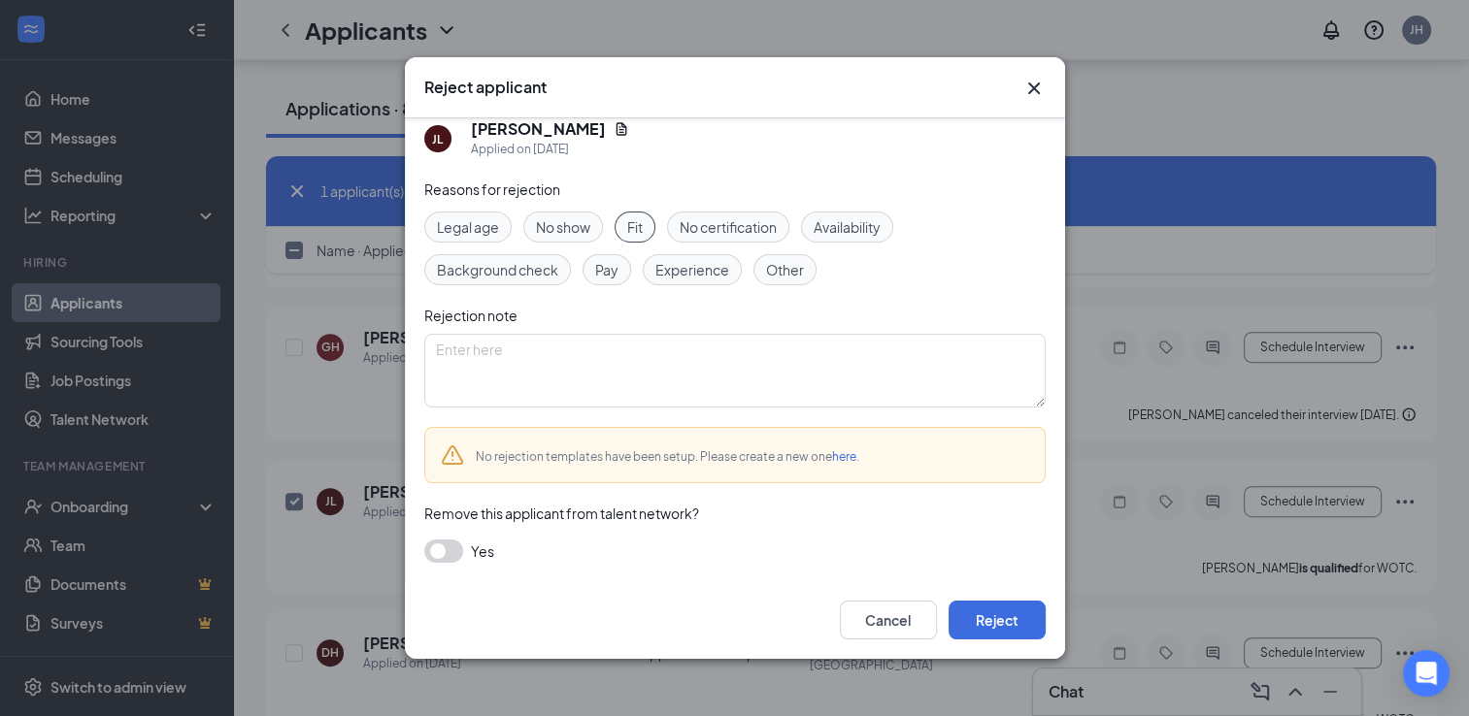
scroll to position [859, 0]
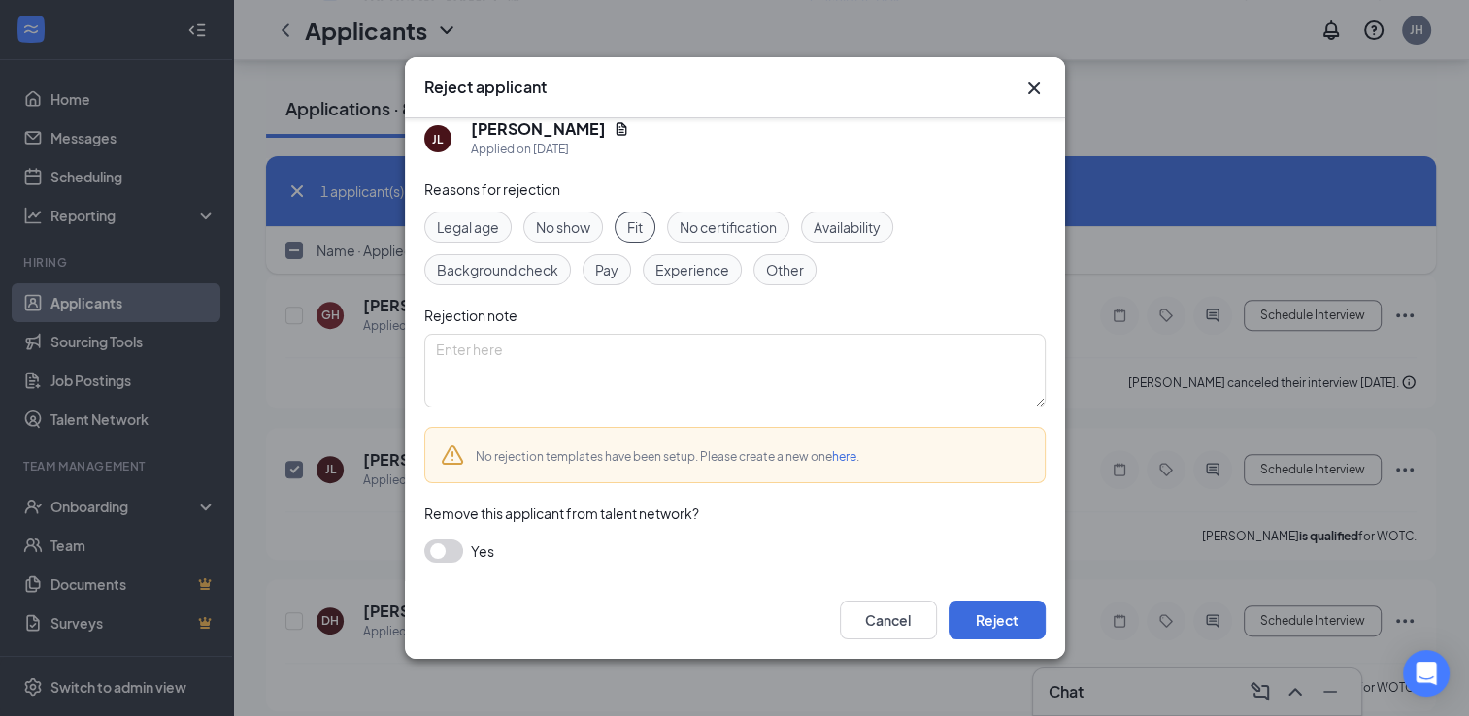
click at [443, 550] on button "button" at bounding box center [443, 551] width 39 height 23
click at [1021, 624] on button "Reject" at bounding box center [996, 620] width 97 height 39
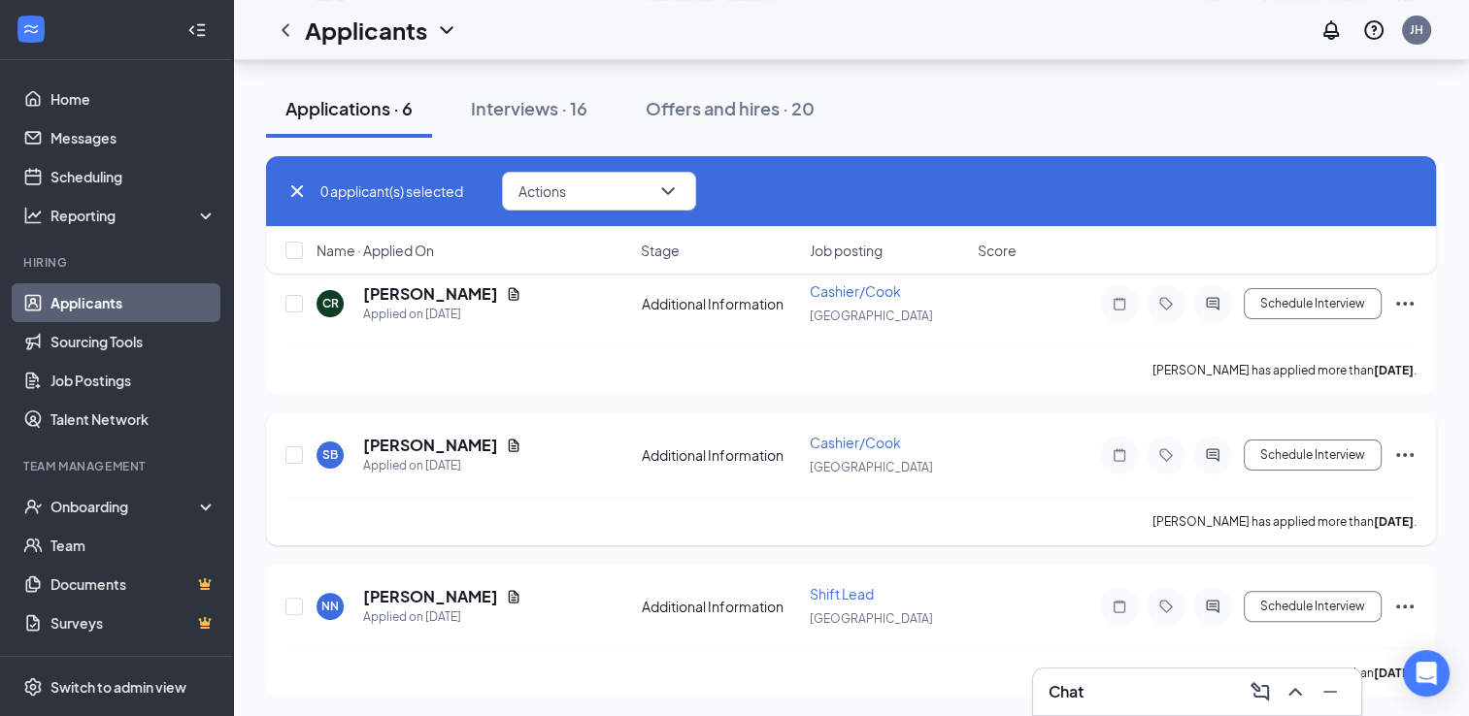
scroll to position [463, 0]
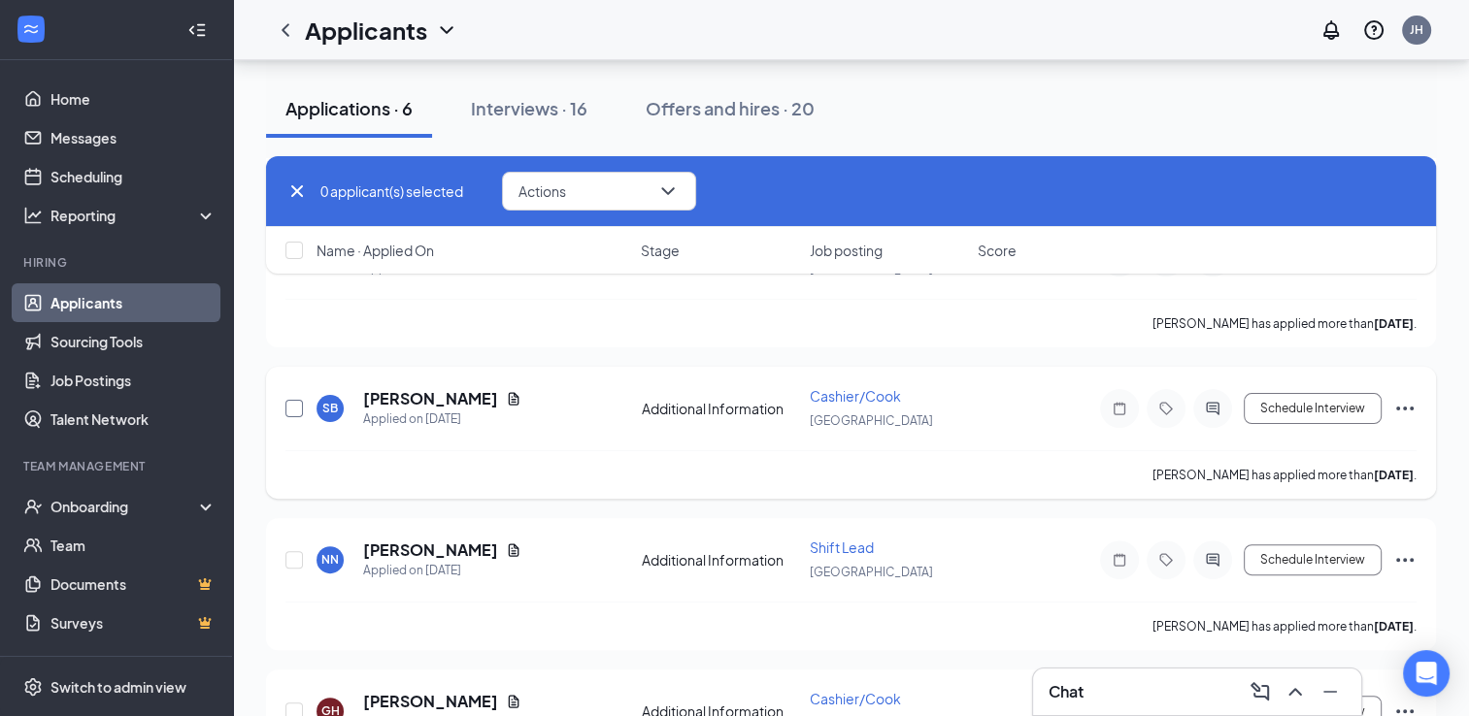
drag, startPoint x: 286, startPoint y: 402, endPoint x: 288, endPoint y: 425, distance: 23.4
click at [289, 417] on div at bounding box center [294, 408] width 19 height 45
click at [291, 405] on input "checkbox" at bounding box center [293, 408] width 17 height 17
checkbox input "true"
click at [295, 554] on input "checkbox" at bounding box center [293, 559] width 17 height 17
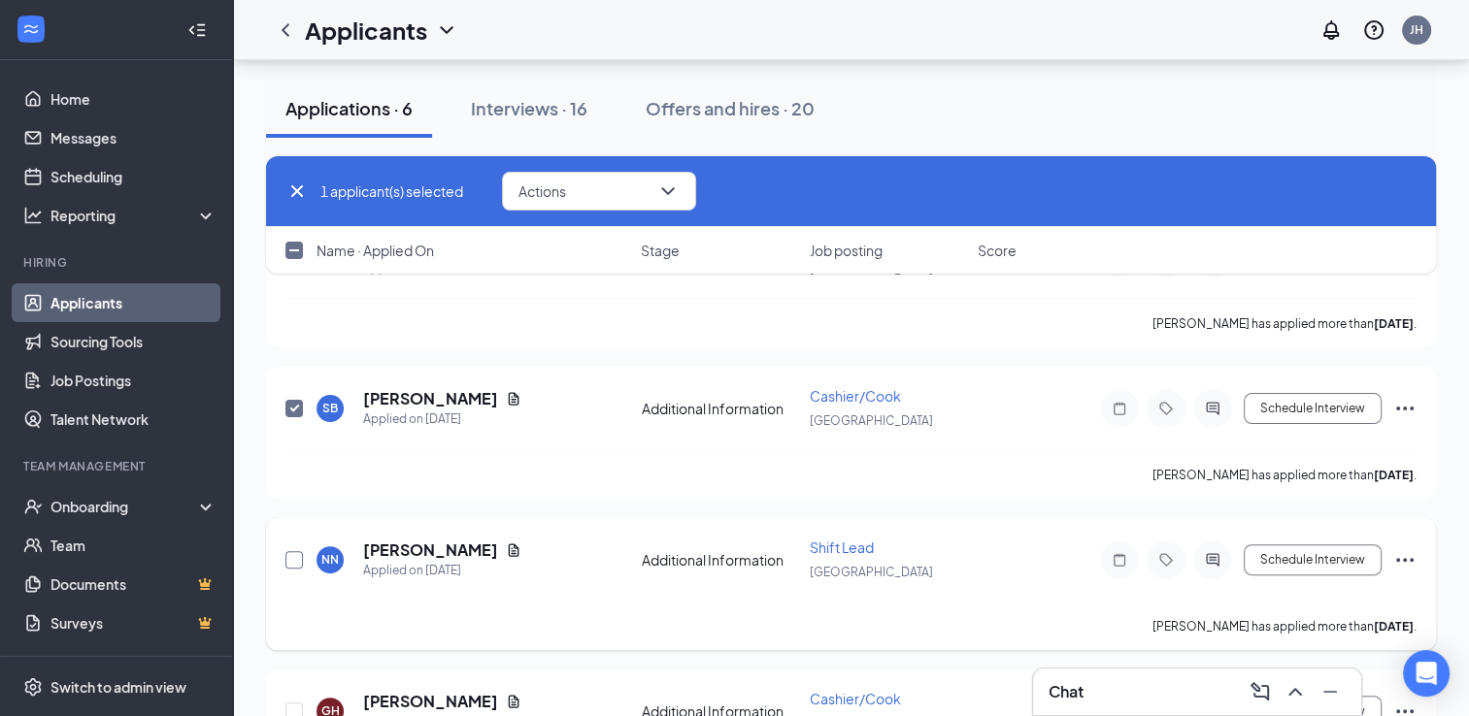
checkbox input "true"
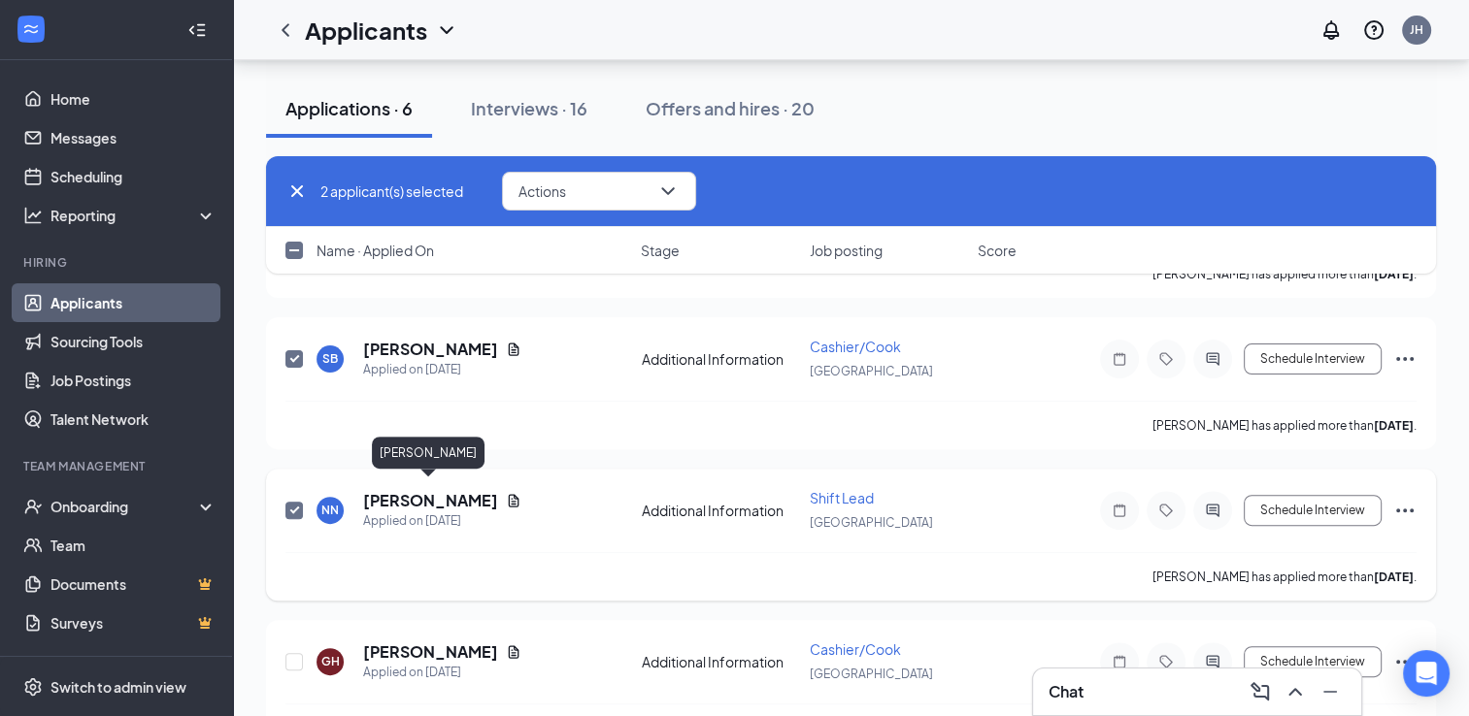
scroll to position [560, 0]
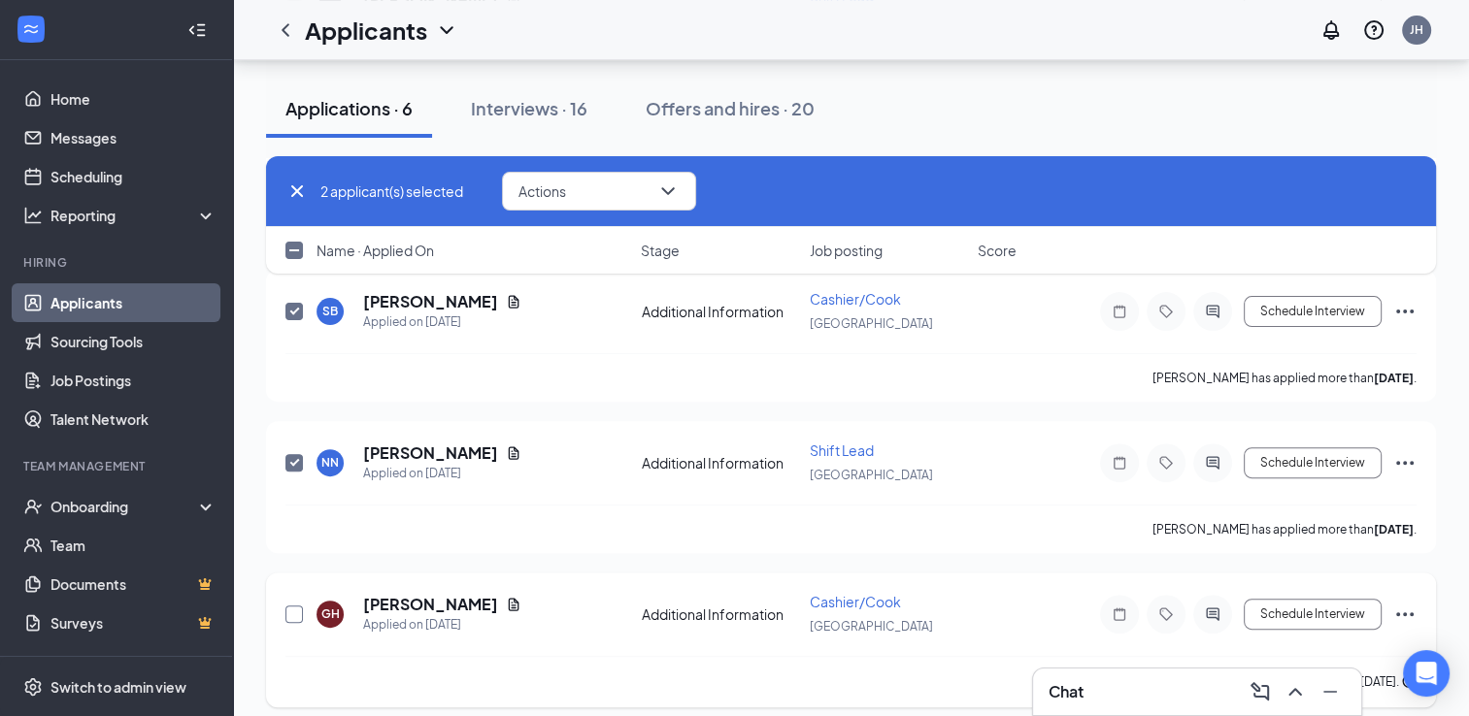
click at [291, 606] on input "checkbox" at bounding box center [293, 614] width 17 height 17
checkbox input "true"
click at [639, 191] on button "Actions" at bounding box center [599, 191] width 194 height 39
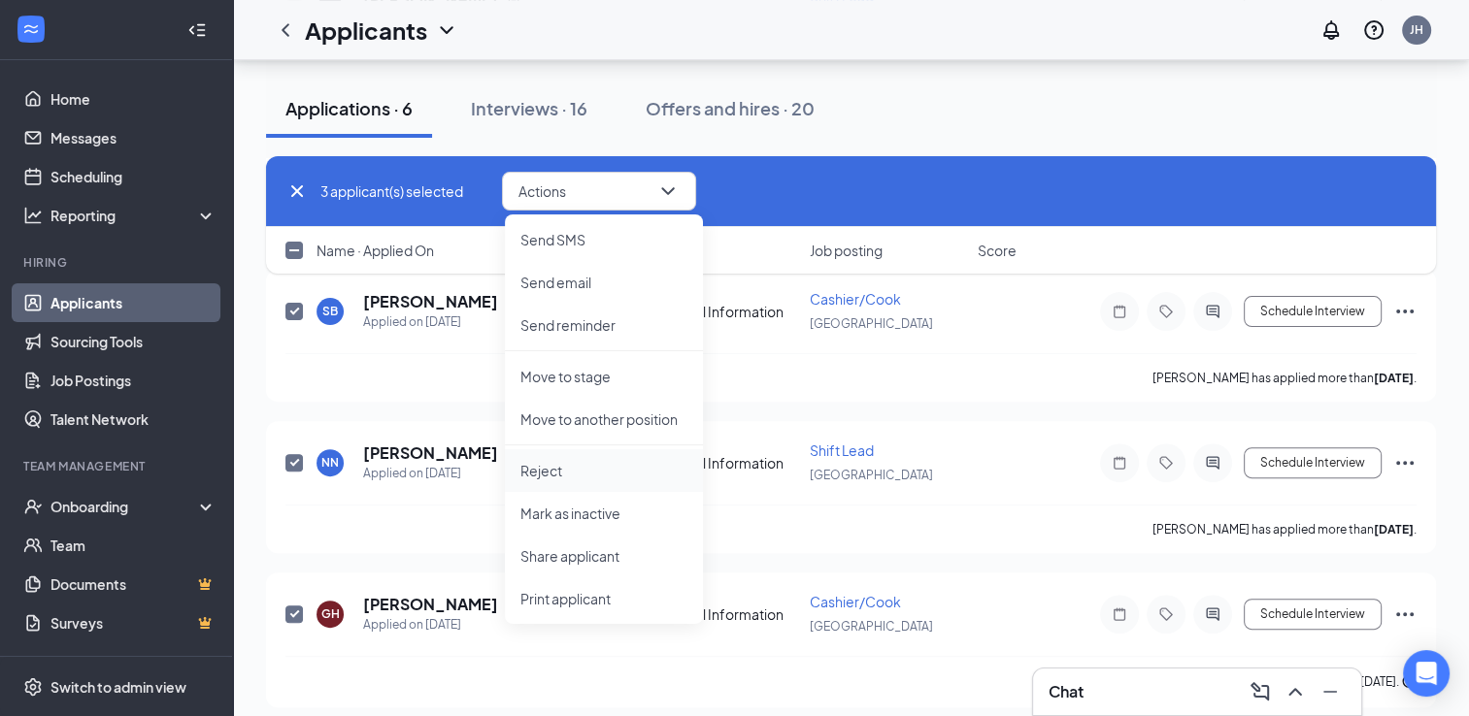
click at [548, 478] on p "Reject" at bounding box center [603, 470] width 167 height 19
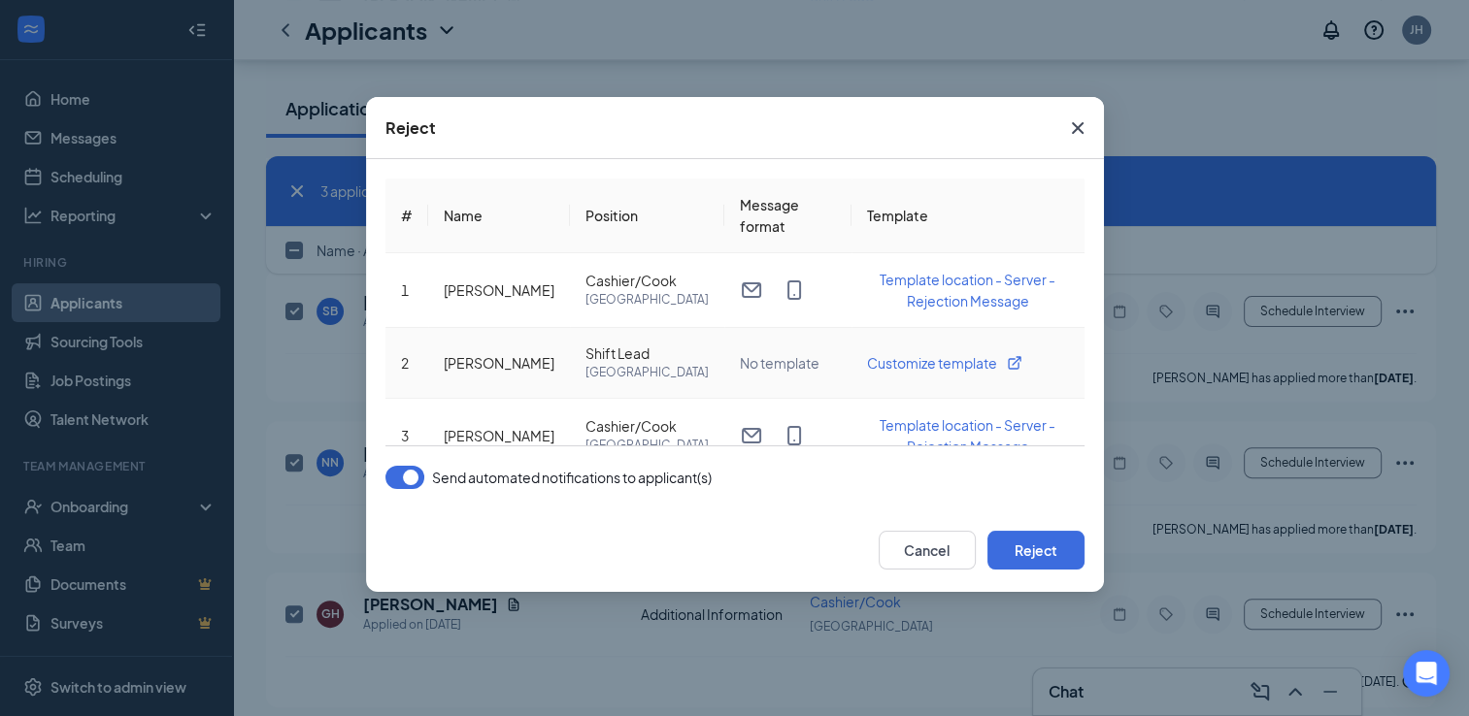
scroll to position [31, 0]
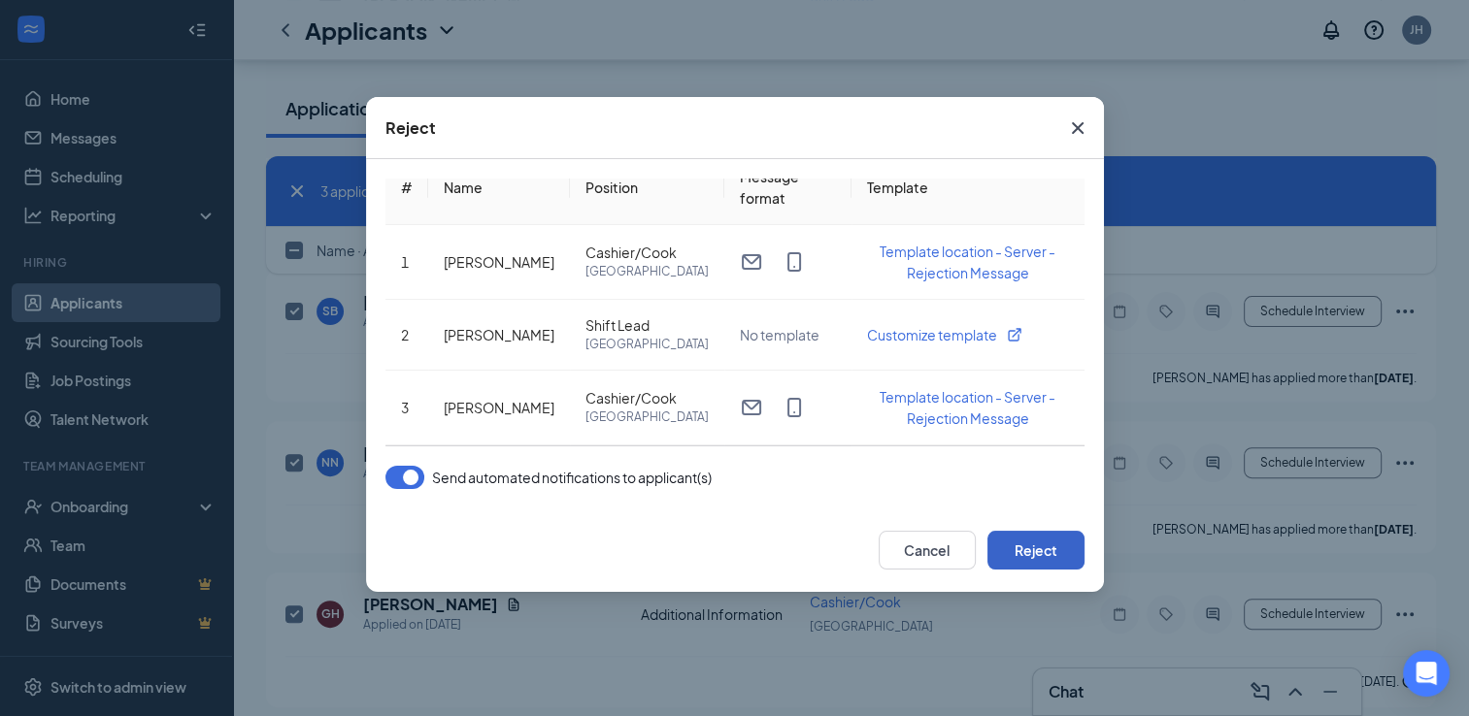
click at [1045, 561] on button "Reject" at bounding box center [1035, 550] width 97 height 39
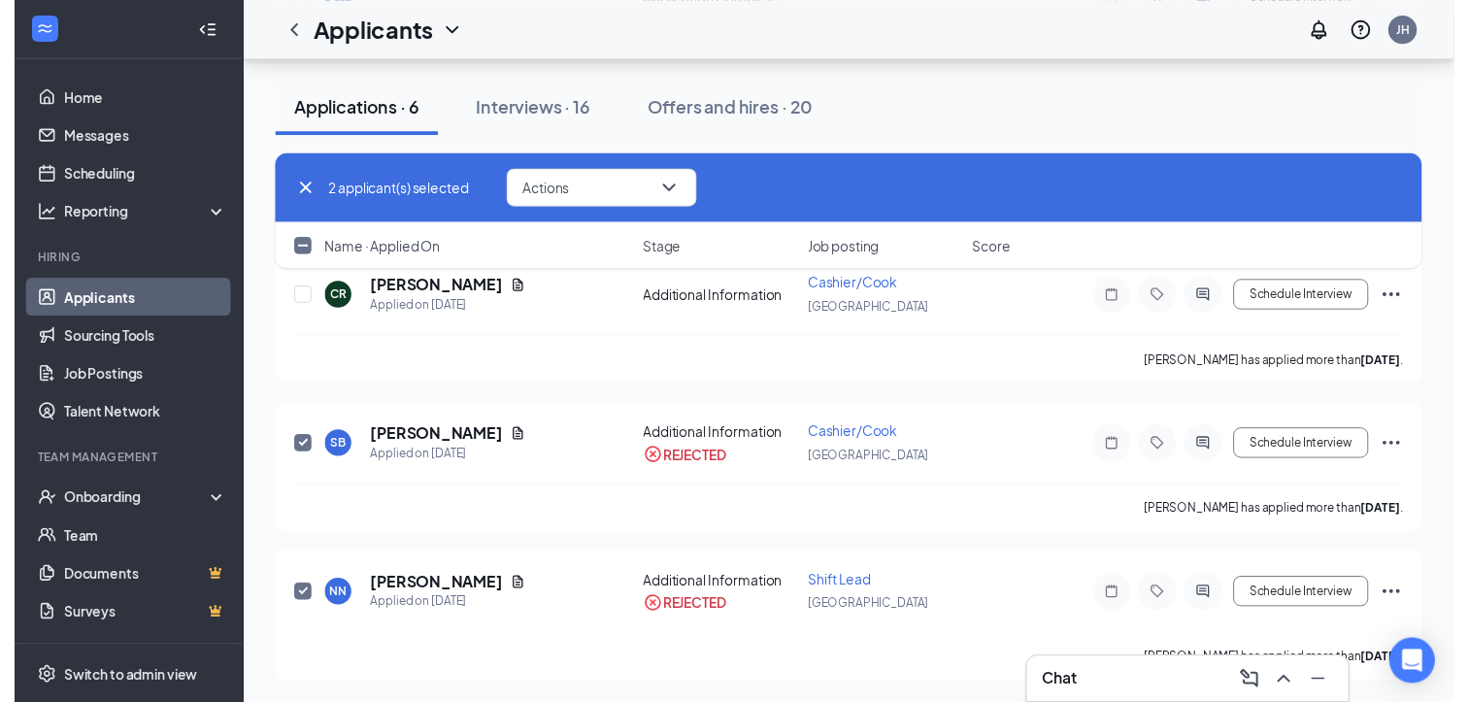
scroll to position [408, 0]
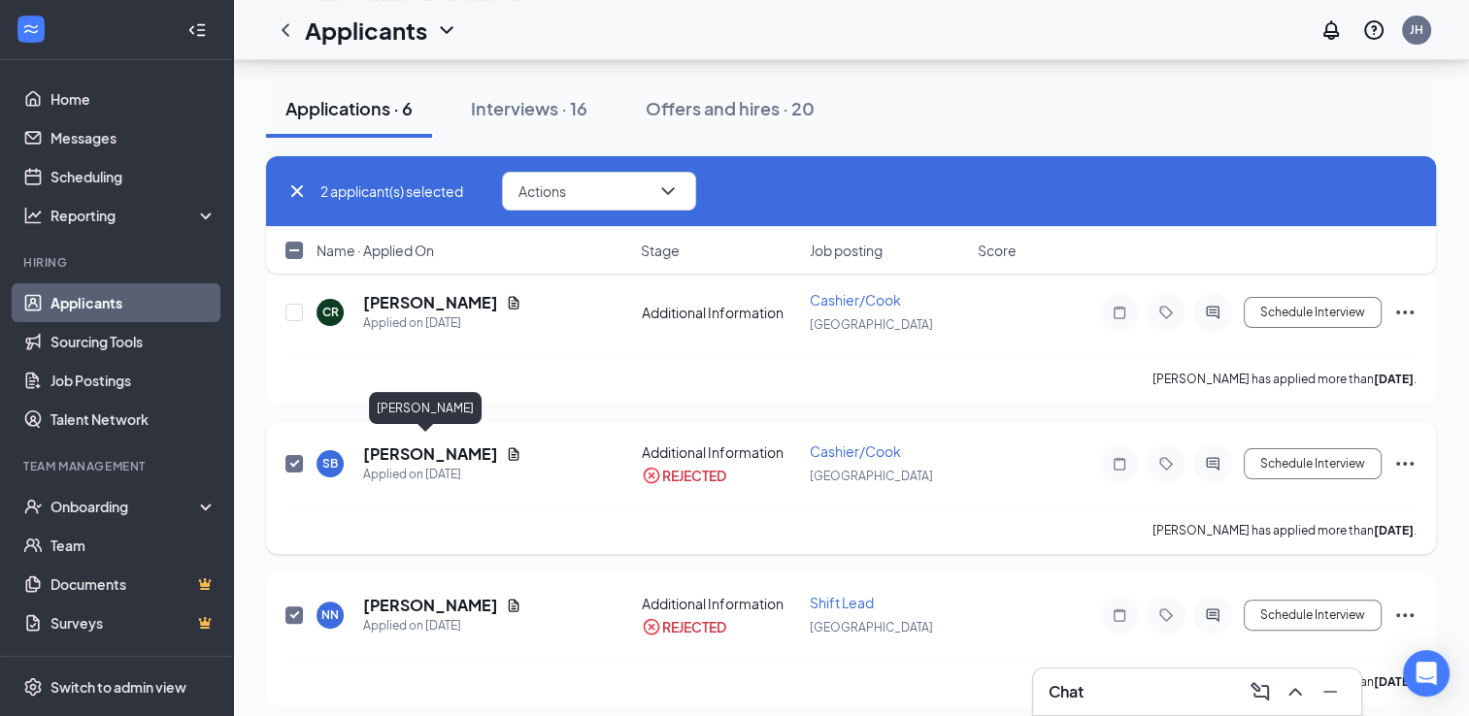
click at [423, 447] on h5 "[PERSON_NAME]" at bounding box center [430, 454] width 135 height 21
checkbox input "false"
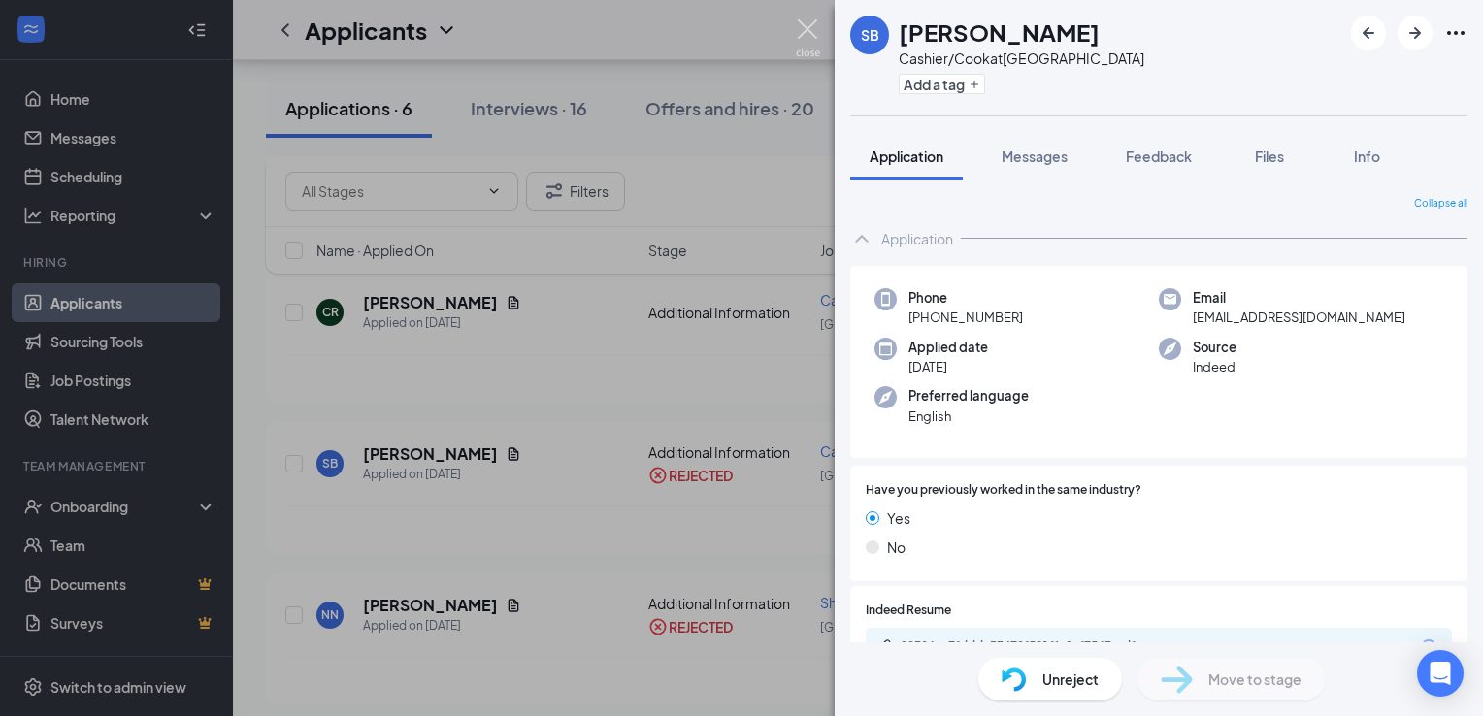
click at [813, 30] on img at bounding box center [808, 38] width 24 height 38
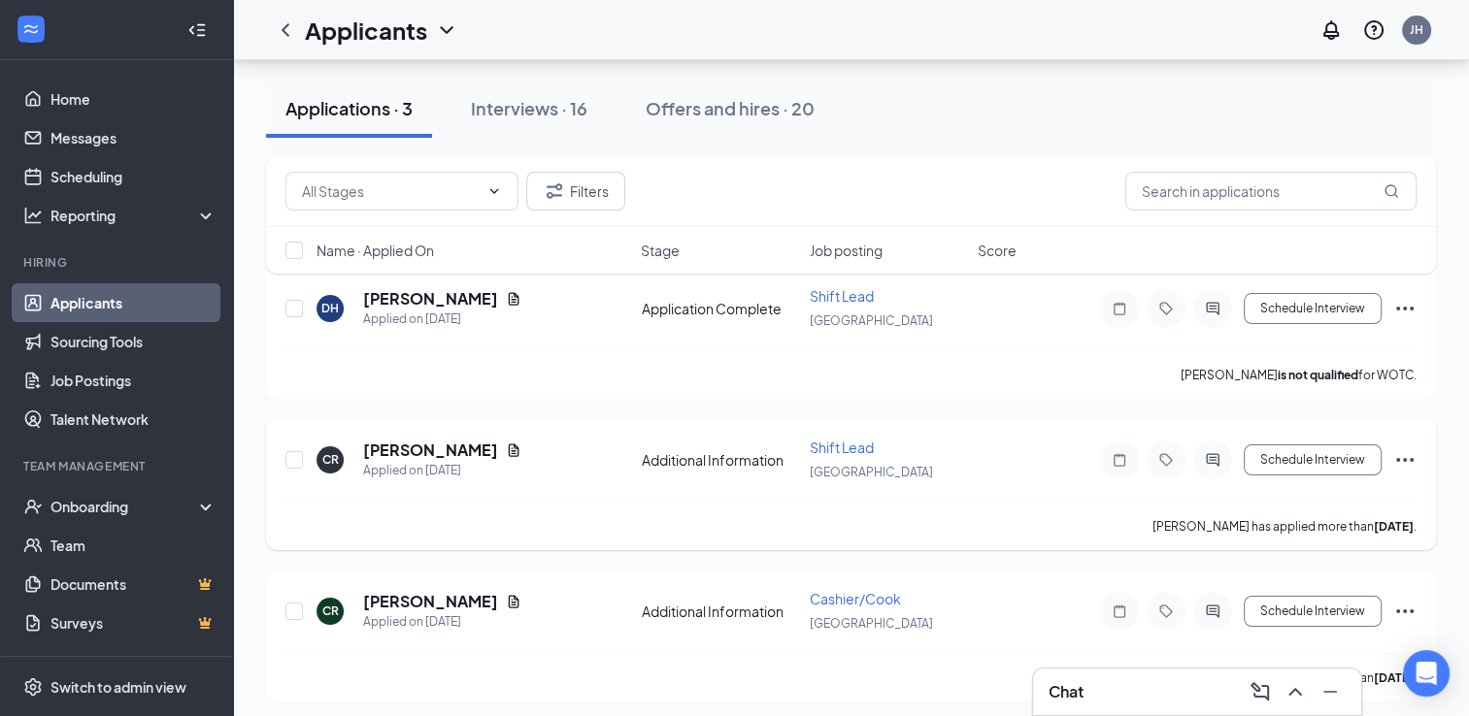
scroll to position [110, 0]
click at [293, 454] on input "checkbox" at bounding box center [293, 458] width 17 height 17
checkbox input "true"
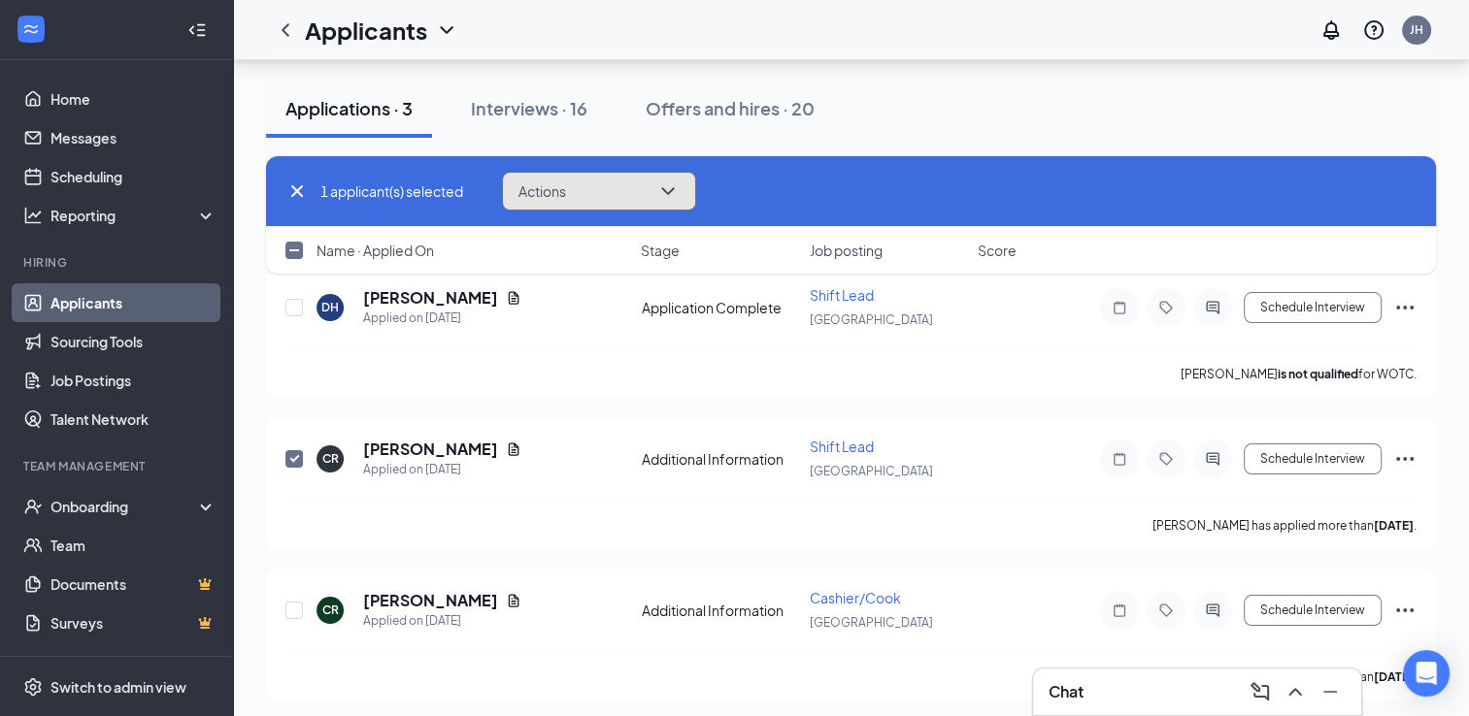
click at [657, 188] on button "Actions" at bounding box center [599, 191] width 194 height 39
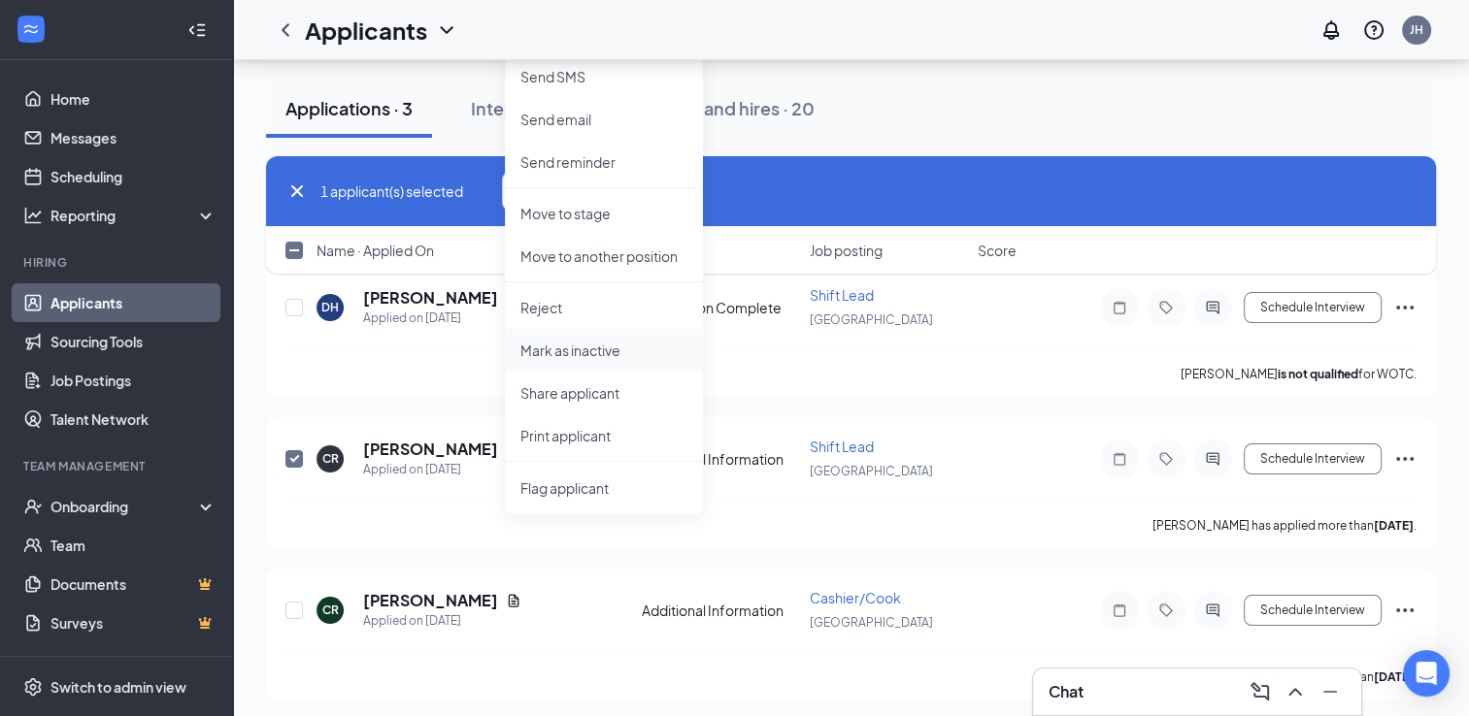
click at [563, 354] on p "Mark as inactive" at bounding box center [603, 350] width 167 height 19
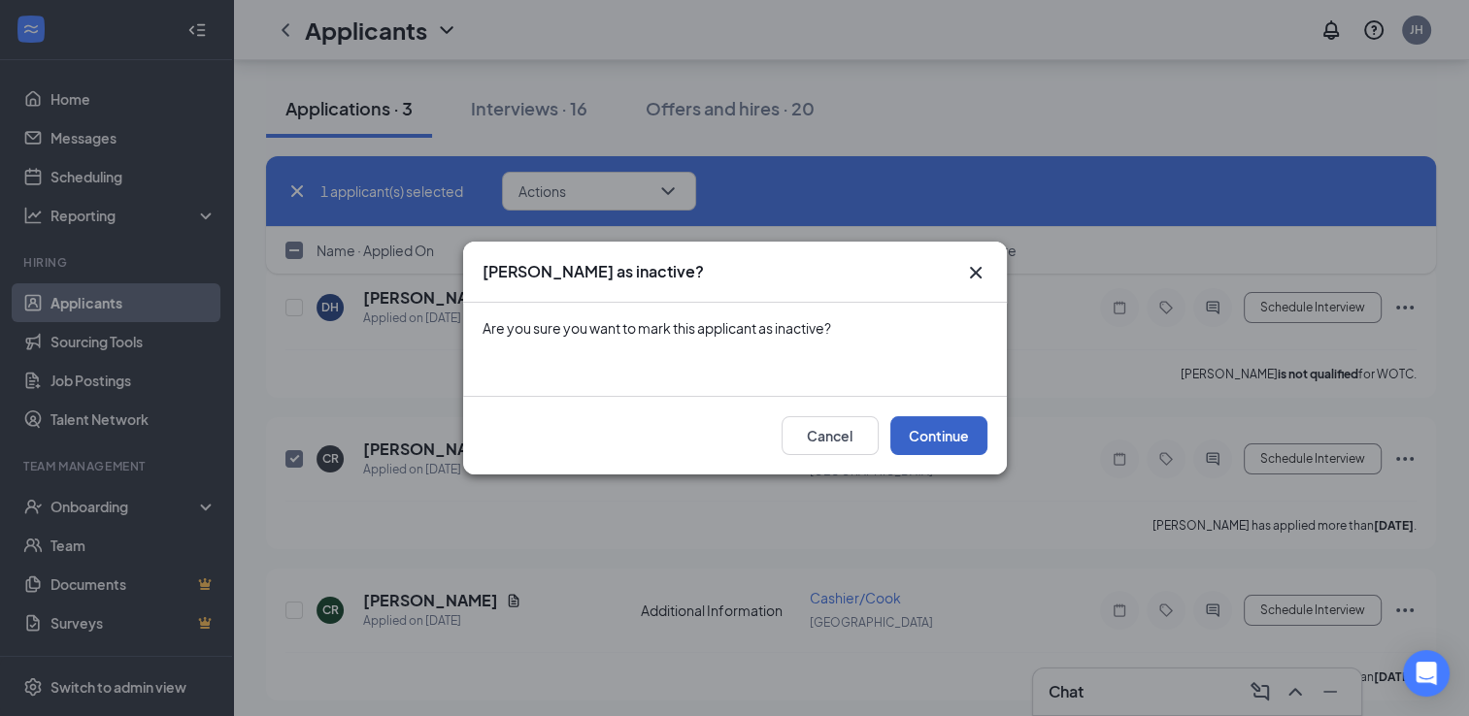
click at [934, 429] on button "Continue" at bounding box center [938, 435] width 97 height 39
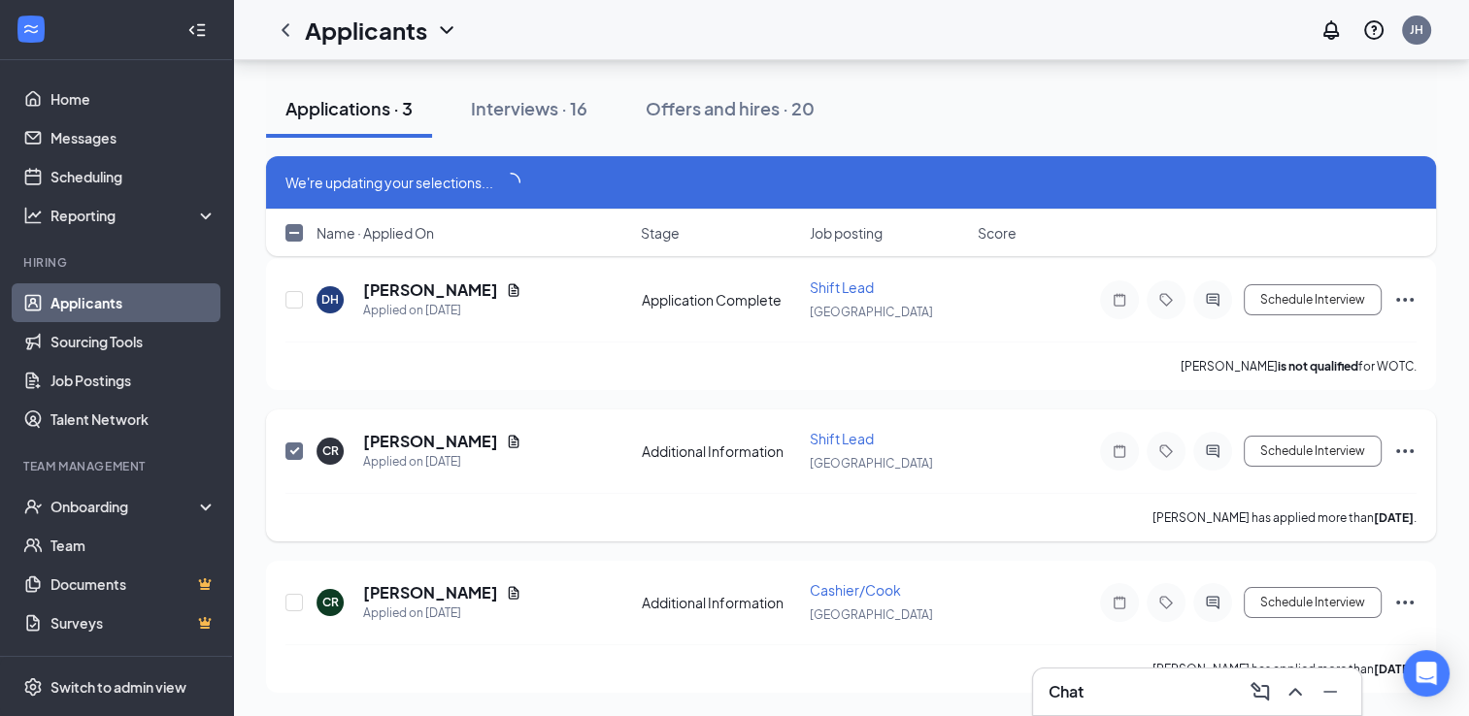
scroll to position [92, 0]
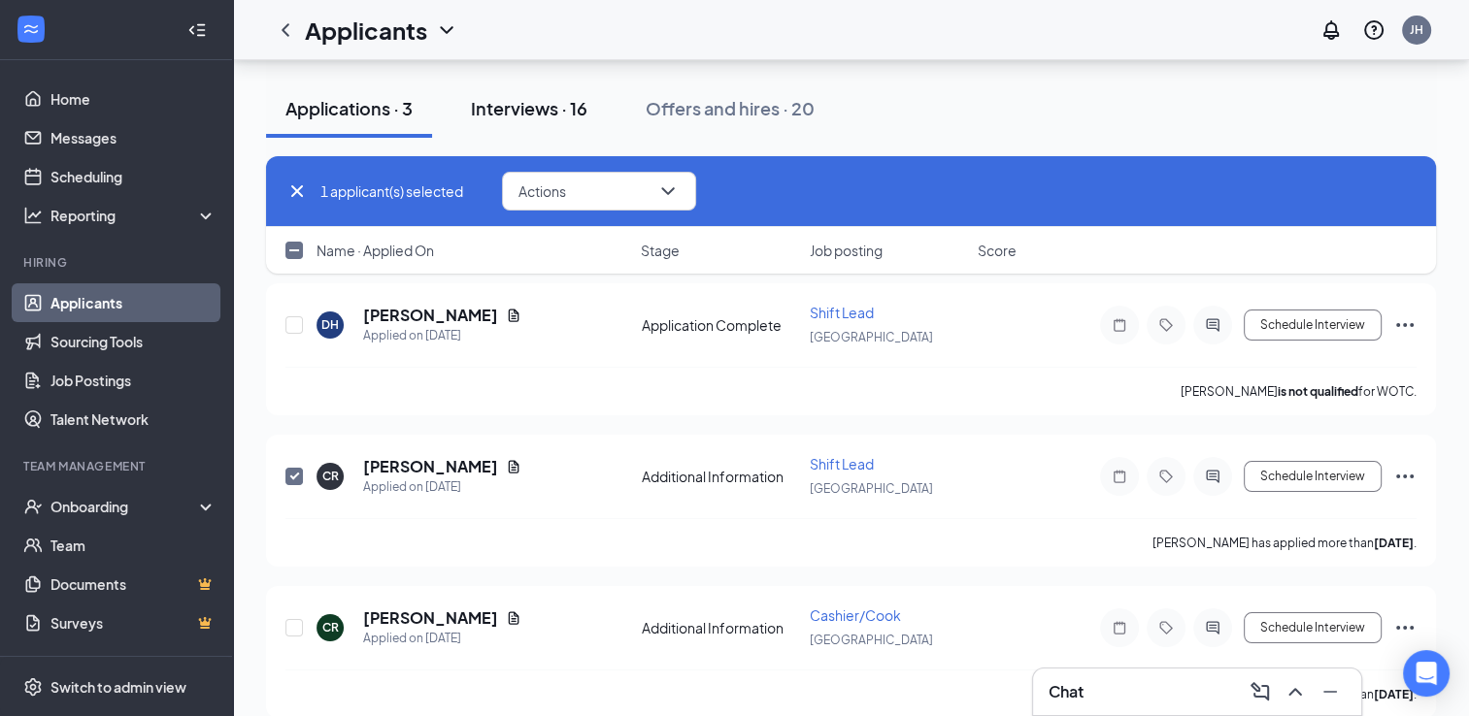
click at [514, 101] on div "Interviews · 16" at bounding box center [529, 108] width 116 height 24
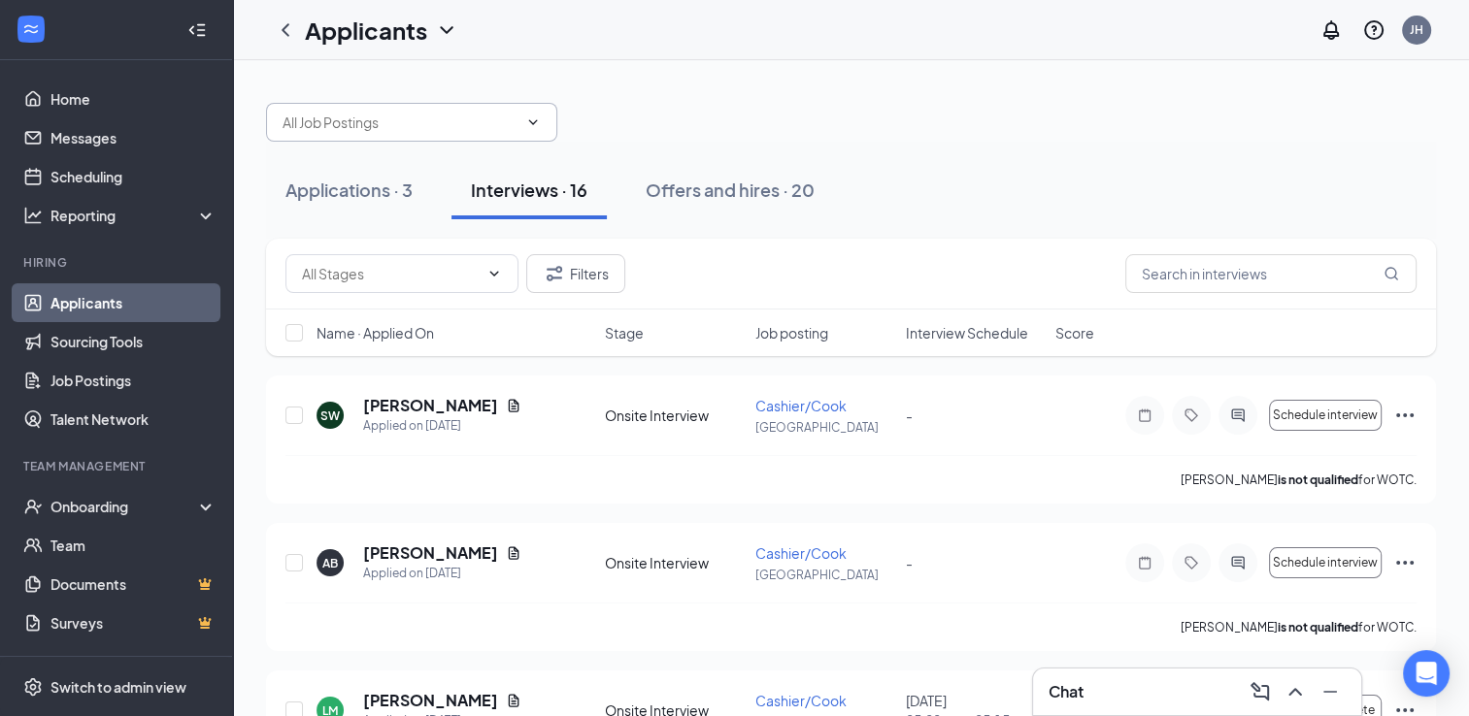
click at [382, 104] on span at bounding box center [411, 122] width 291 height 39
click at [676, 88] on div at bounding box center [851, 112] width 1170 height 58
click at [368, 186] on div "Applications · 3" at bounding box center [348, 190] width 127 height 24
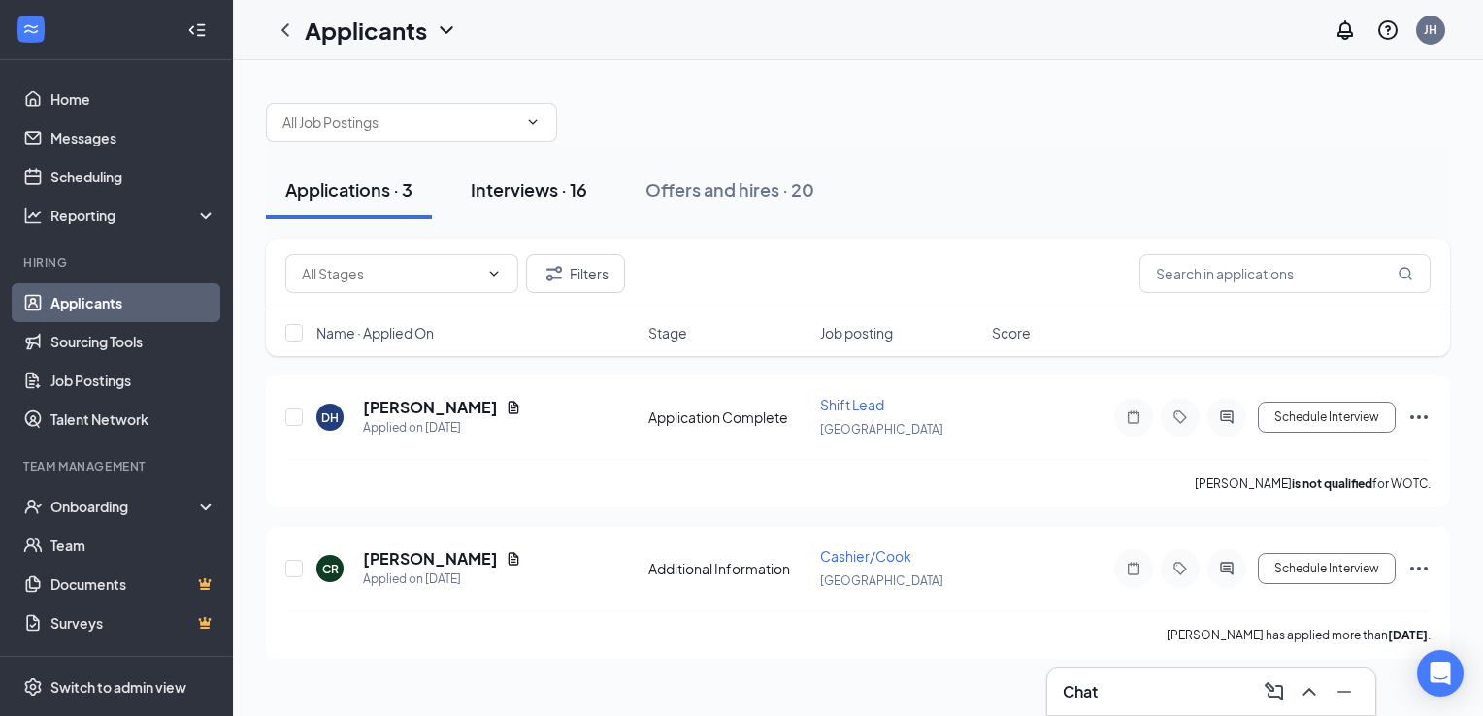
click at [543, 181] on div "Interviews · 16" at bounding box center [529, 190] width 116 height 24
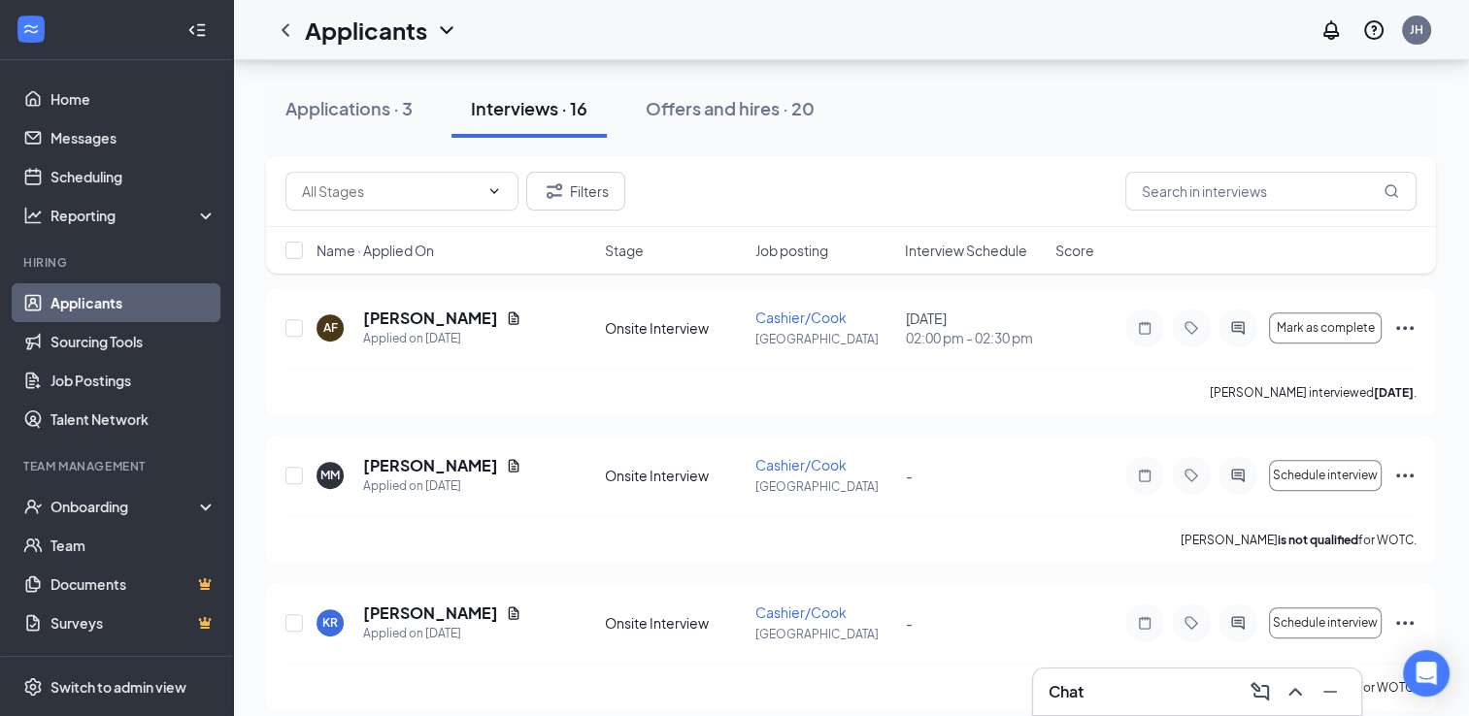
scroll to position [680, 0]
click at [294, 620] on input "checkbox" at bounding box center [293, 621] width 17 height 17
checkbox input "true"
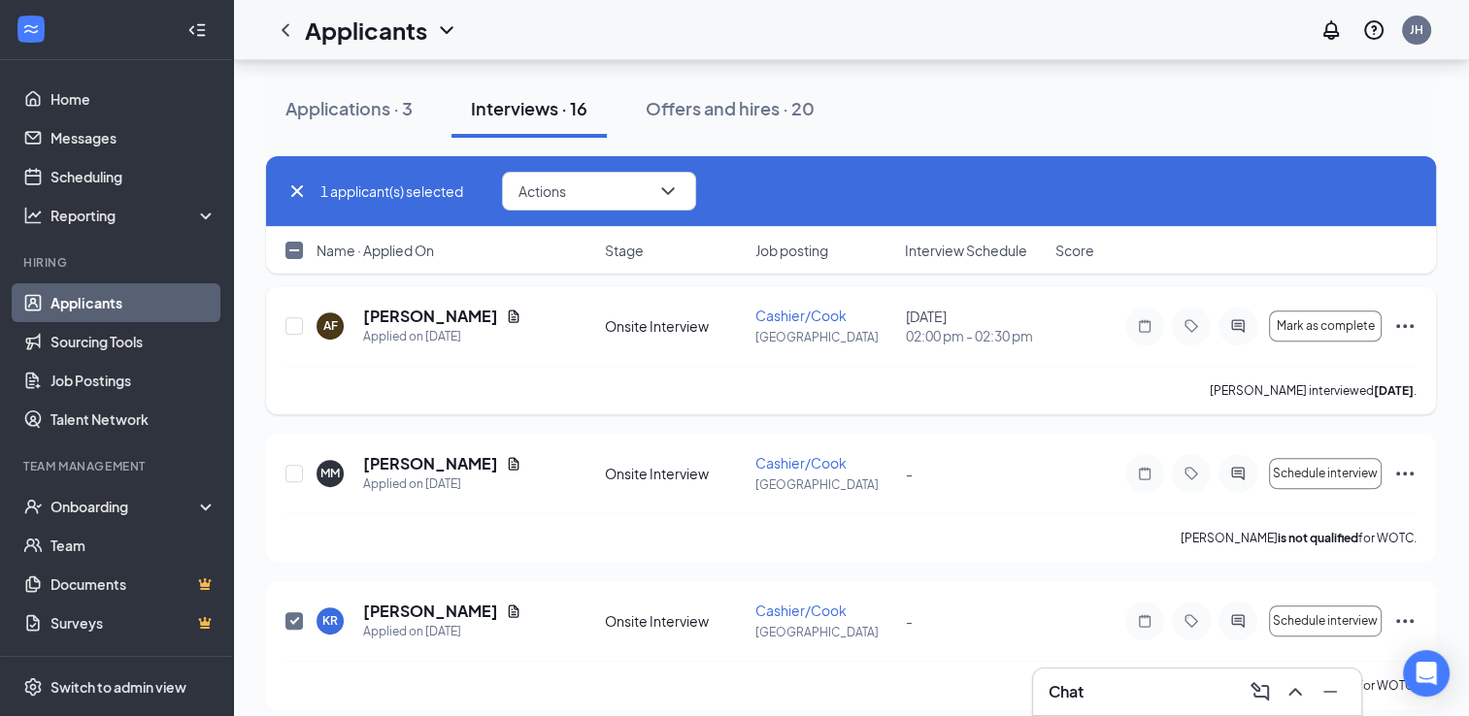
click at [304, 326] on div at bounding box center [294, 326] width 19 height 41
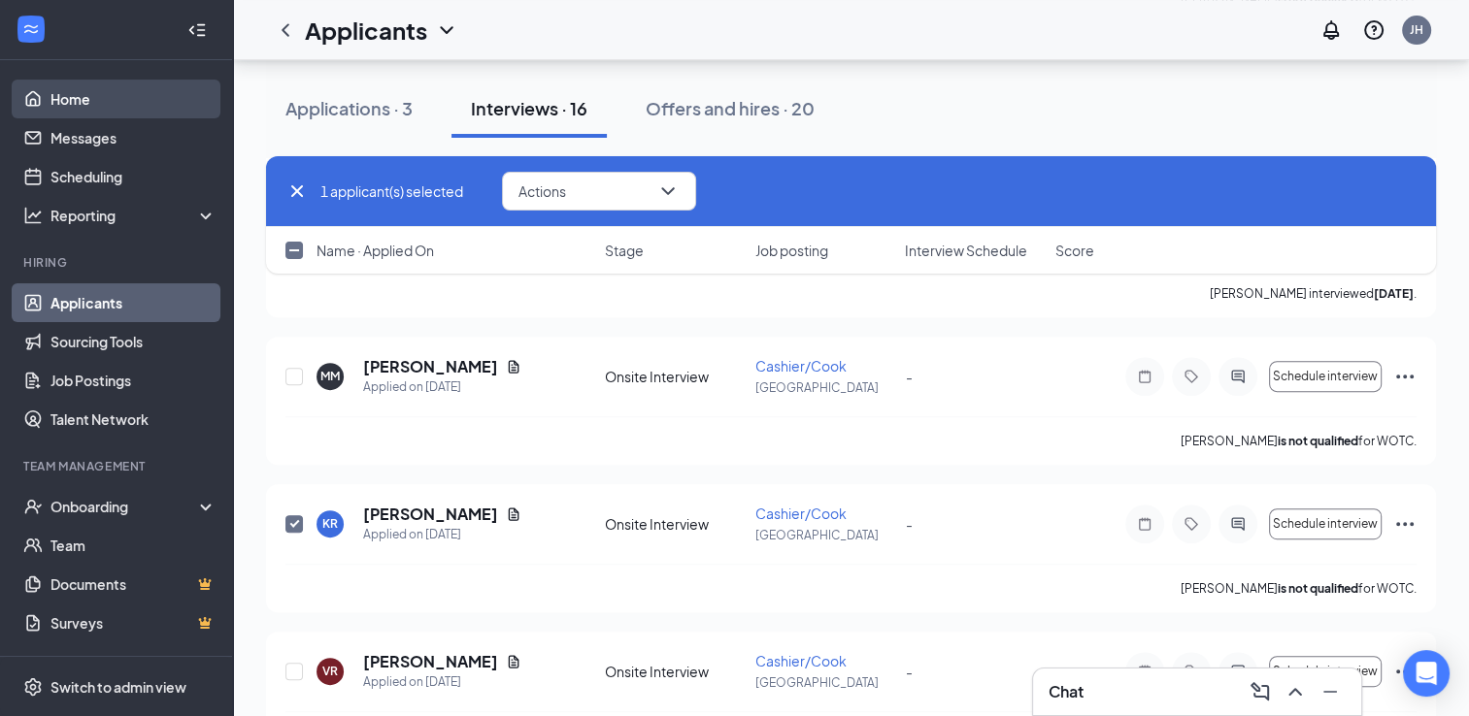
click at [89, 98] on link "Home" at bounding box center [133, 99] width 166 height 39
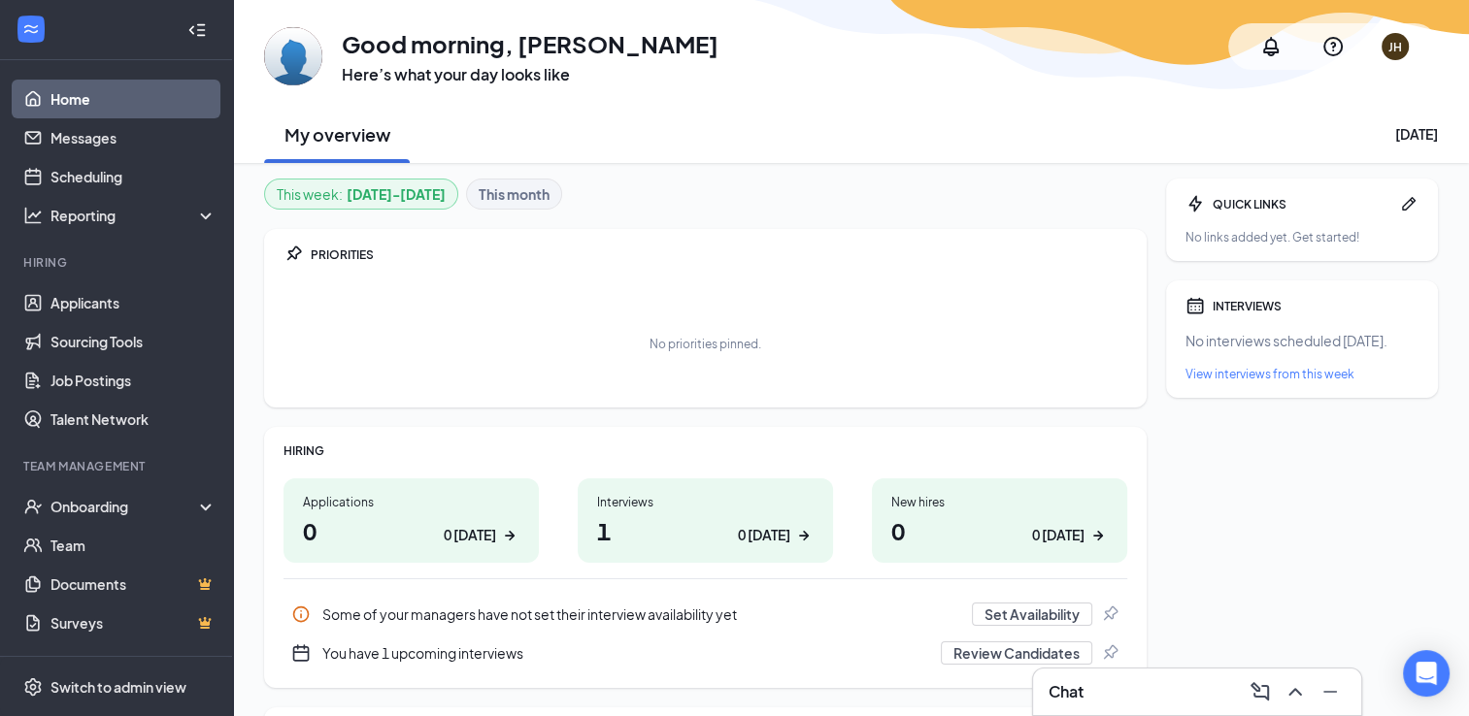
click at [781, 537] on div "0 [DATE]" at bounding box center [764, 535] width 52 height 20
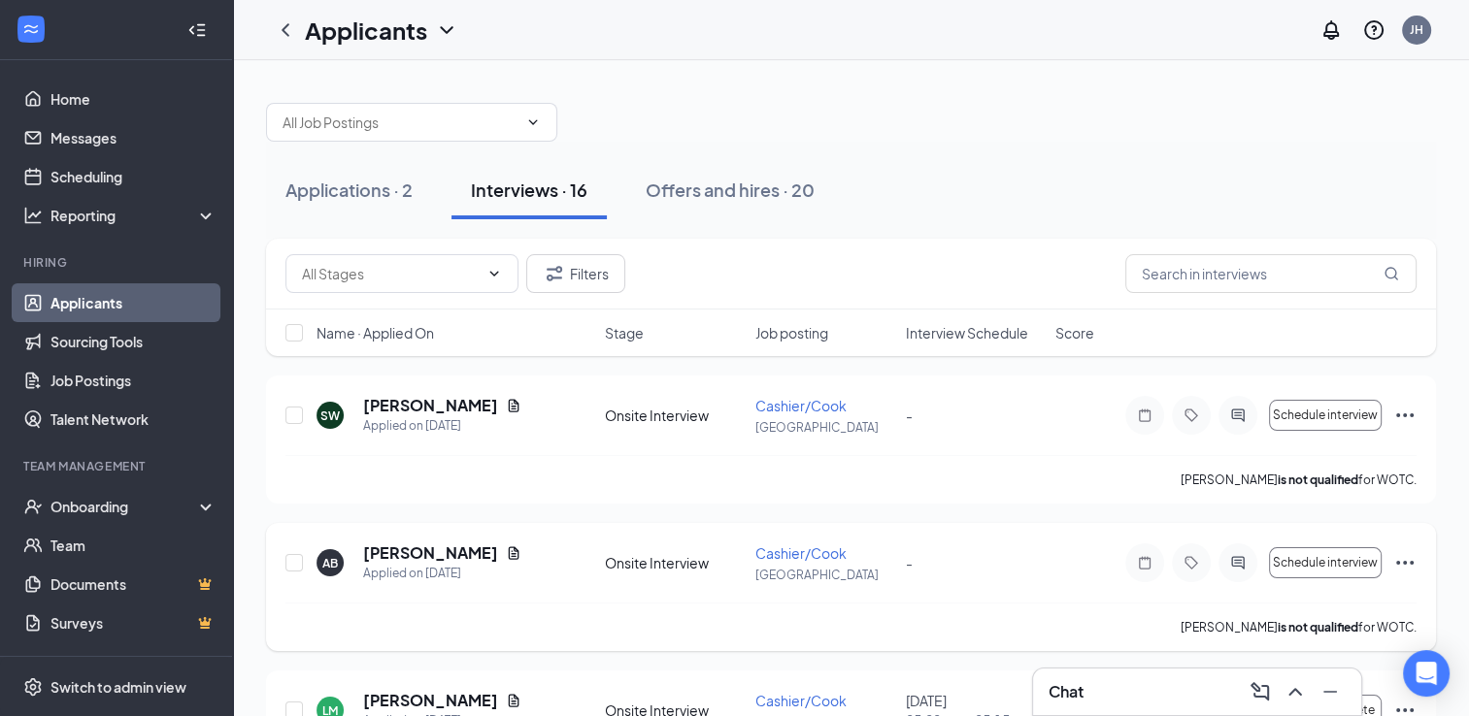
click at [1407, 556] on icon "Ellipses" at bounding box center [1404, 562] width 23 height 23
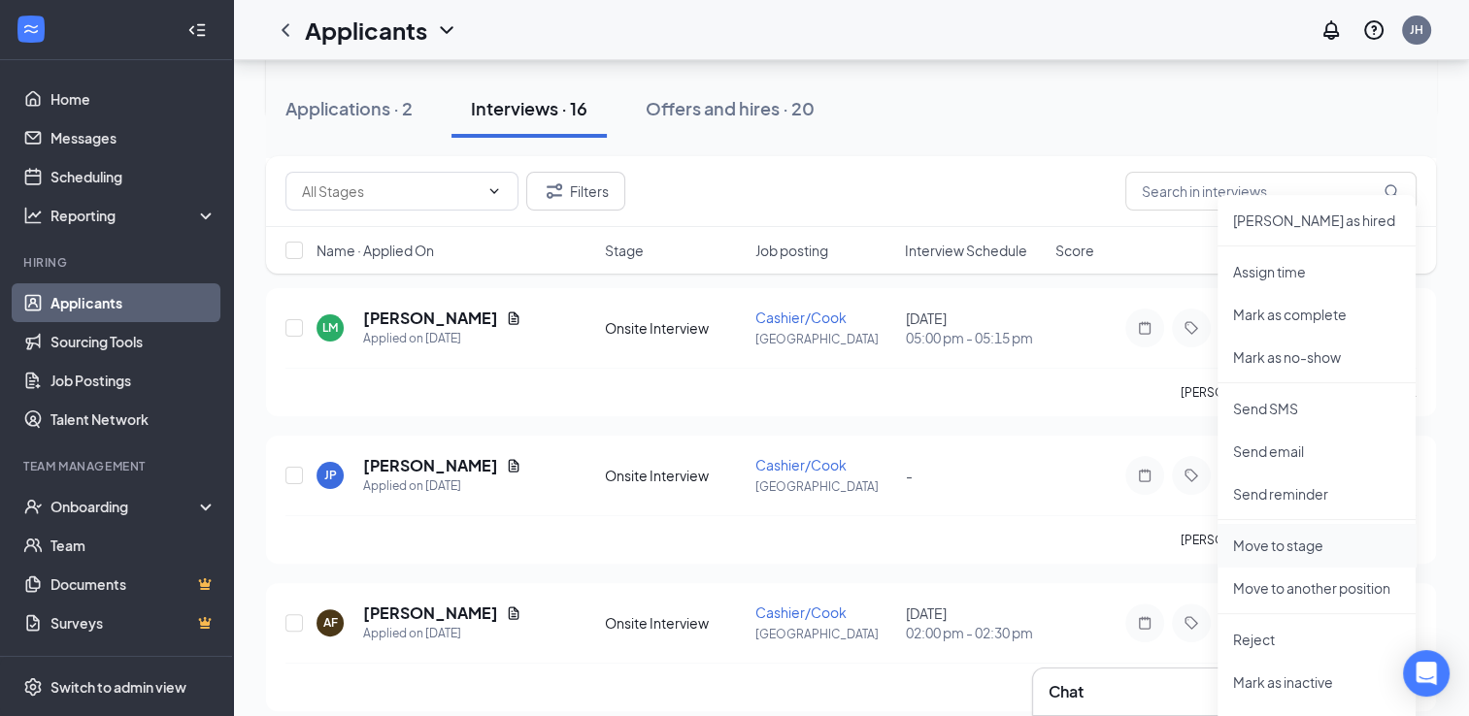
scroll to position [388, 0]
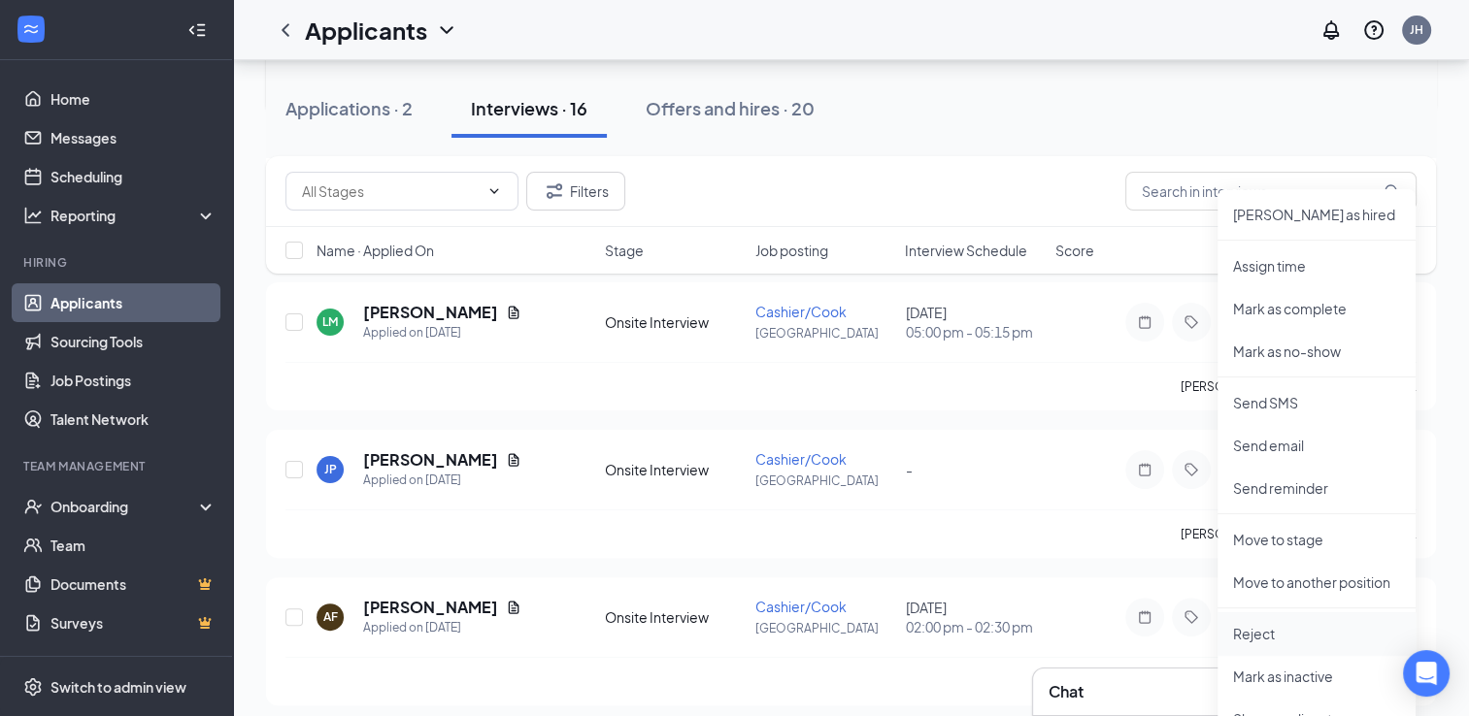
click at [1243, 633] on p "Reject" at bounding box center [1316, 633] width 167 height 19
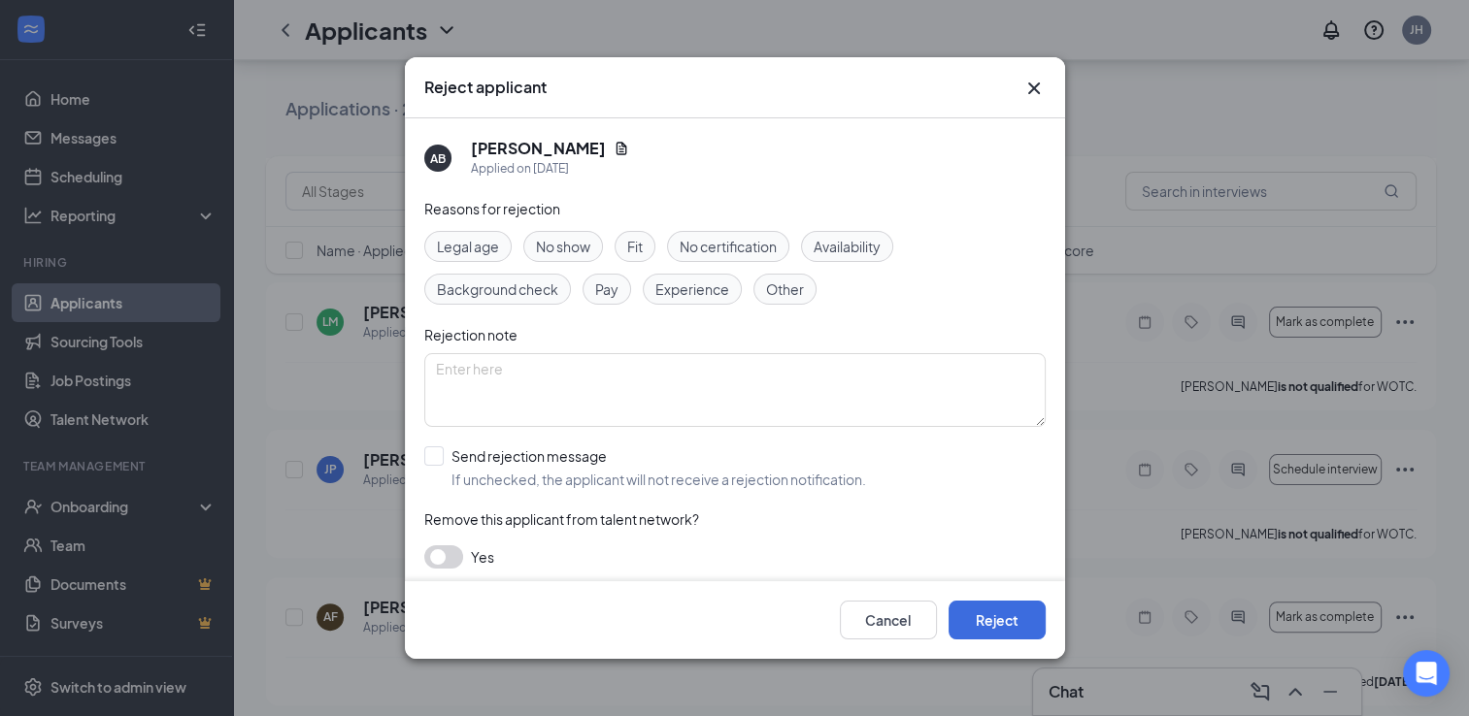
click at [633, 238] on span "Fit" at bounding box center [635, 246] width 16 height 21
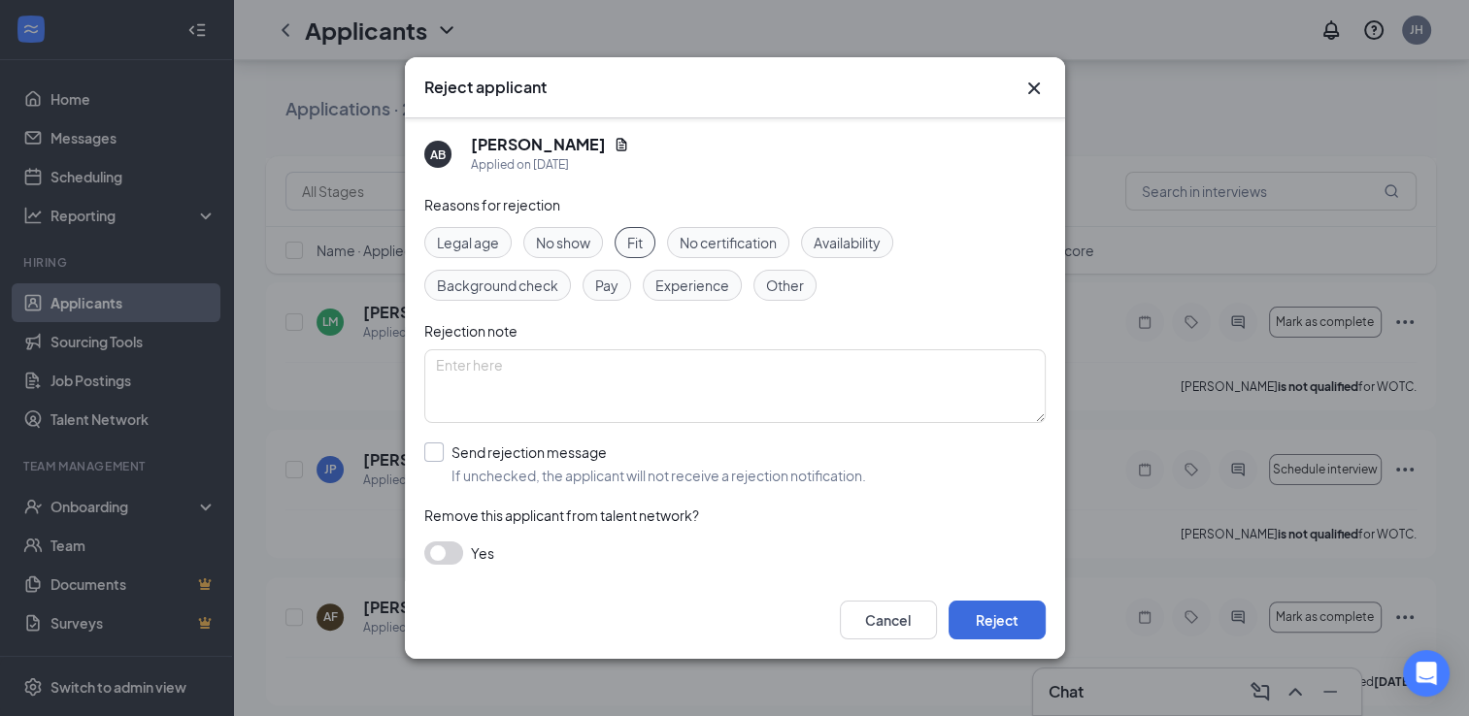
scroll to position [6, 0]
click at [445, 549] on button "button" at bounding box center [443, 551] width 39 height 23
click at [998, 620] on button "Reject" at bounding box center [996, 620] width 97 height 39
